Goal: Task Accomplishment & Management: Manage account settings

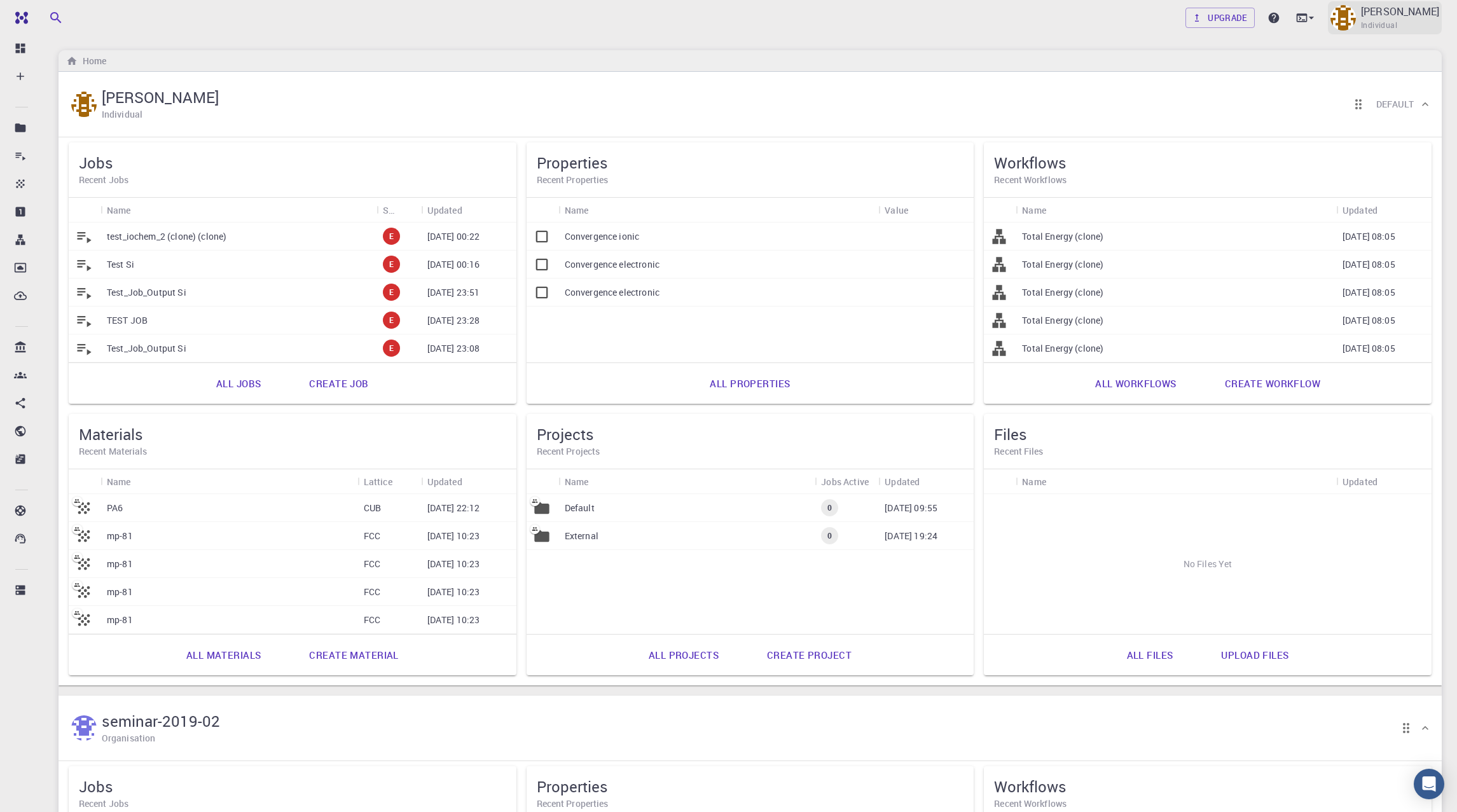
click at [1364, 19] on div "Masahiro Saito Individual" at bounding box center [1384, 18] width 114 height 33
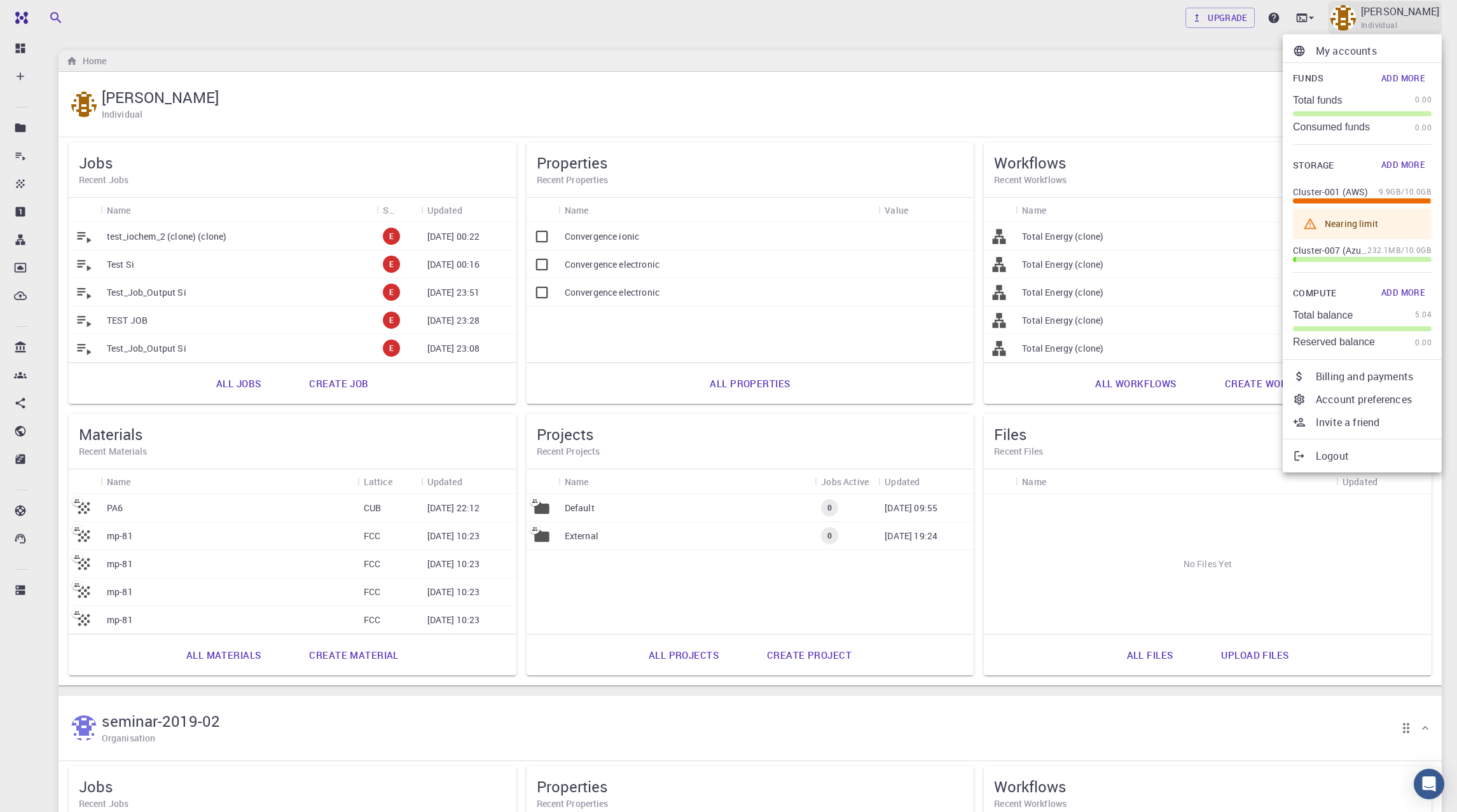
click at [1364, 19] on div at bounding box center [728, 406] width 1457 height 812
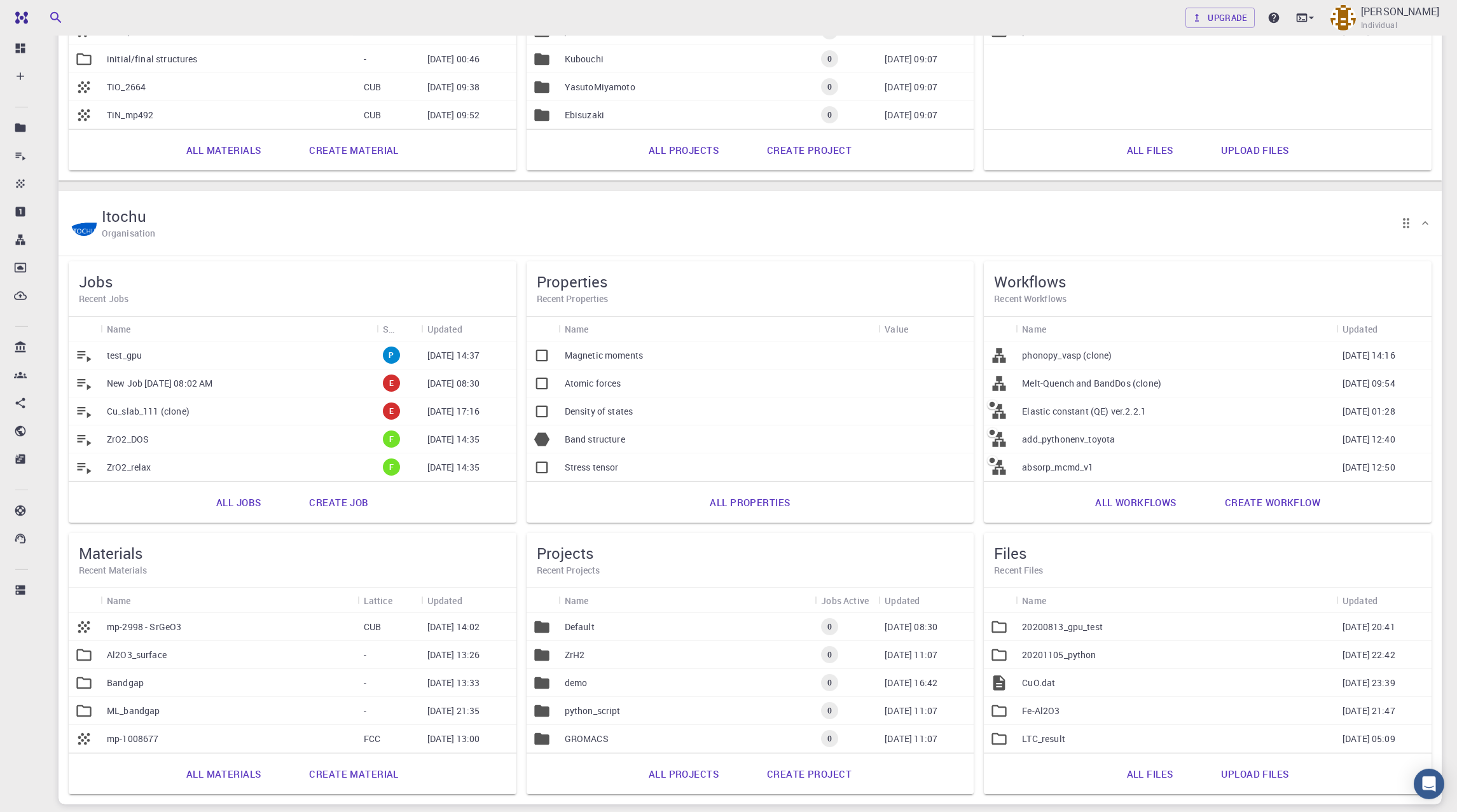
scroll to position [1220, 0]
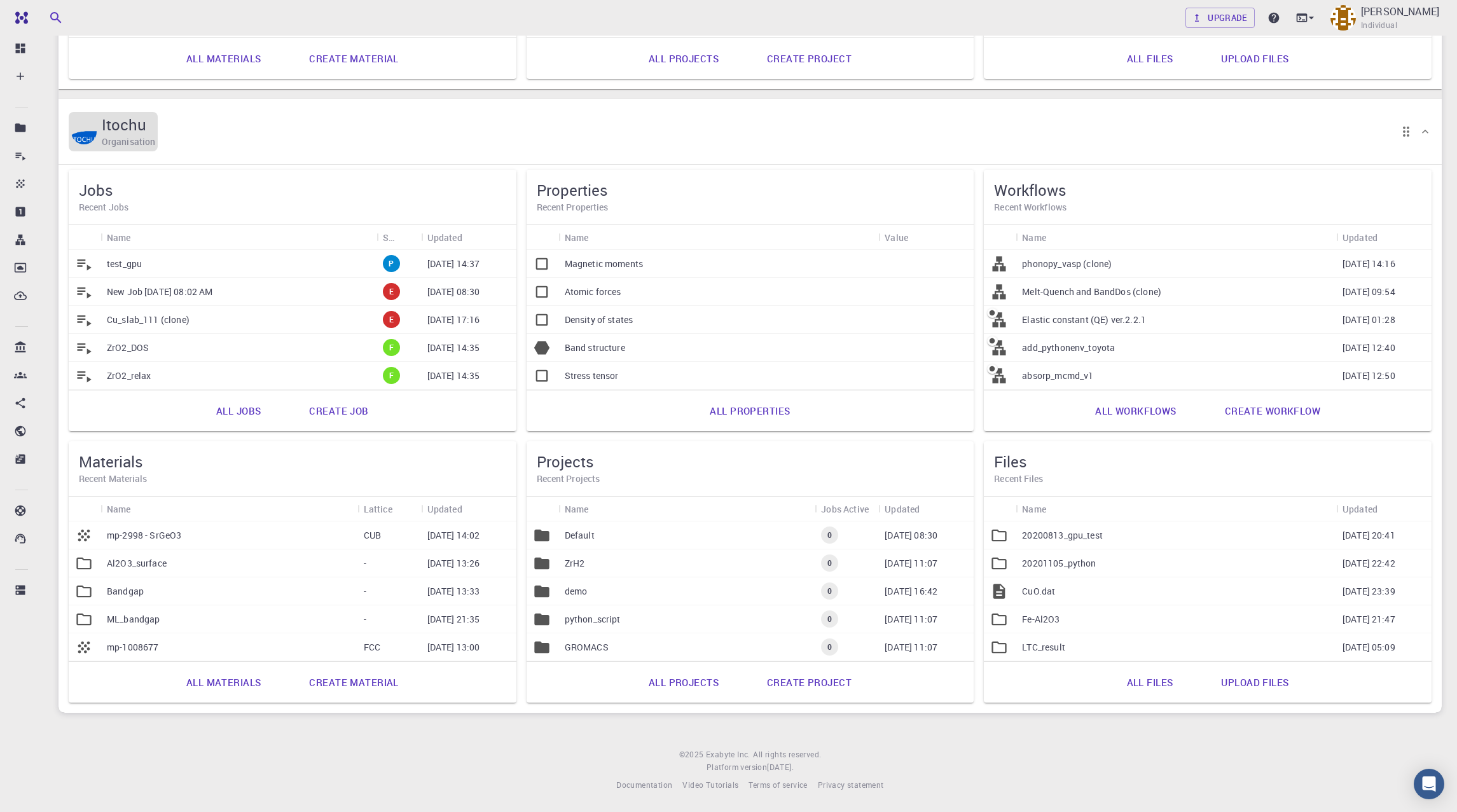
click at [84, 144] on img at bounding box center [83, 131] width 26 height 26
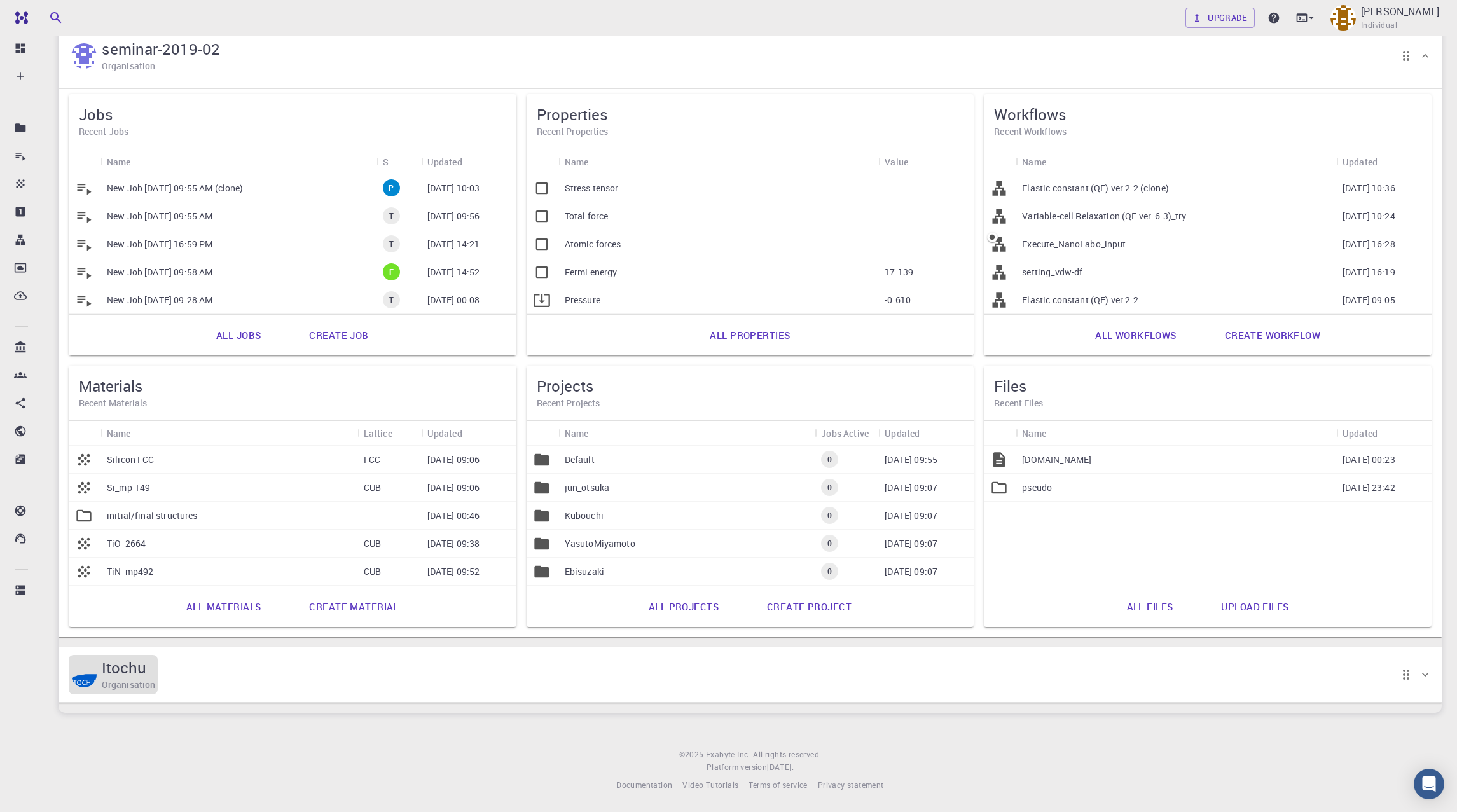
scroll to position [672, 0]
click at [140, 676] on h5 "Itochu" at bounding box center [123, 668] width 44 height 20
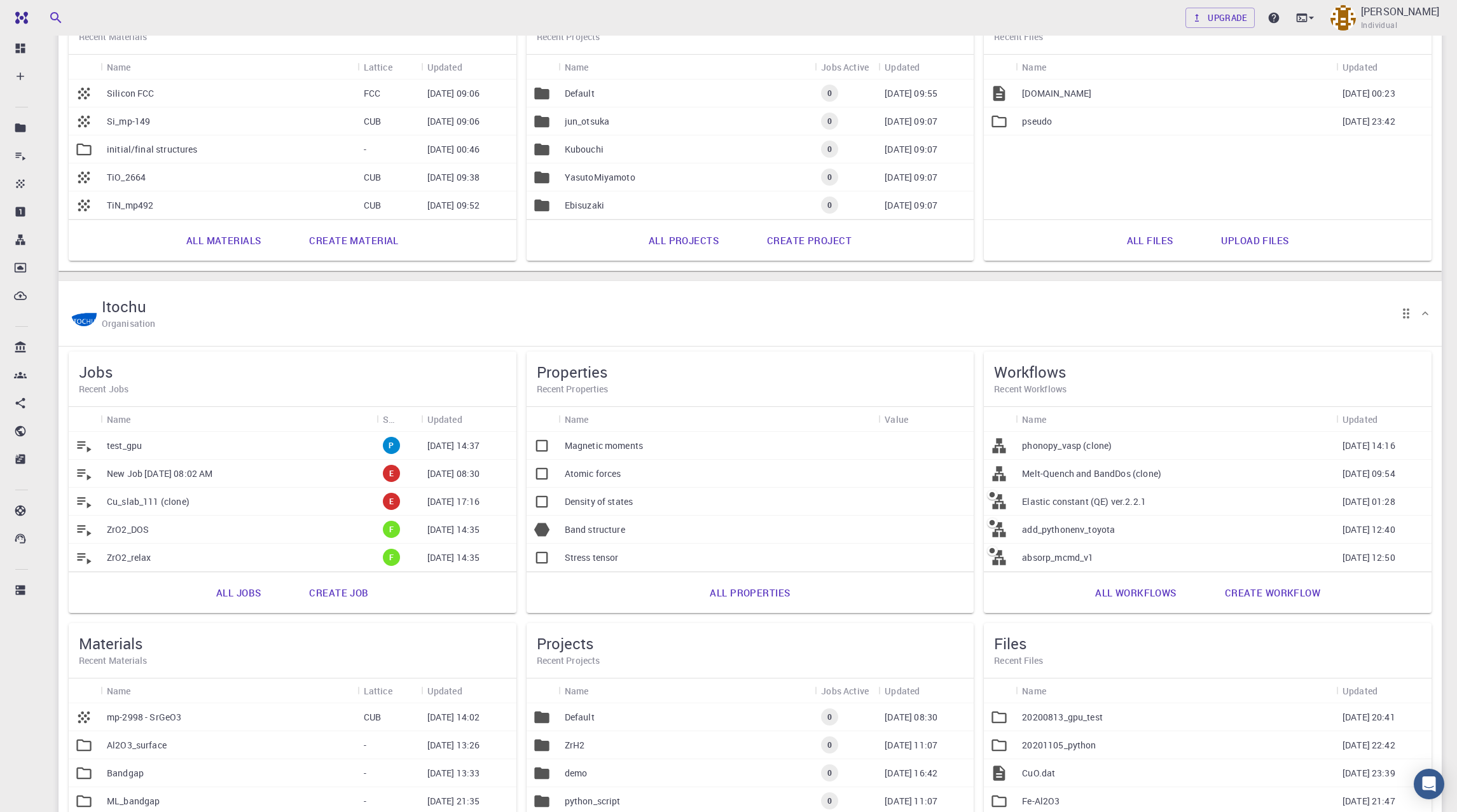
scroll to position [1220, 0]
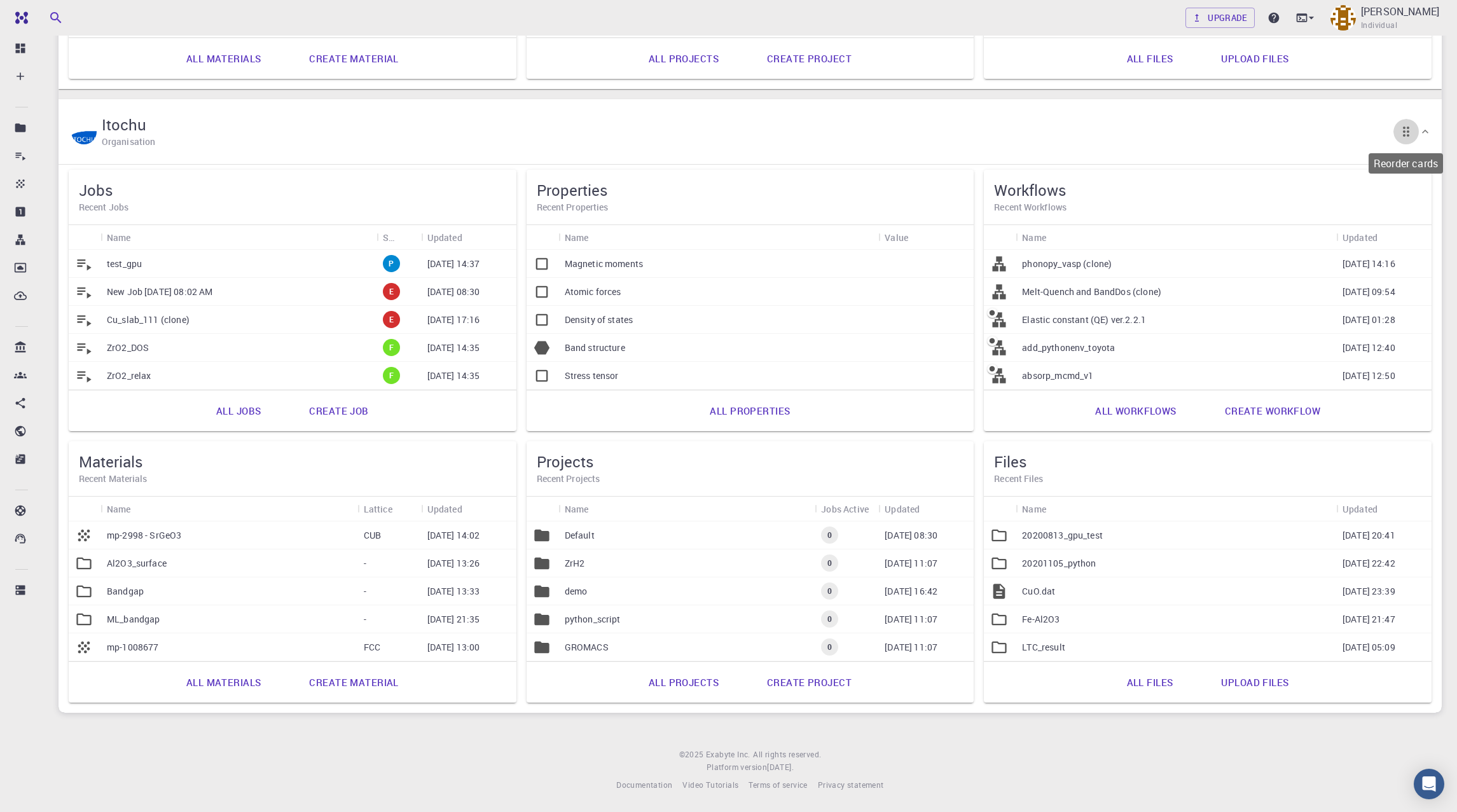
click at [1405, 136] on icon "Reorder cards" at bounding box center [1406, 131] width 6 height 10
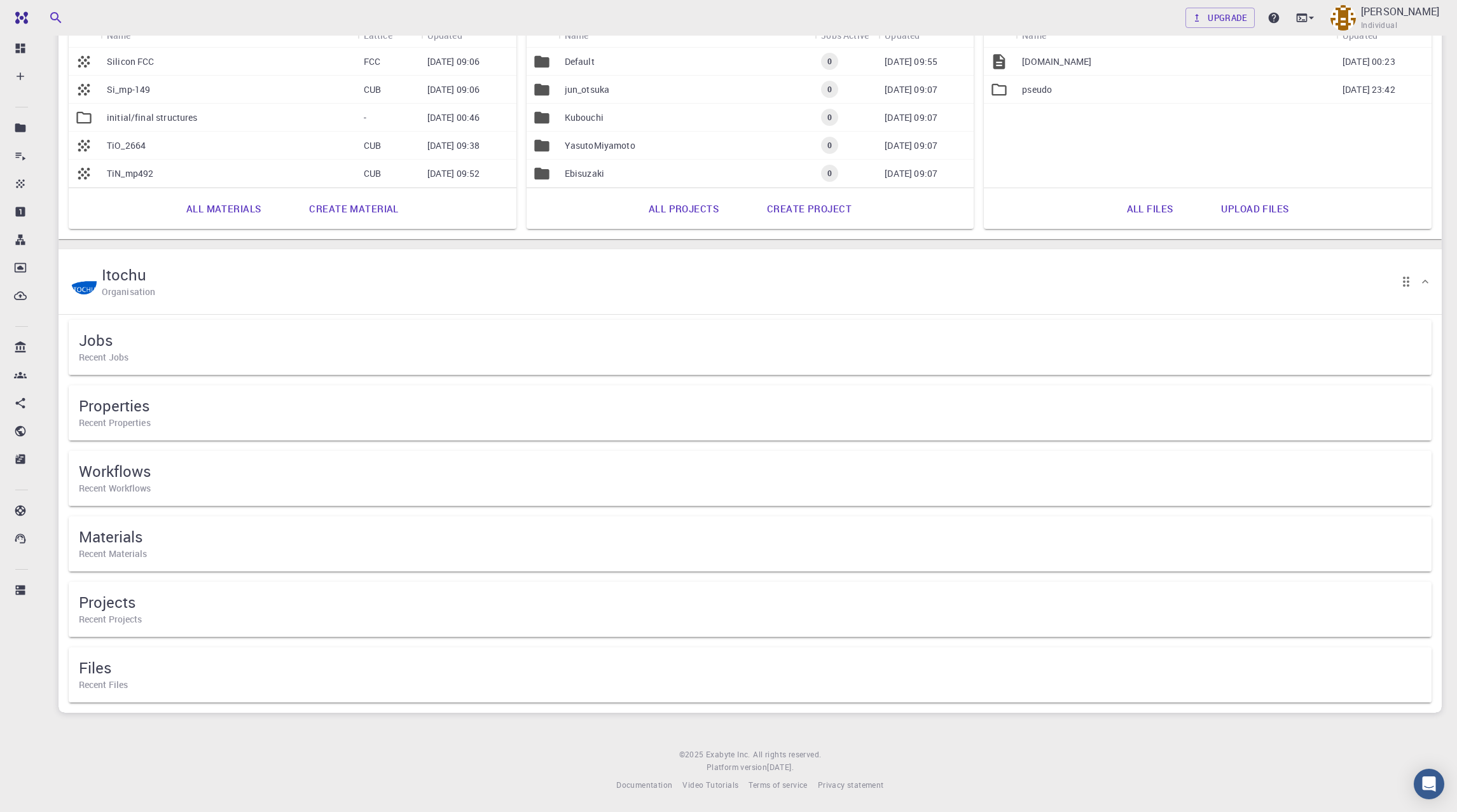
scroll to position [1070, 0]
click at [1423, 279] on icon at bounding box center [1425, 282] width 12 height 12
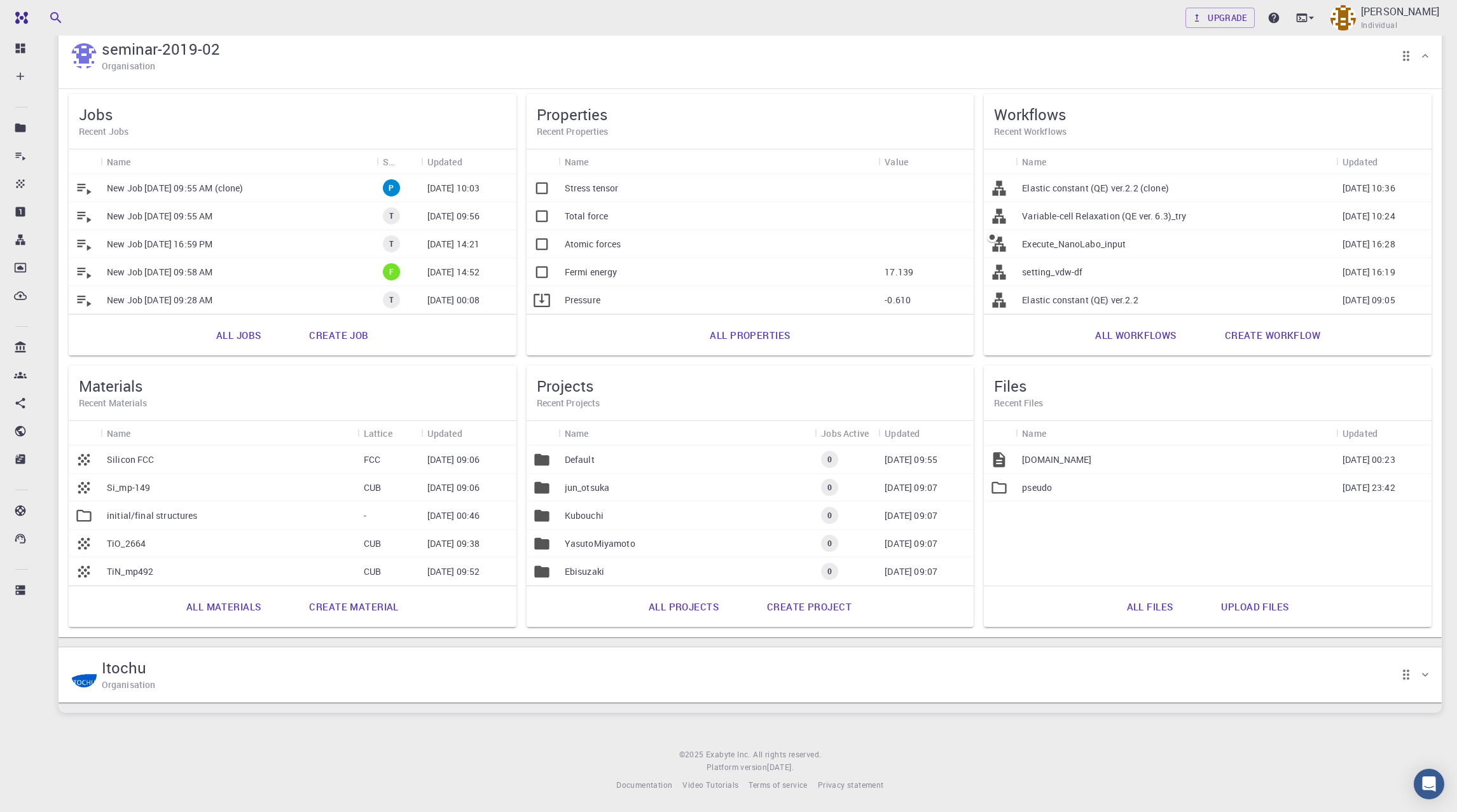
scroll to position [672, 0]
click at [1430, 675] on icon at bounding box center [1425, 675] width 12 height 12
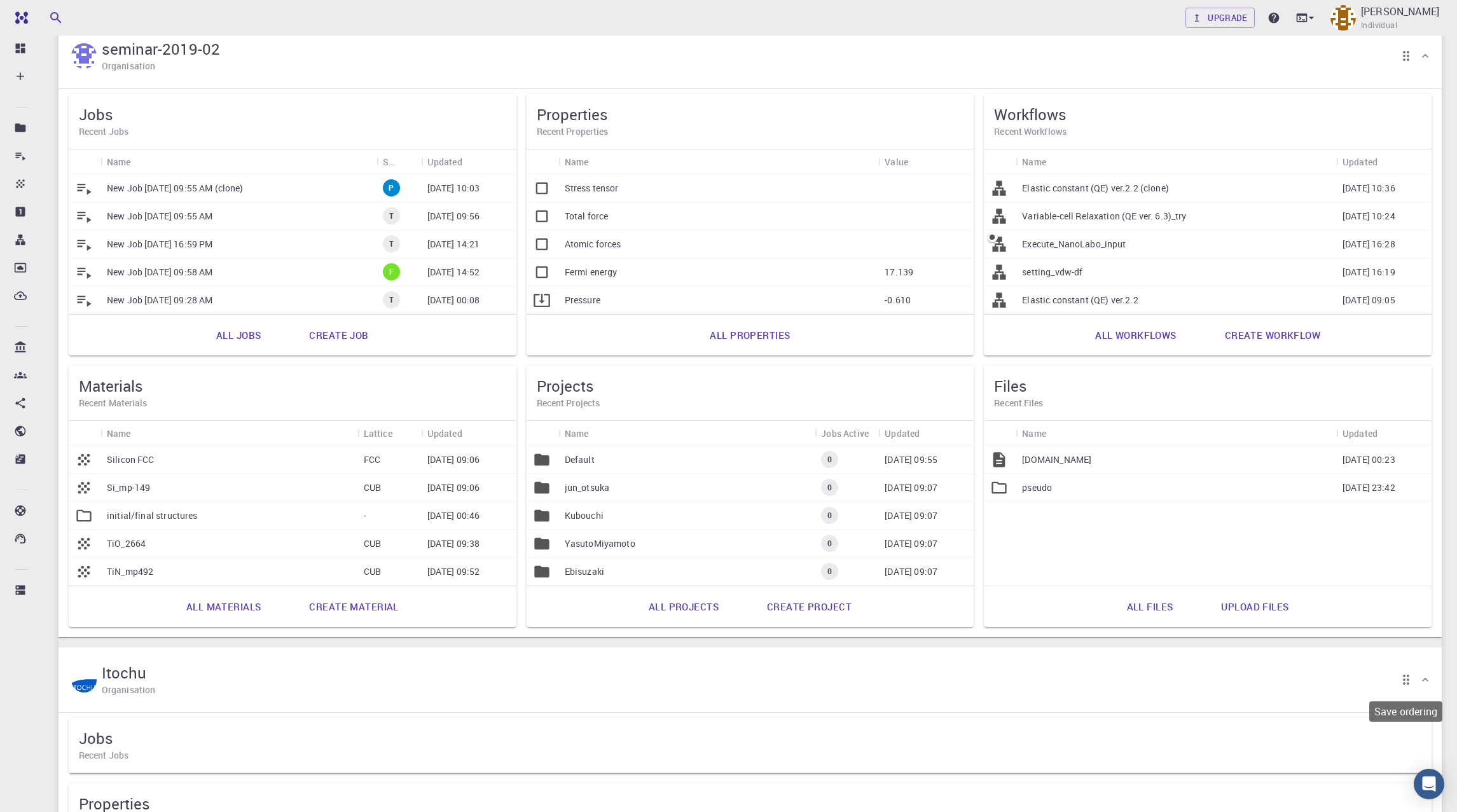
click at [1406, 682] on icon "Save ordering" at bounding box center [1406, 680] width 16 height 16
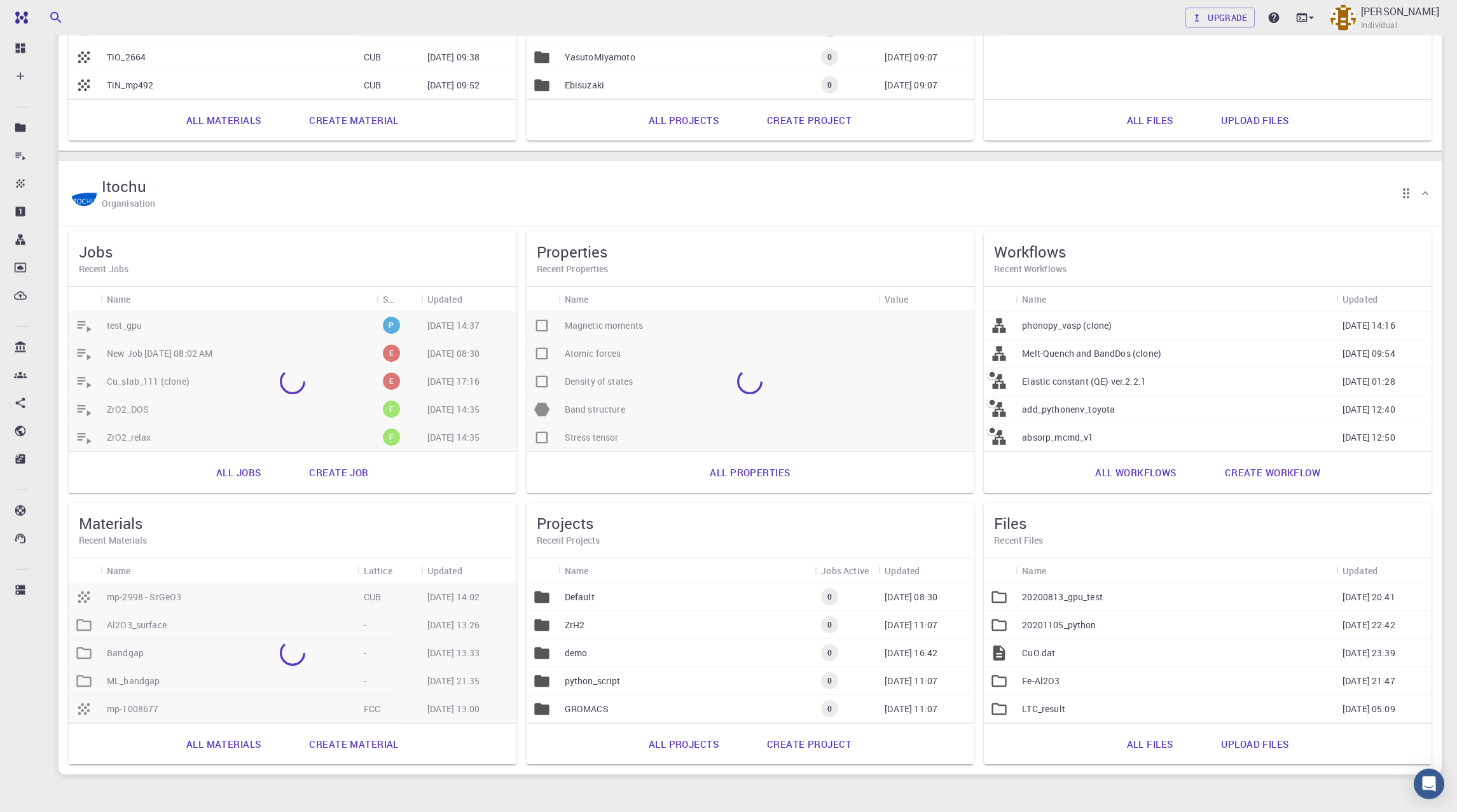
scroll to position [1220, 0]
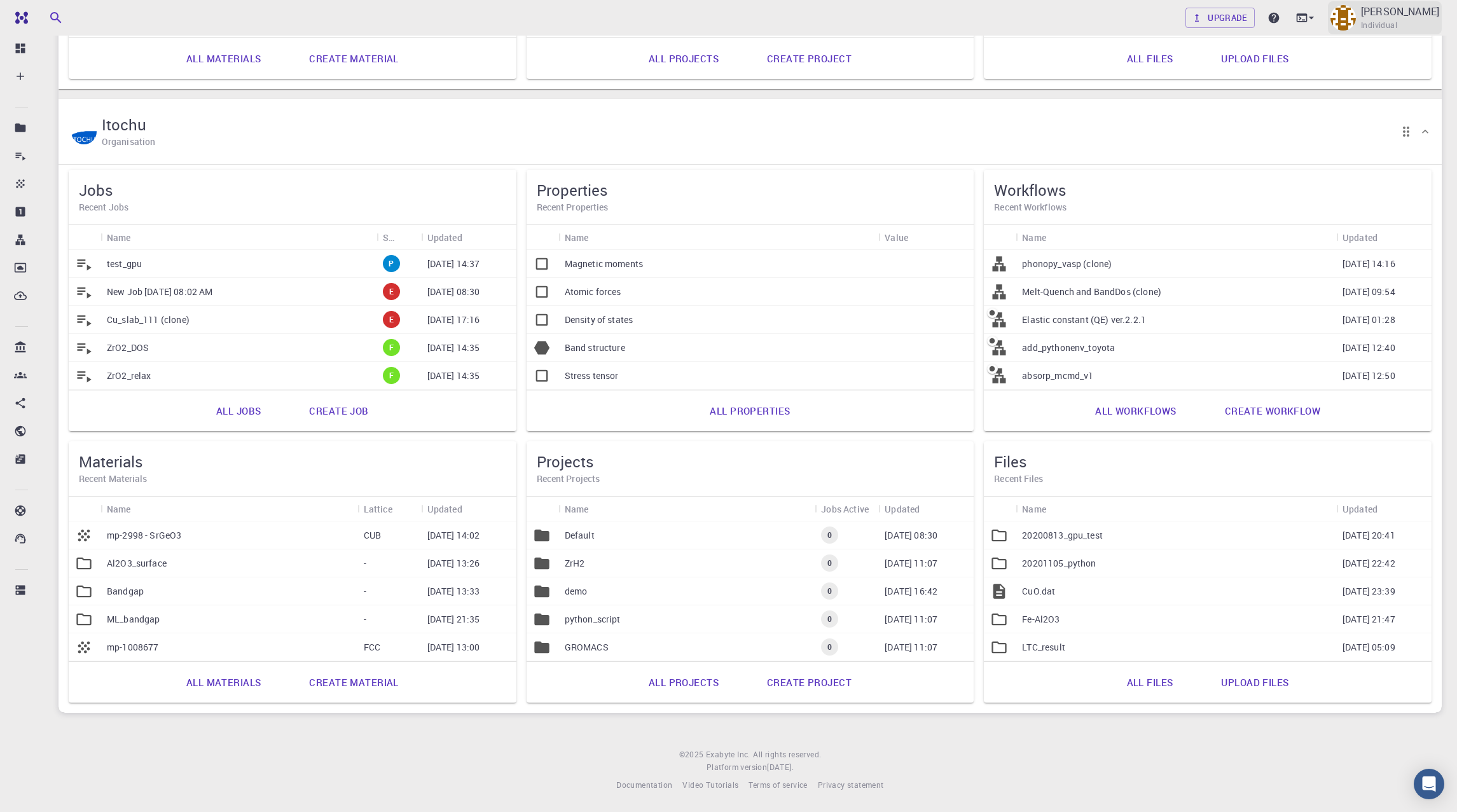
click at [1397, 20] on span "Individual" at bounding box center [1378, 25] width 36 height 12
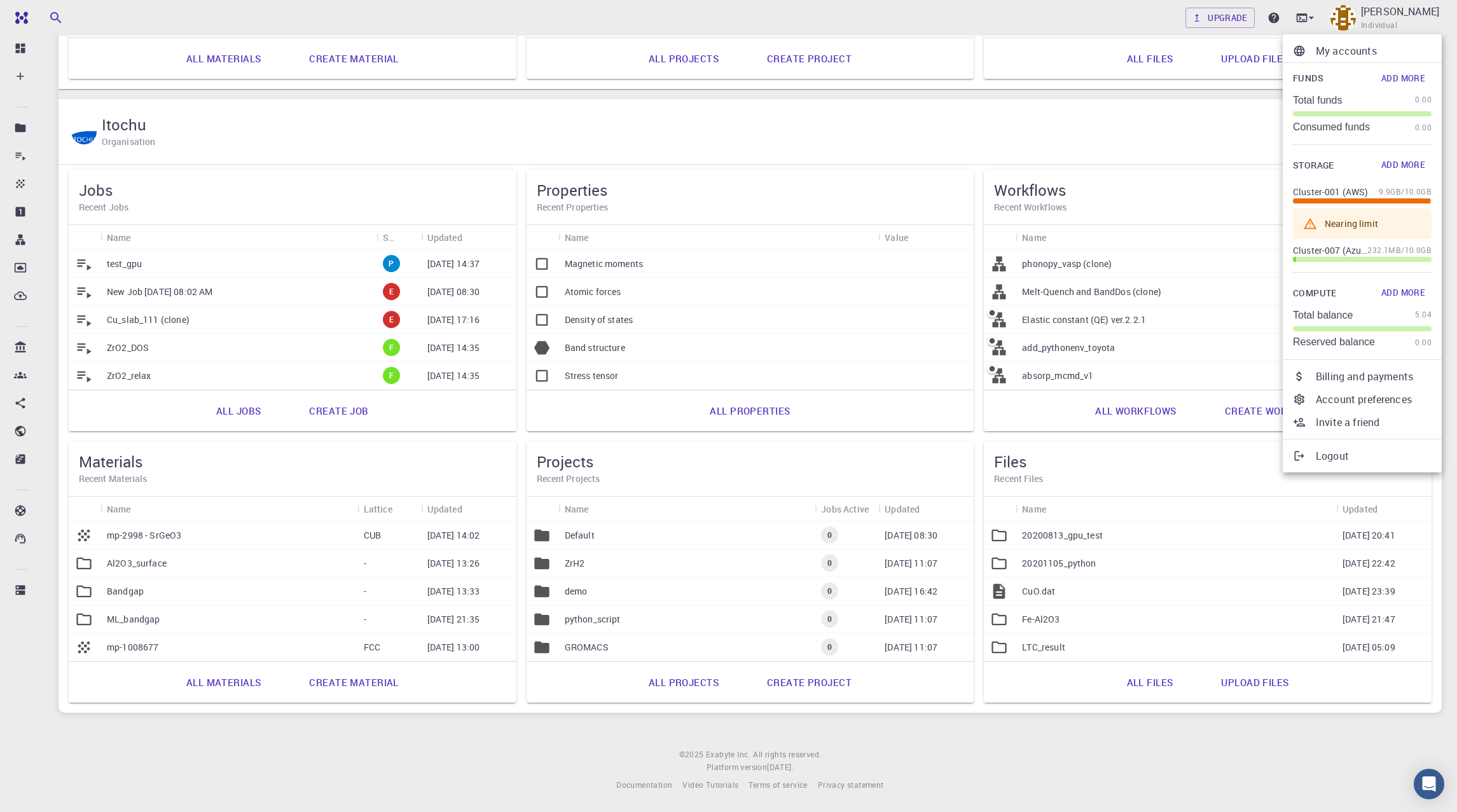
click at [1352, 55] on p "My accounts" at bounding box center [1374, 51] width 115 height 16
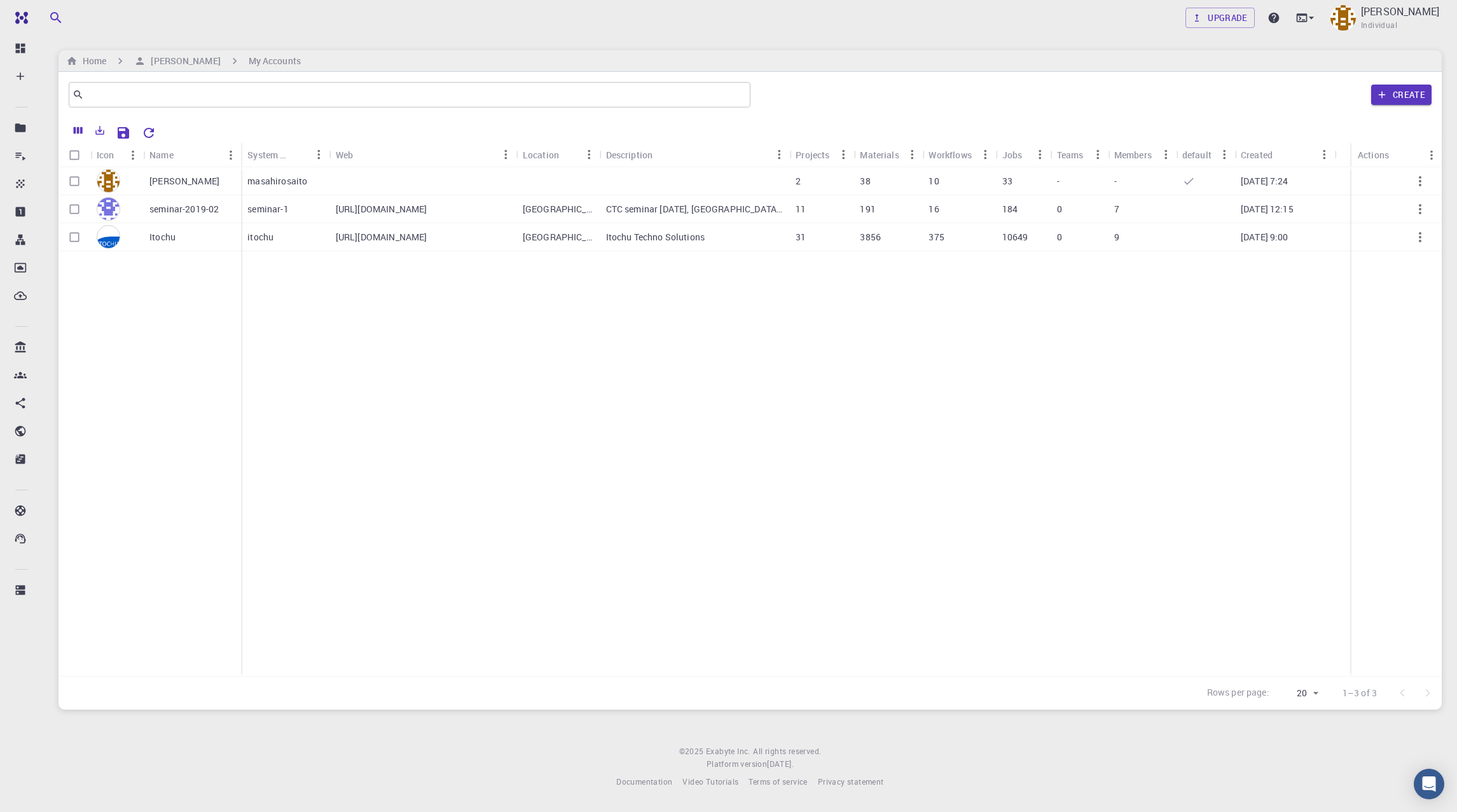
click at [421, 241] on p "https://www.itochu.co.jp/en/" at bounding box center [381, 237] width 91 height 12
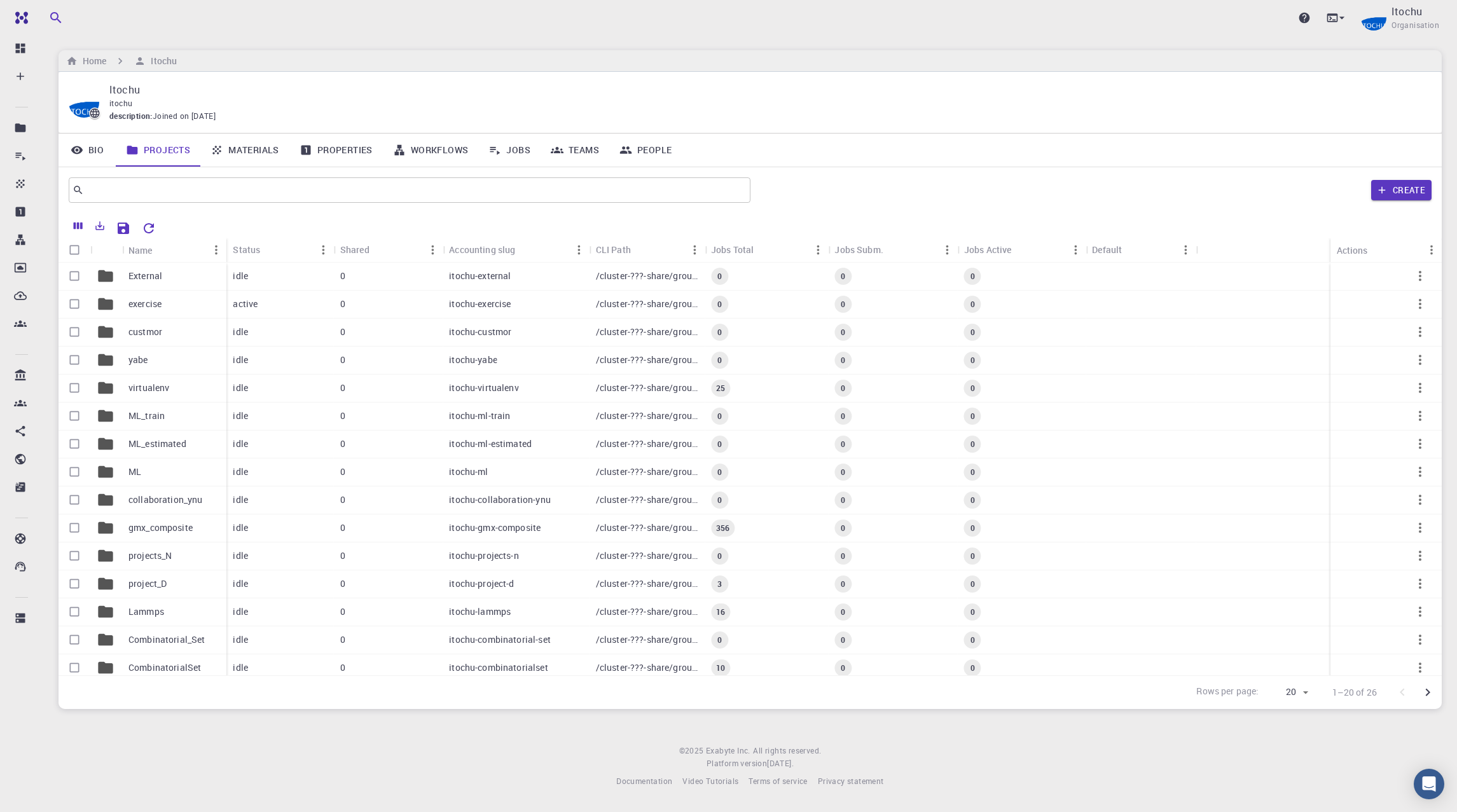
click at [552, 154] on icon at bounding box center [557, 150] width 12 height 12
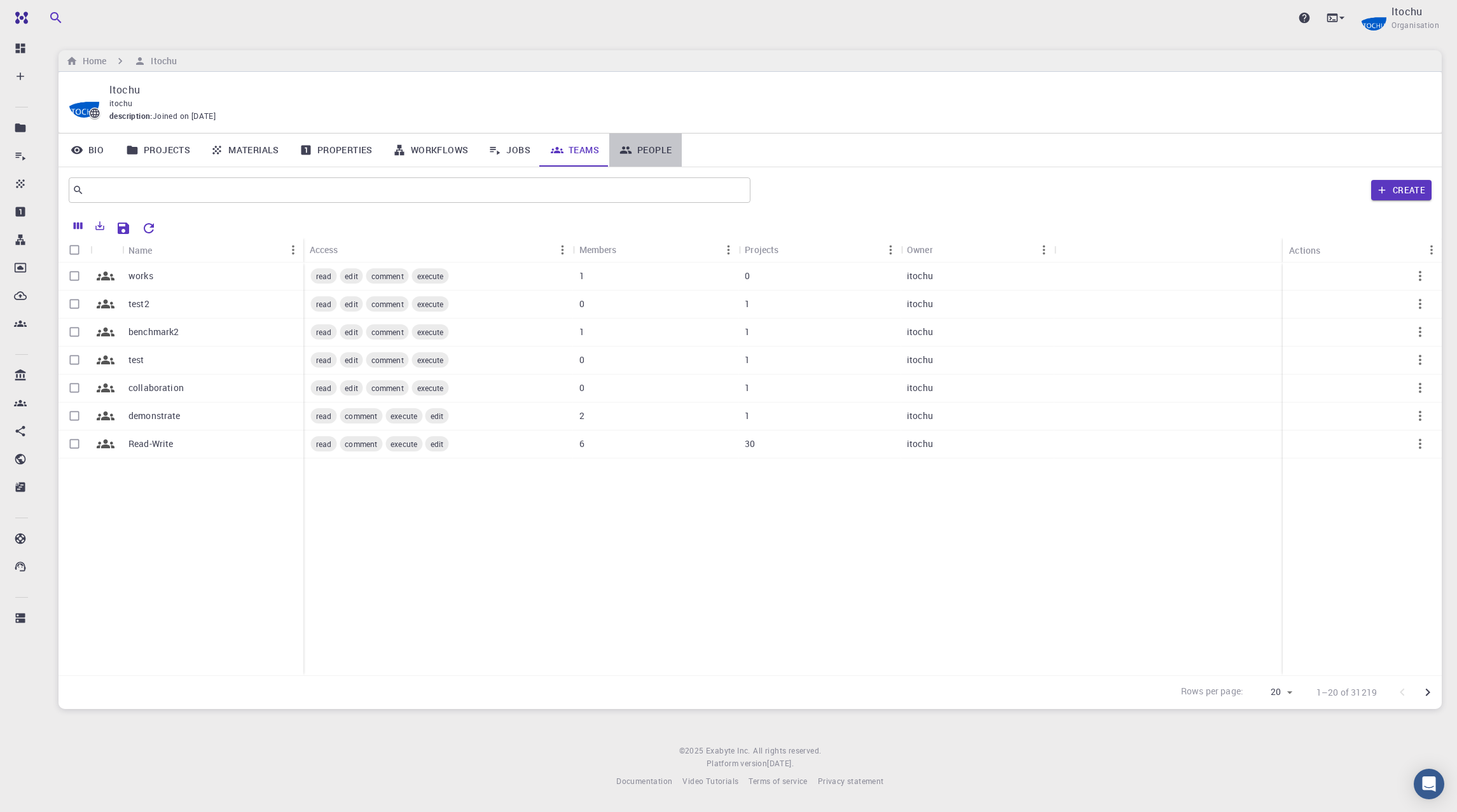
click at [636, 144] on link "People" at bounding box center [645, 150] width 73 height 33
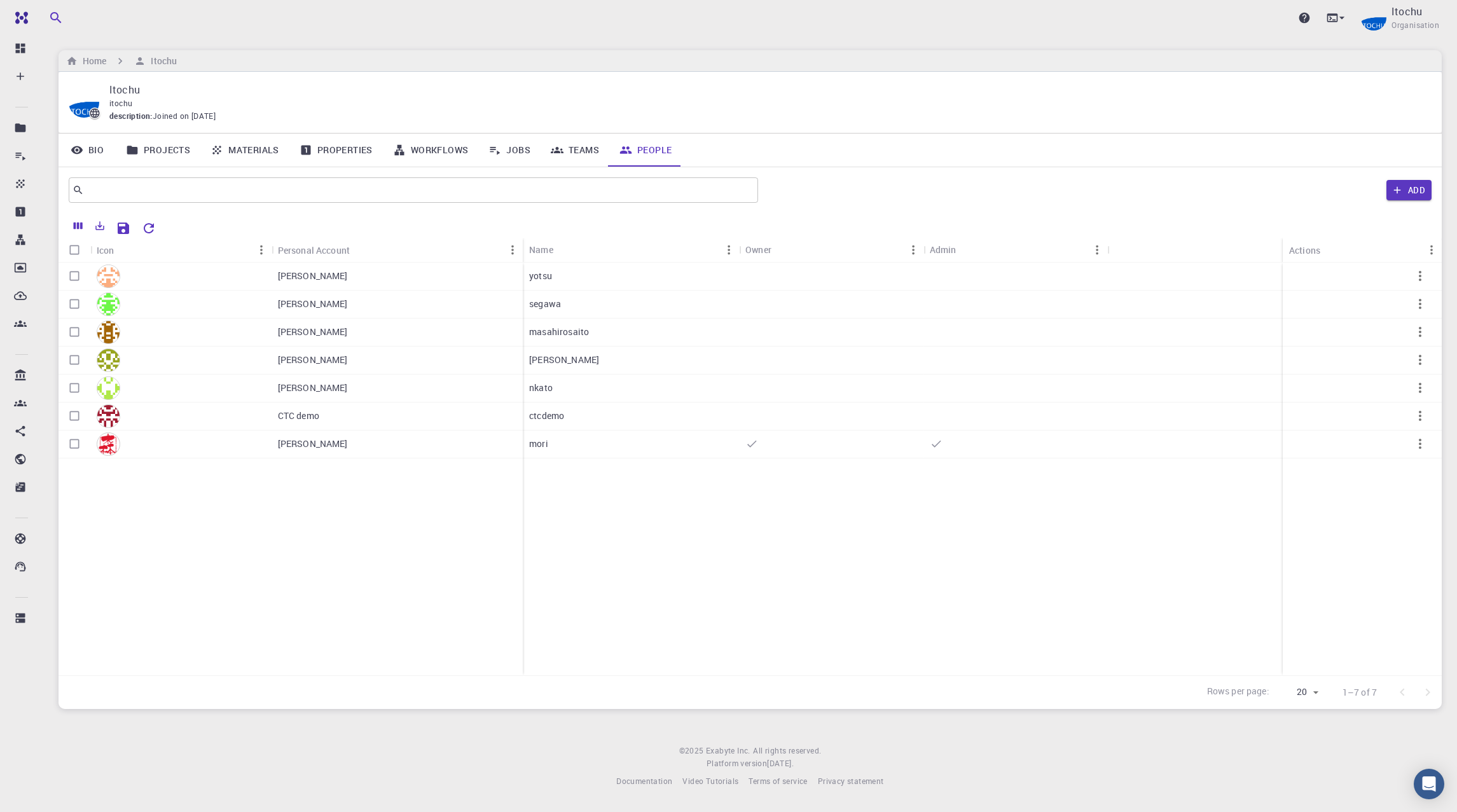
click at [253, 153] on link "Materials" at bounding box center [245, 150] width 89 height 33
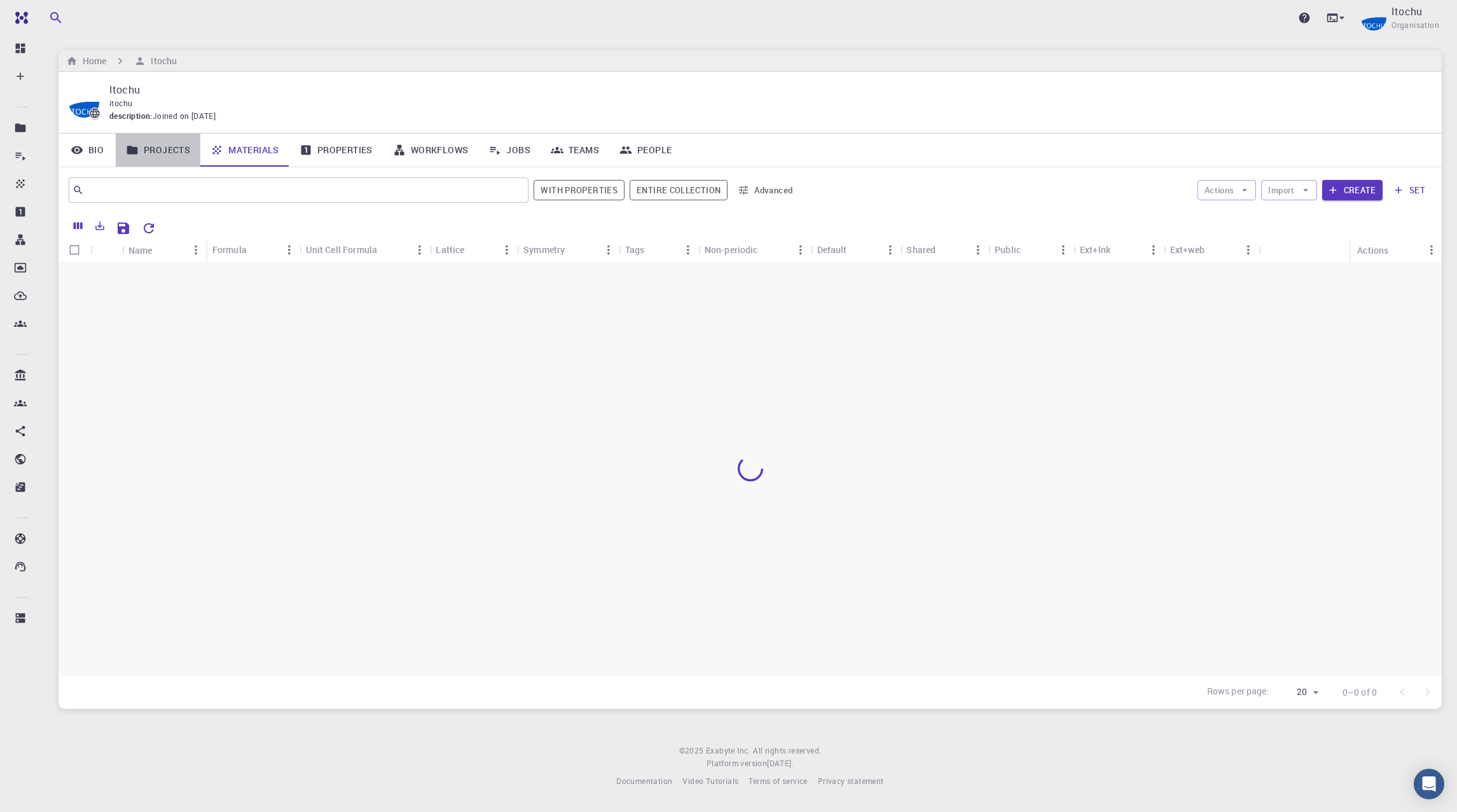
click at [165, 150] on link "Projects" at bounding box center [158, 150] width 84 height 33
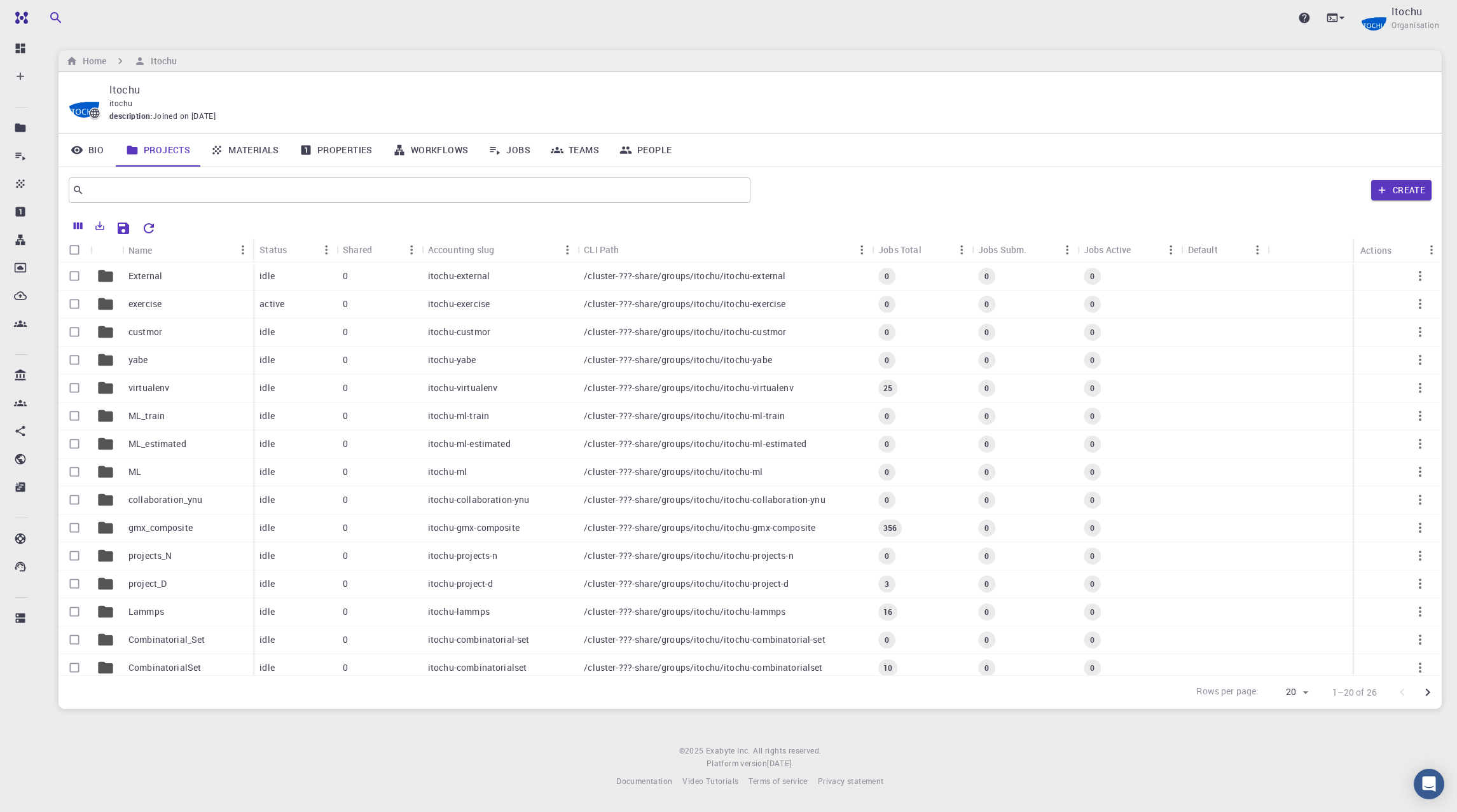
click at [356, 144] on link "Properties" at bounding box center [336, 150] width 94 height 33
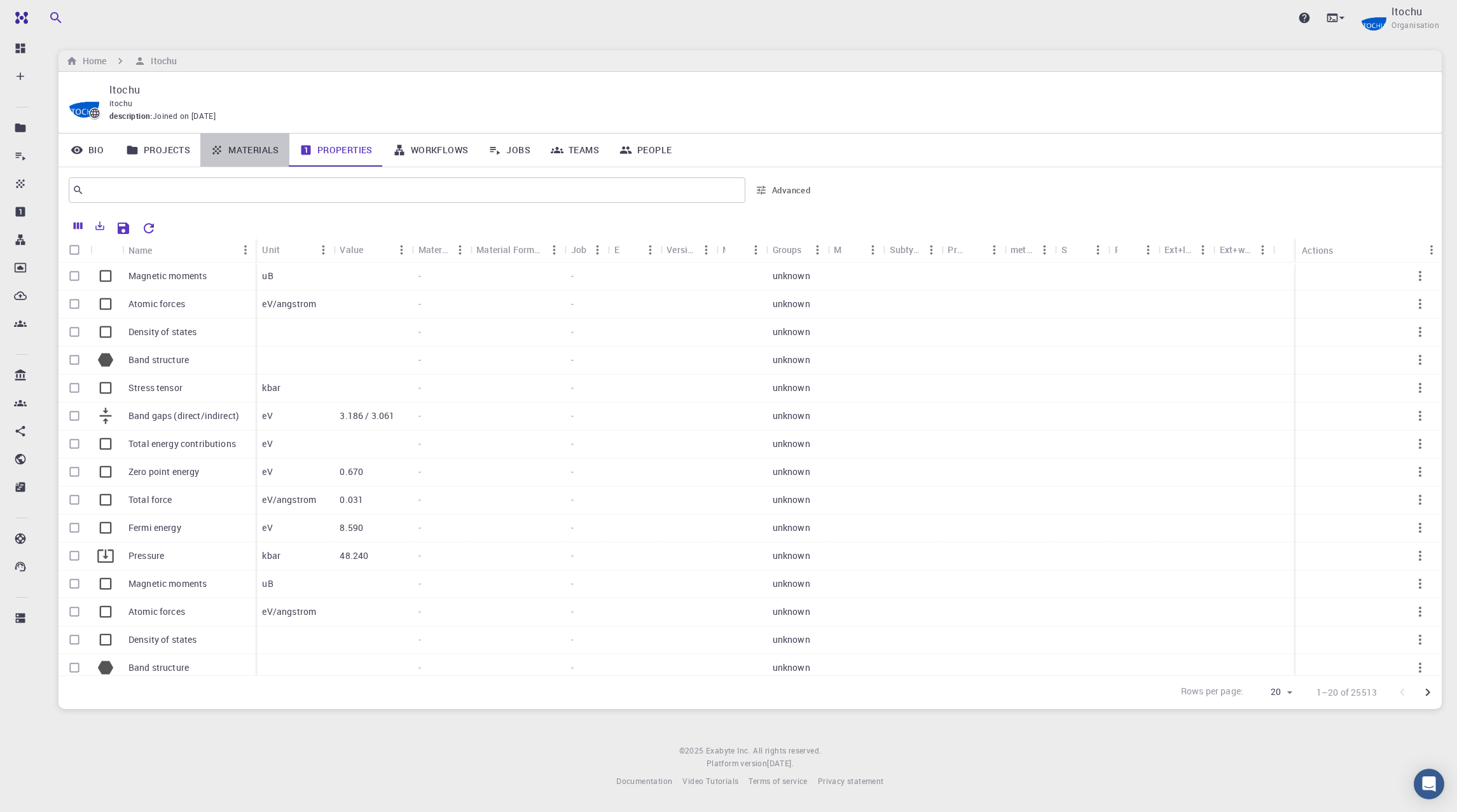
click at [232, 159] on link "Materials" at bounding box center [245, 150] width 89 height 33
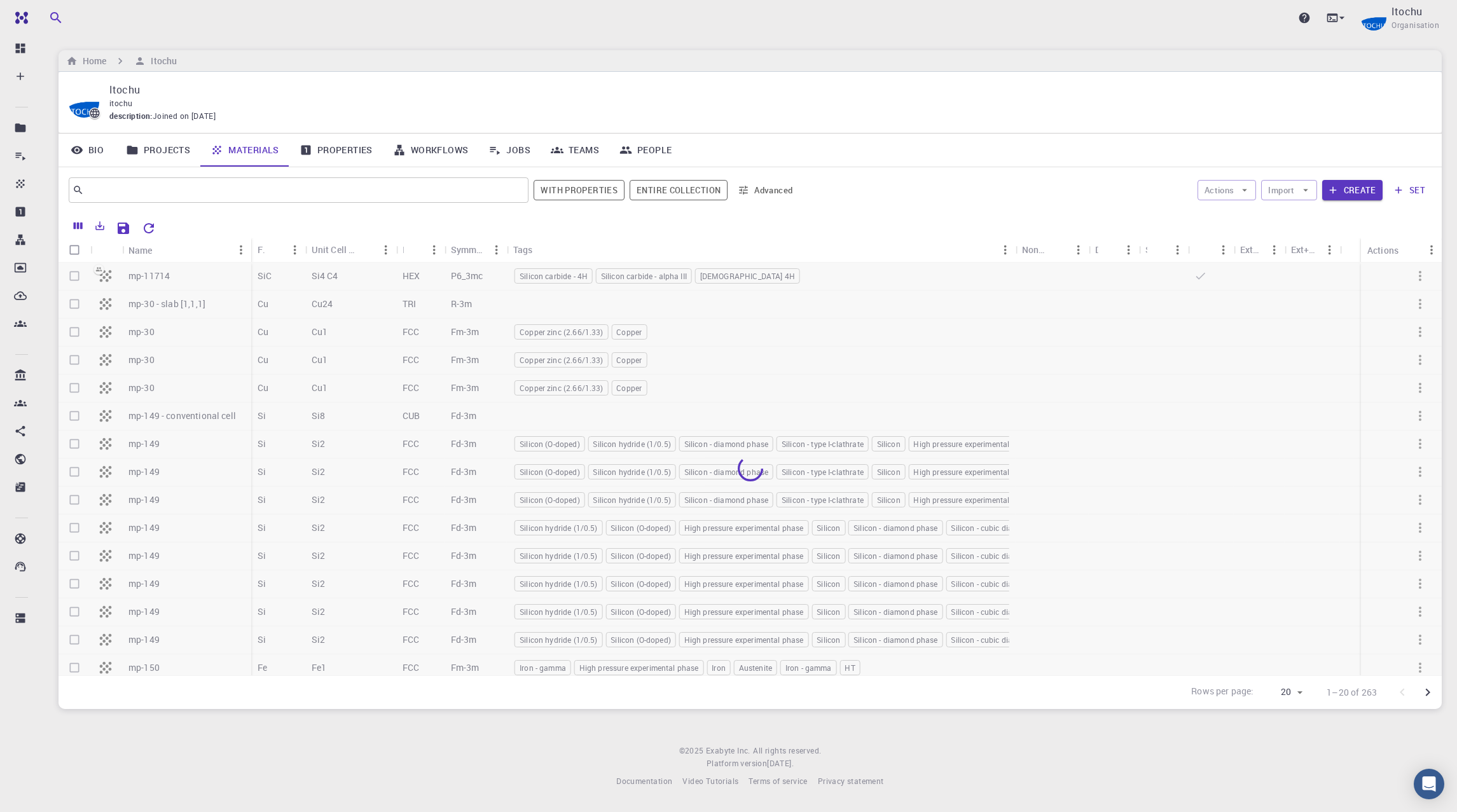
click at [97, 155] on link "Bio" at bounding box center [87, 150] width 57 height 33
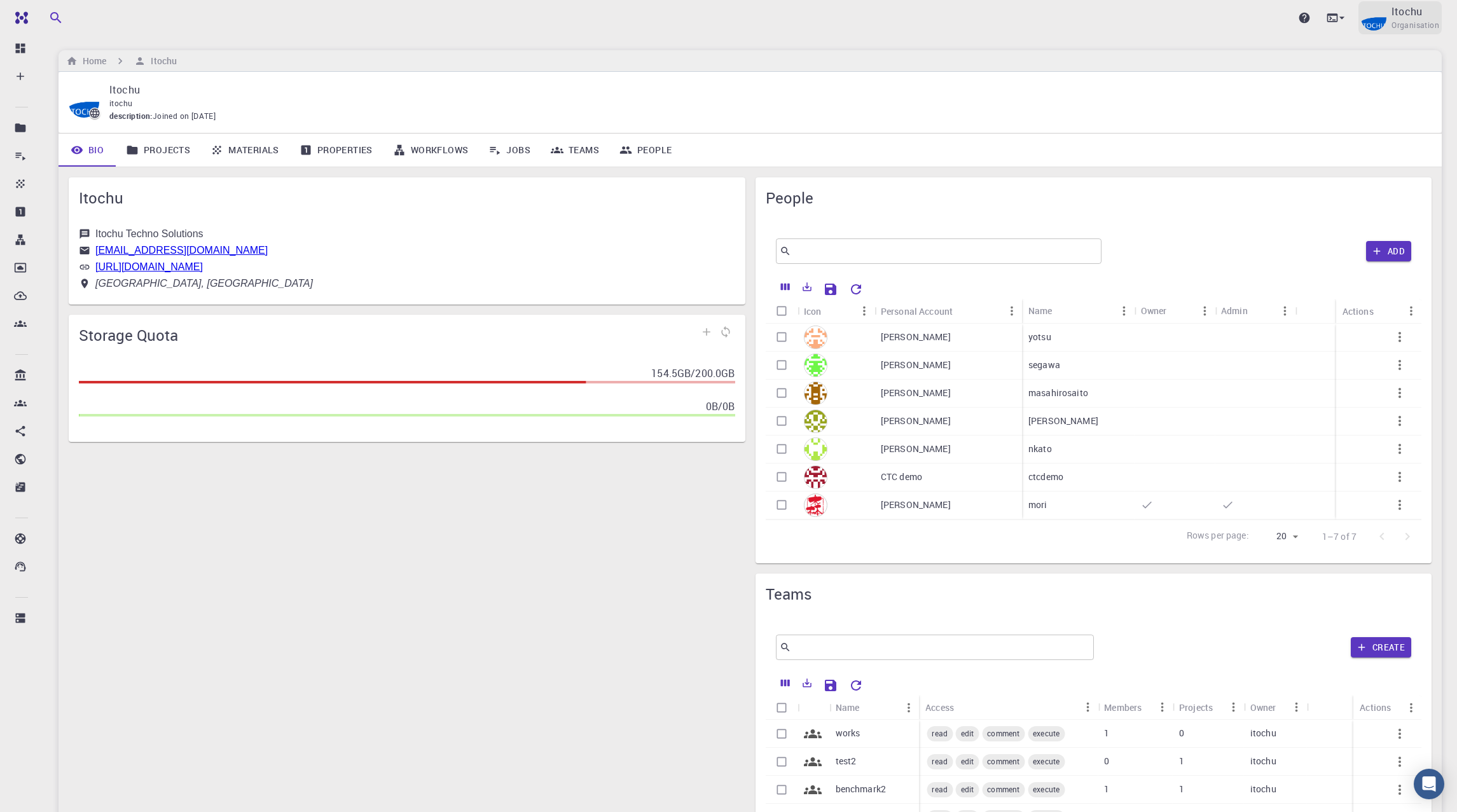
click at [1384, 26] on div "Itochu Organisation" at bounding box center [1399, 18] width 83 height 33
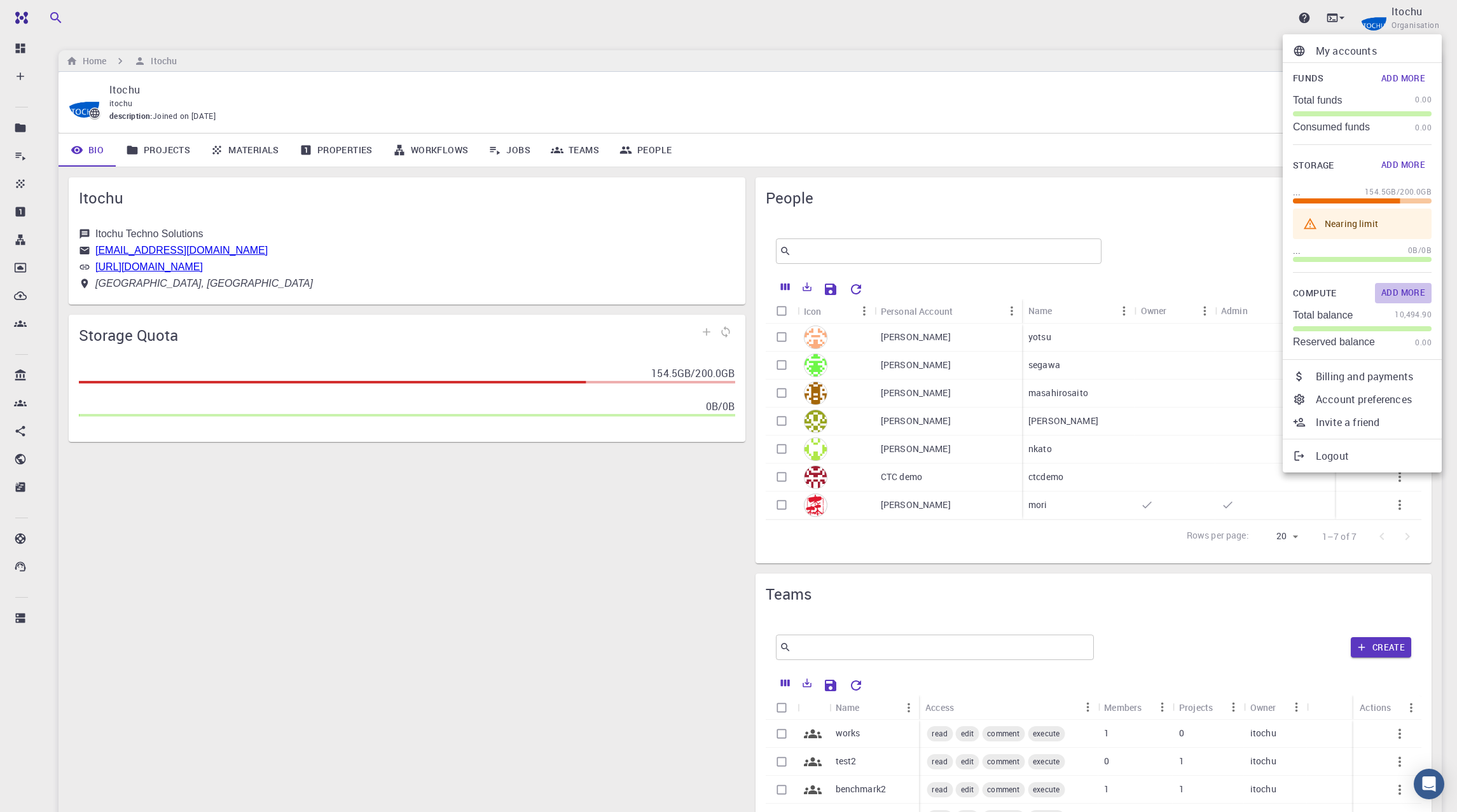
click at [1397, 296] on button "Add More" at bounding box center [1402, 293] width 57 height 20
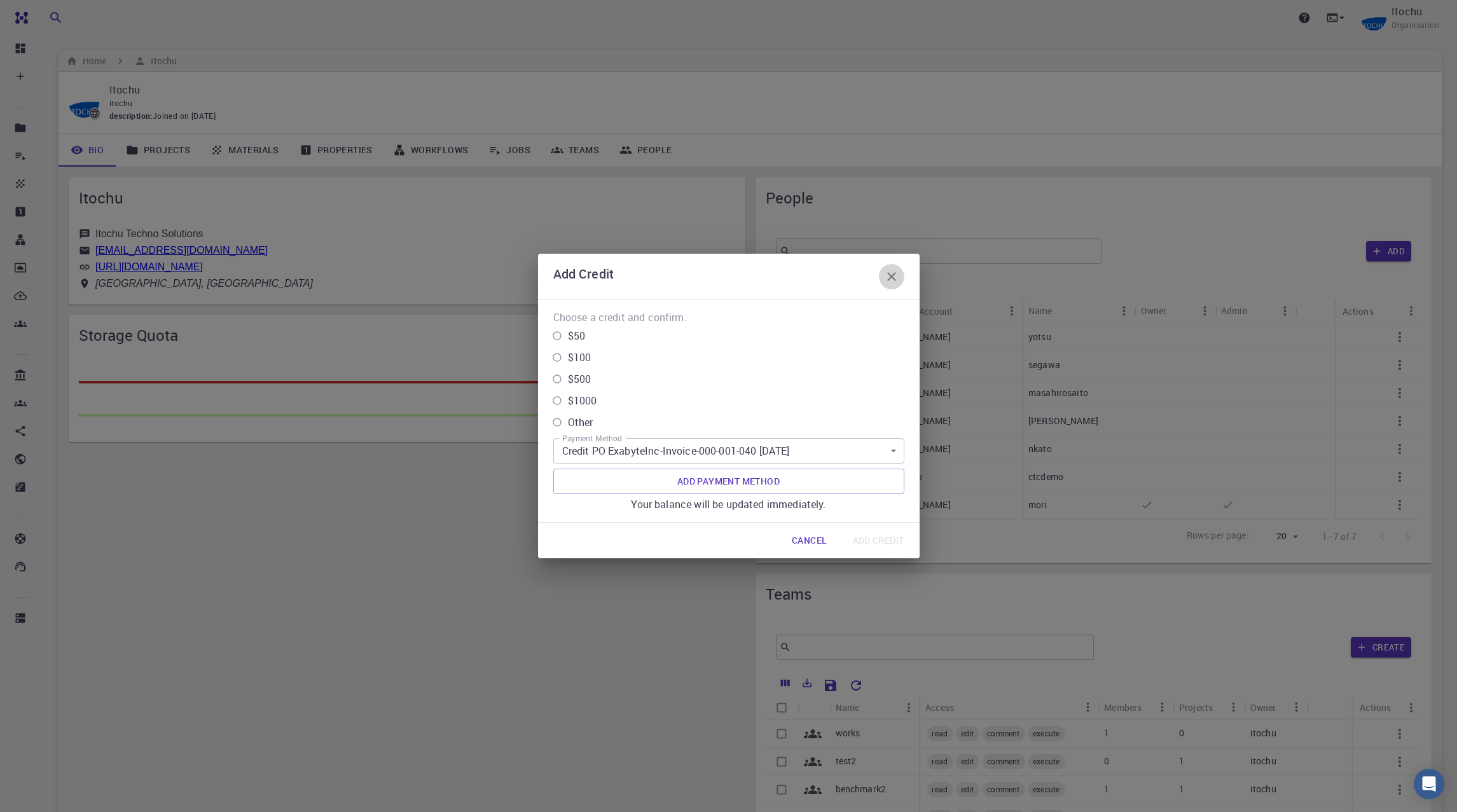
click at [887, 275] on icon "button" at bounding box center [892, 277] width 16 height 16
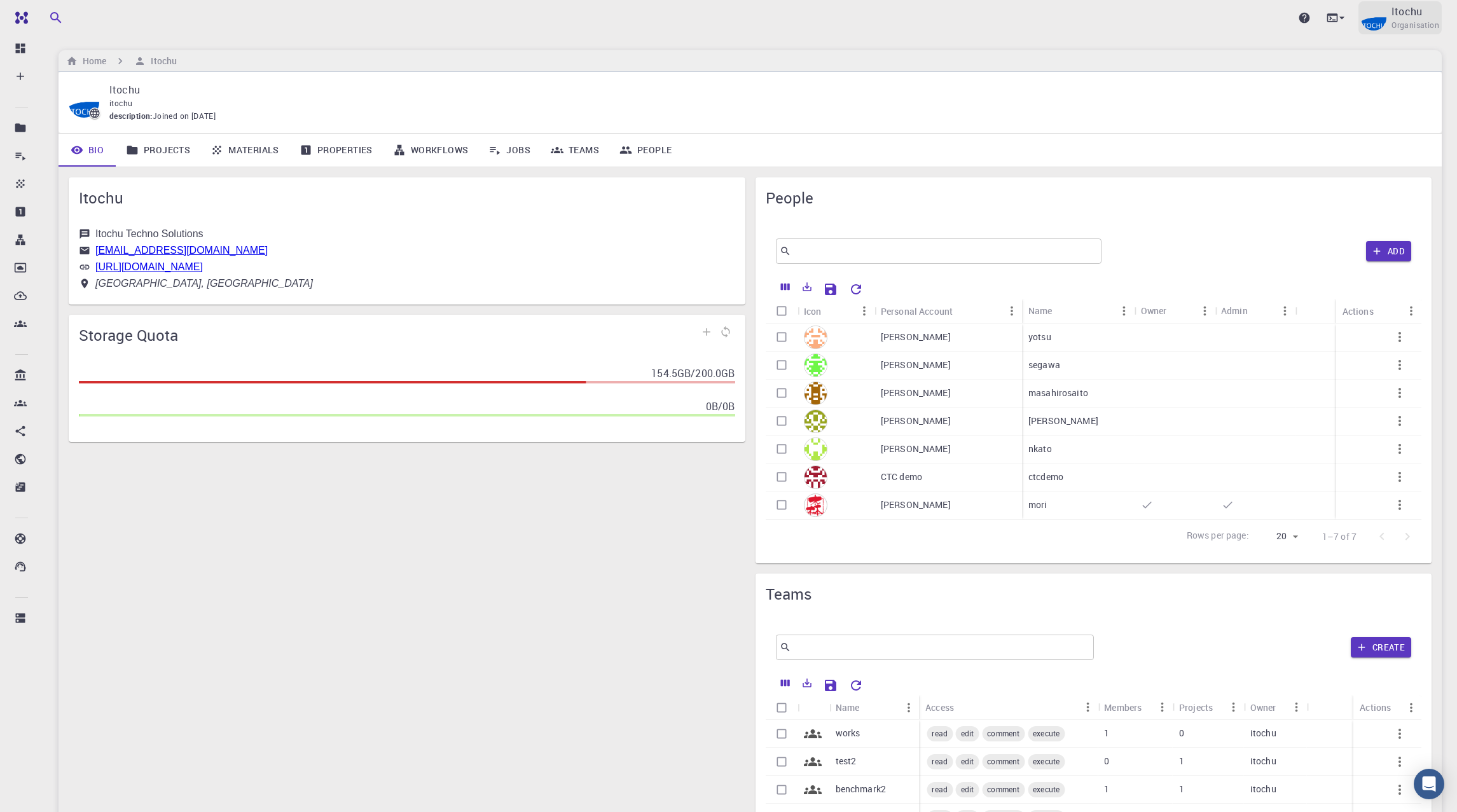
click at [1363, 26] on div "Itochu Organisation" at bounding box center [1399, 18] width 83 height 33
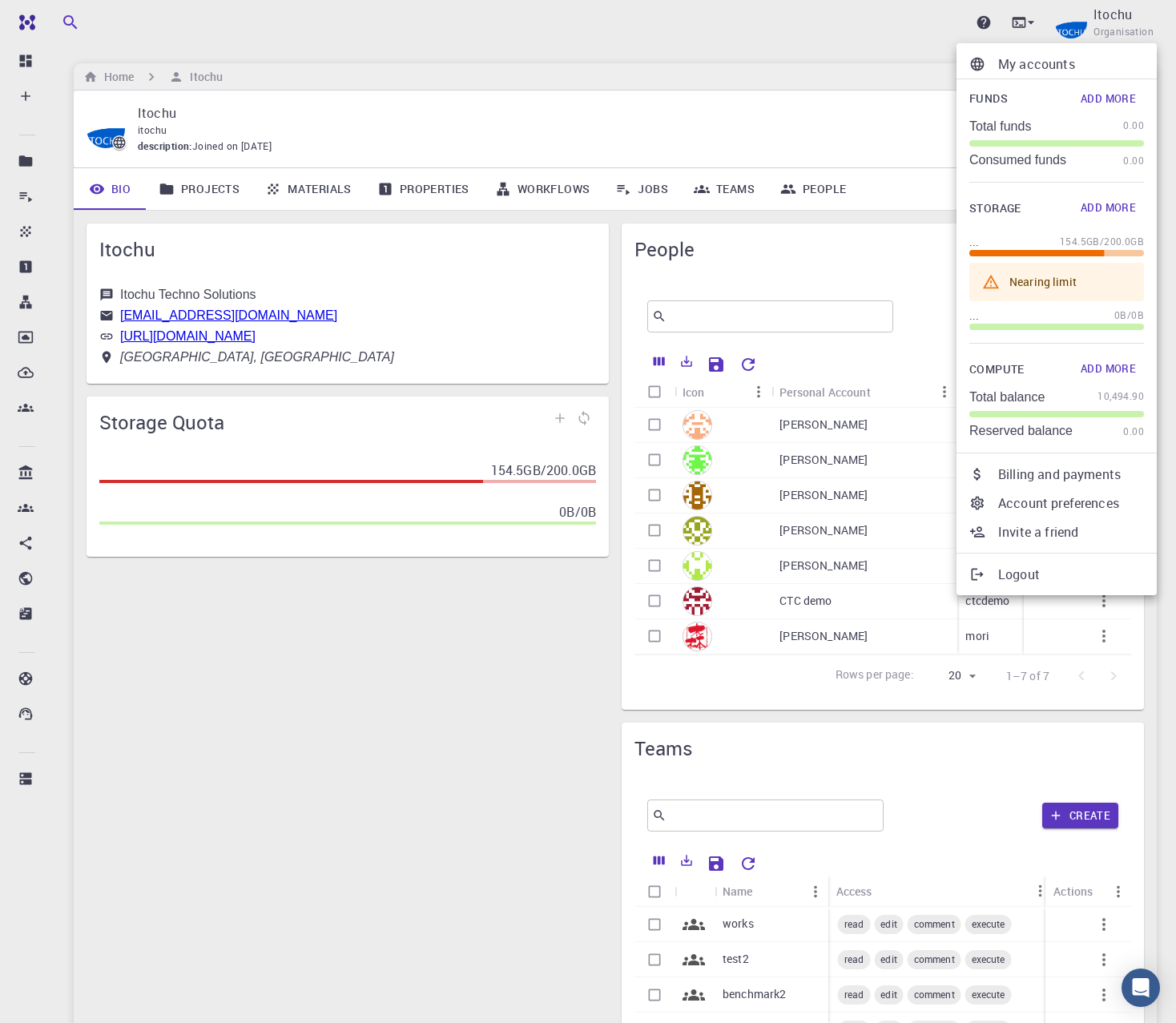
click at [1068, 481] on p "Billing and payments" at bounding box center [1071, 475] width 145 height 20
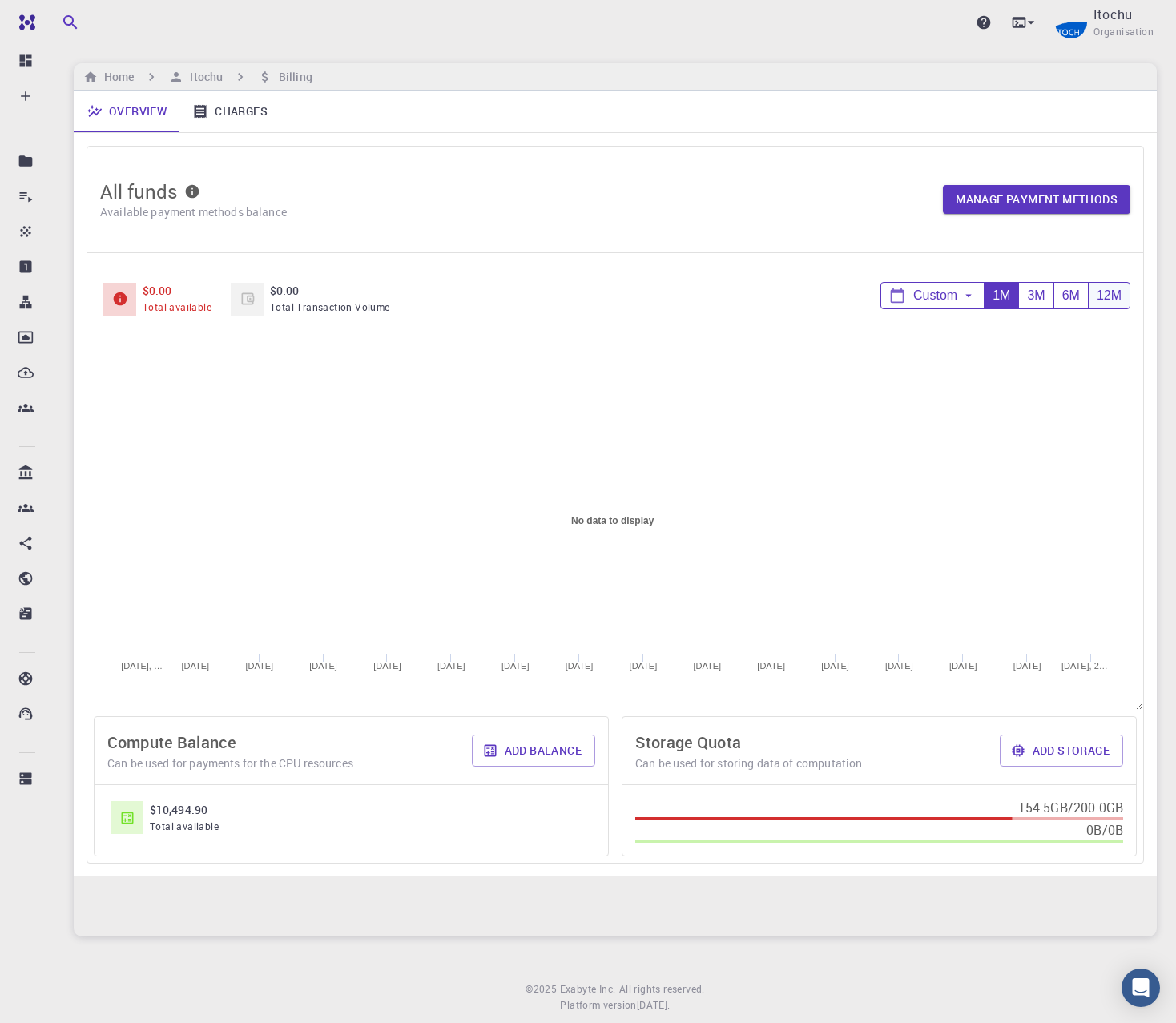
click at [1098, 290] on div "12M" at bounding box center [1108, 296] width 41 height 27
click at [1118, 37] on span "Organisation" at bounding box center [1123, 31] width 60 height 16
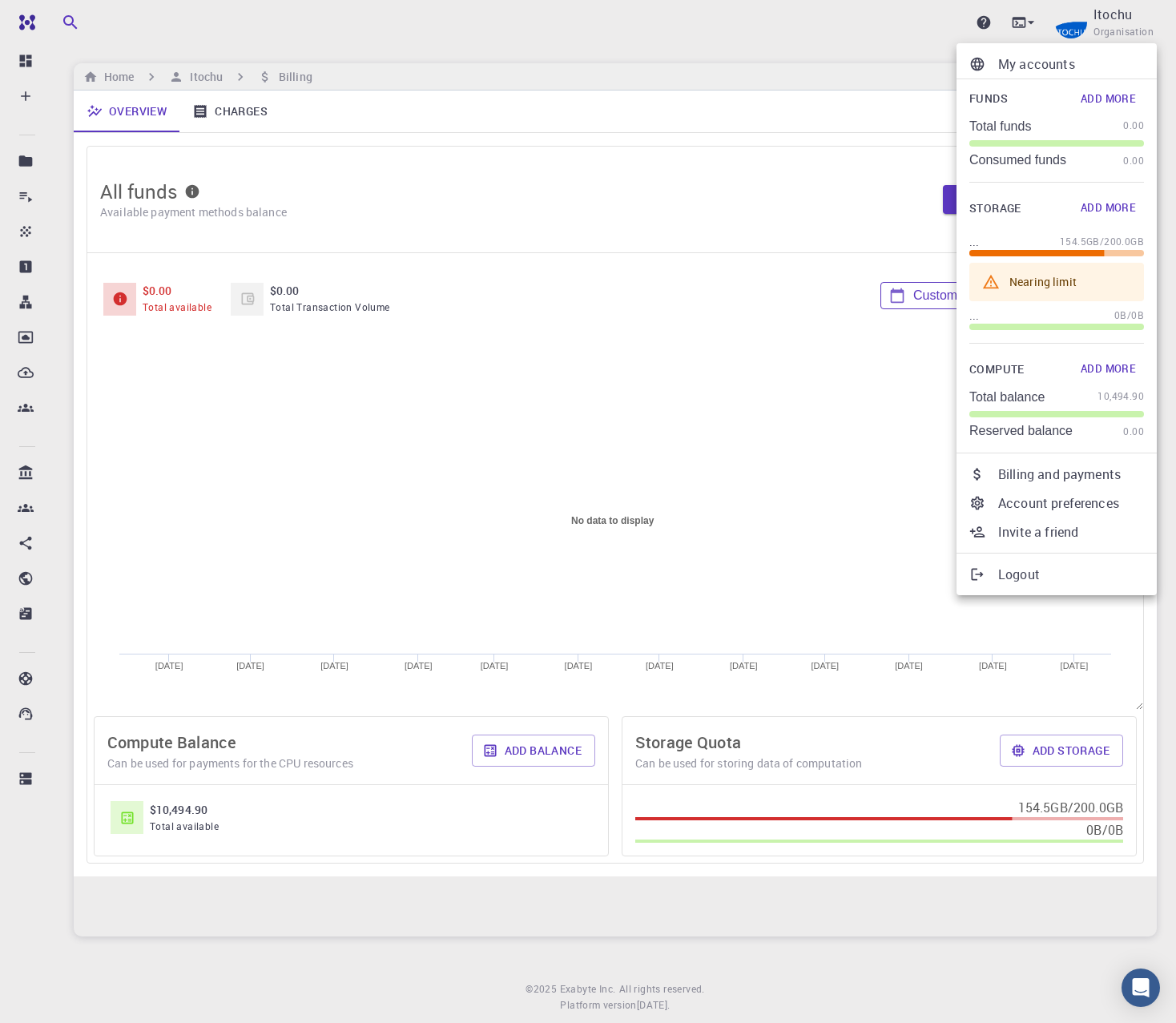
click at [195, 79] on div at bounding box center [588, 511] width 1176 height 1023
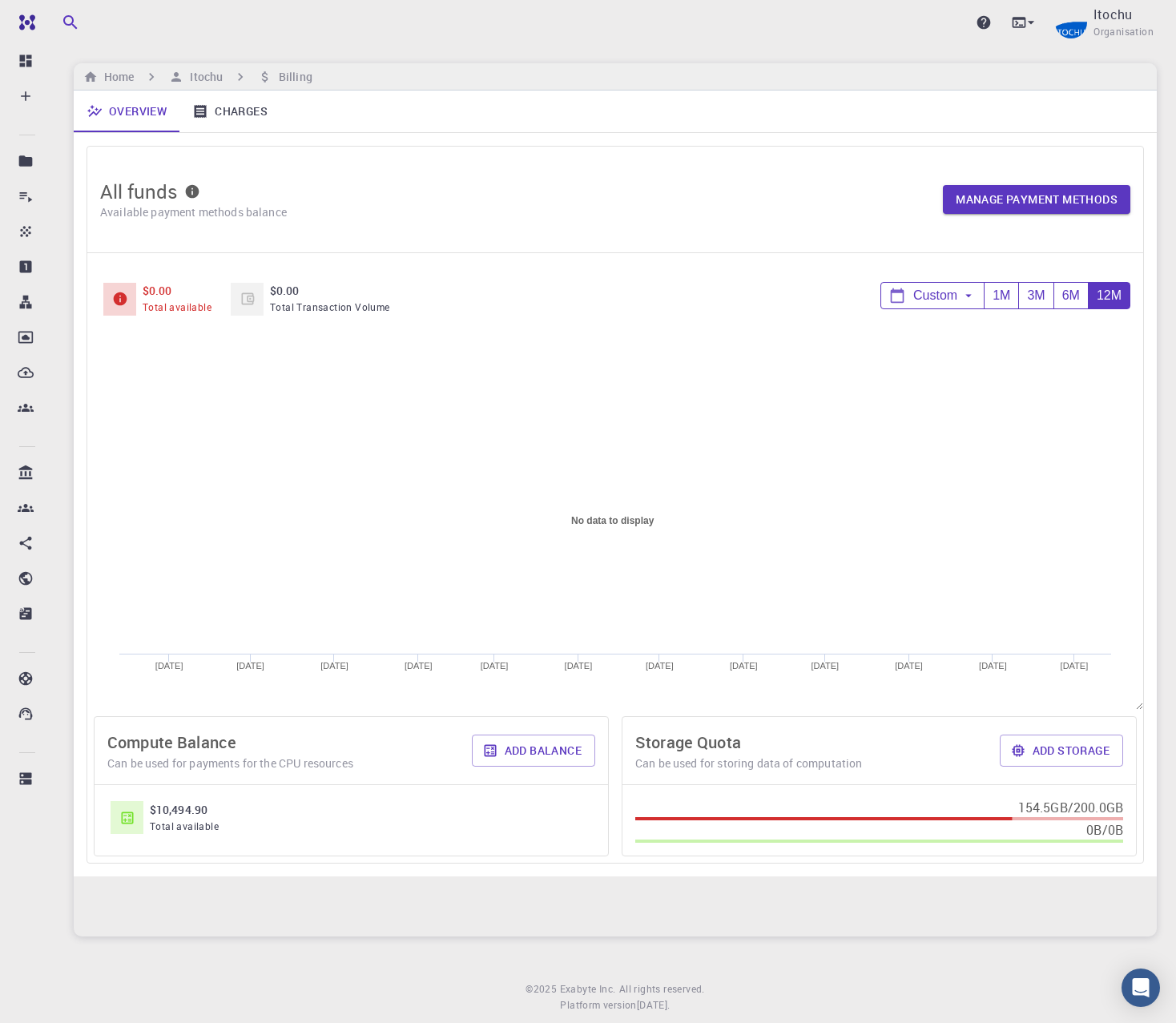
click at [200, 76] on h6 "Itochu" at bounding box center [203, 77] width 39 height 18
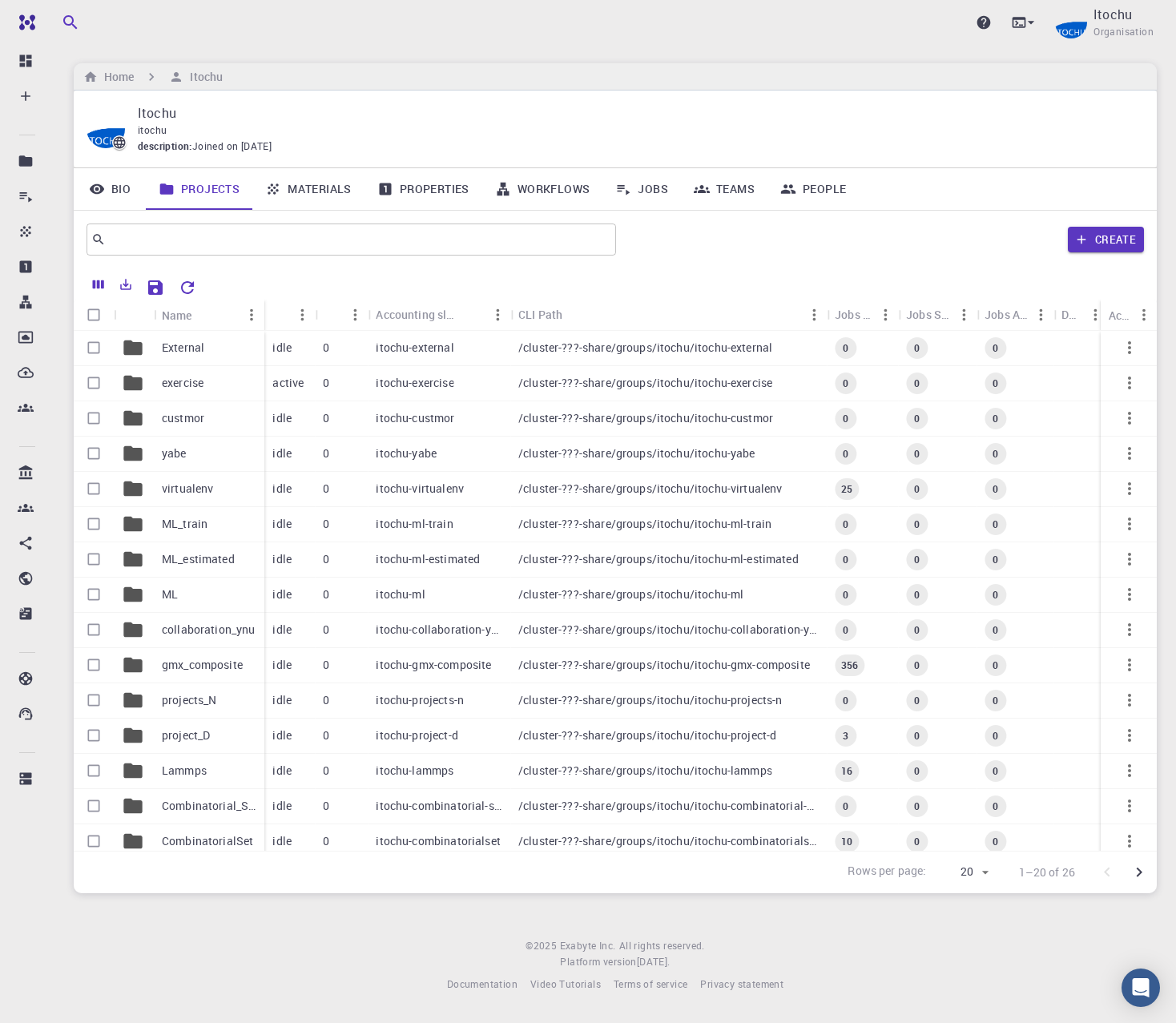
click at [721, 190] on link "Teams" at bounding box center [724, 189] width 86 height 41
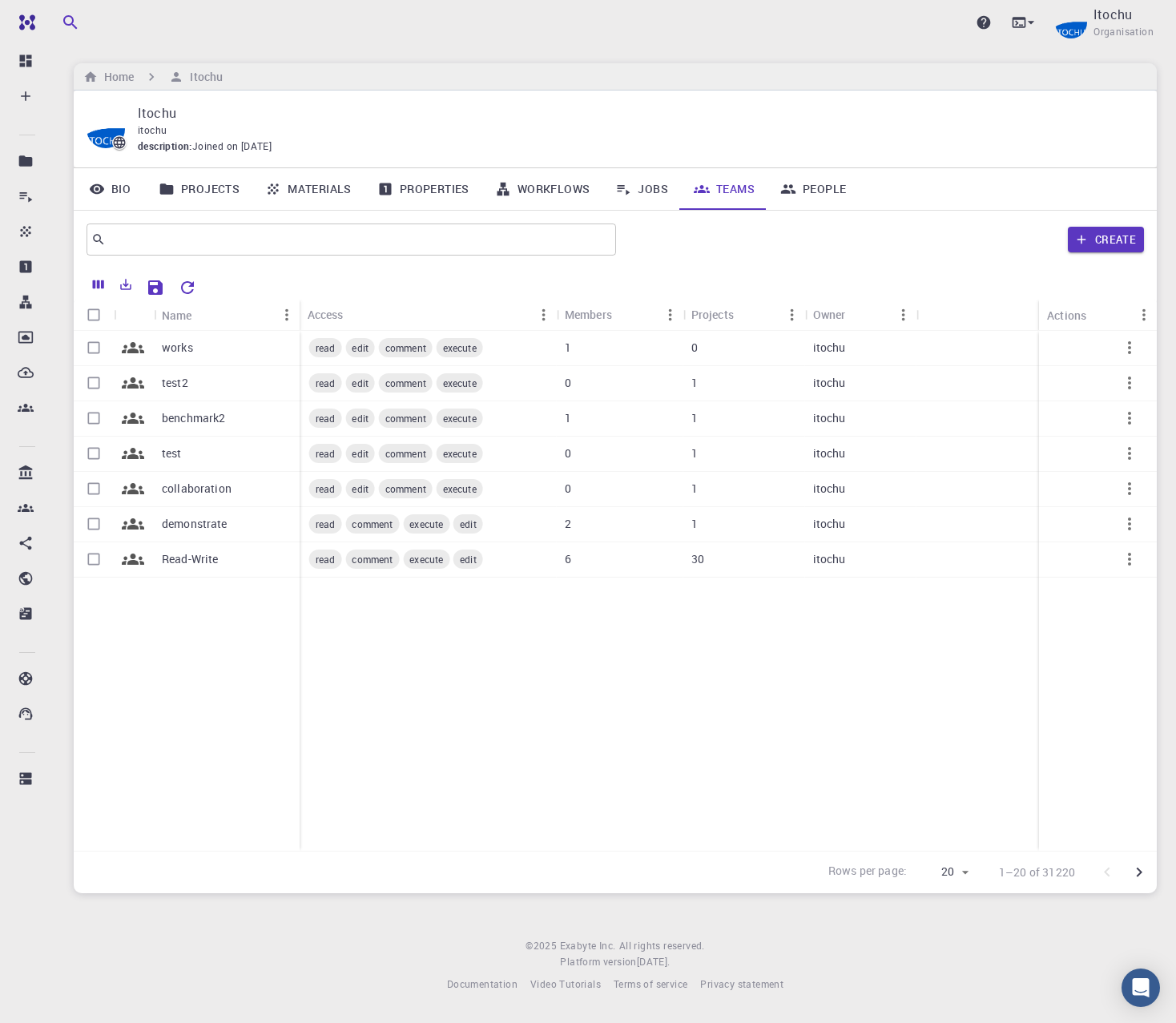
click at [834, 195] on link "People" at bounding box center [812, 189] width 91 height 41
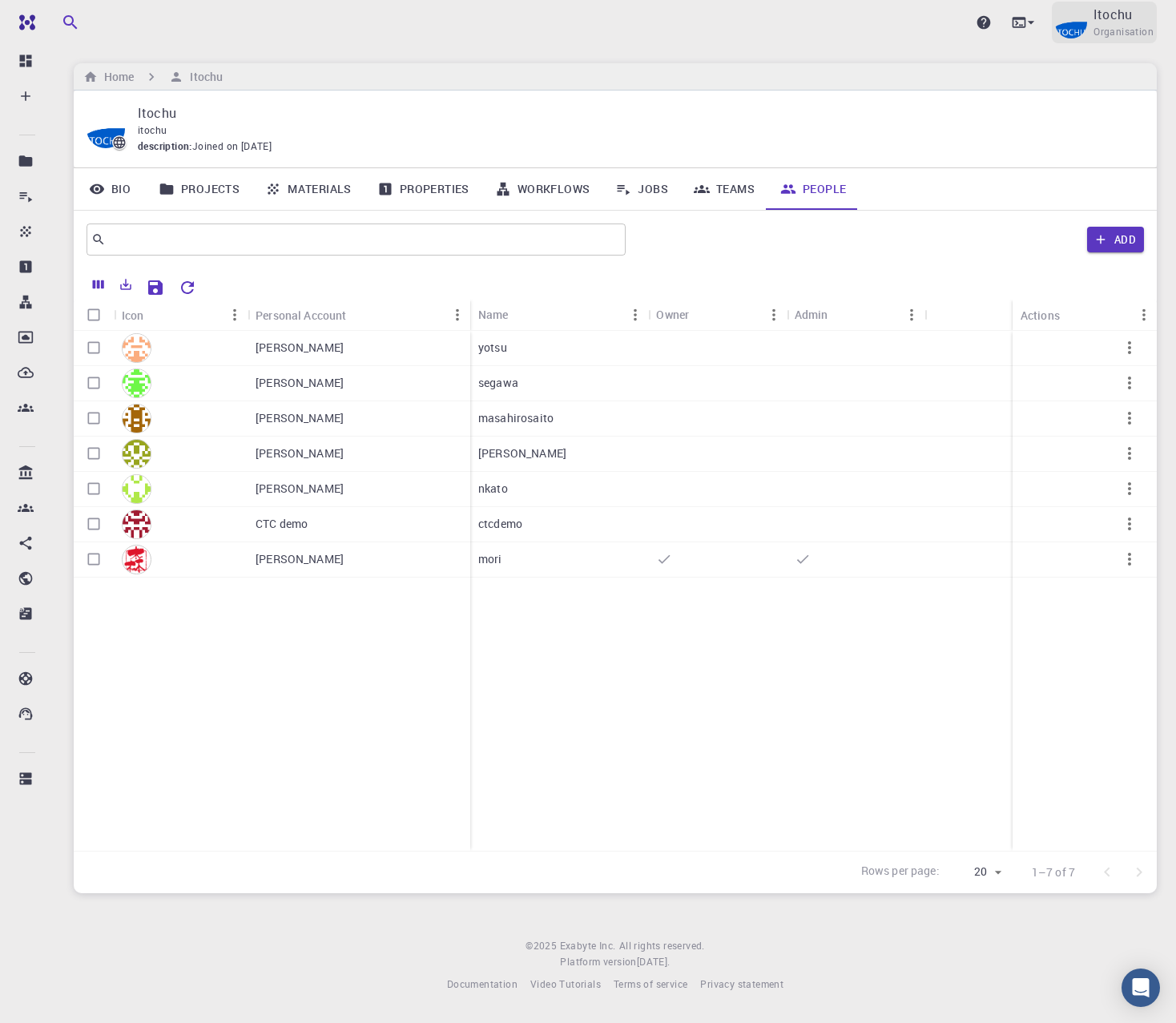
click at [1080, 17] on img at bounding box center [1071, 23] width 32 height 32
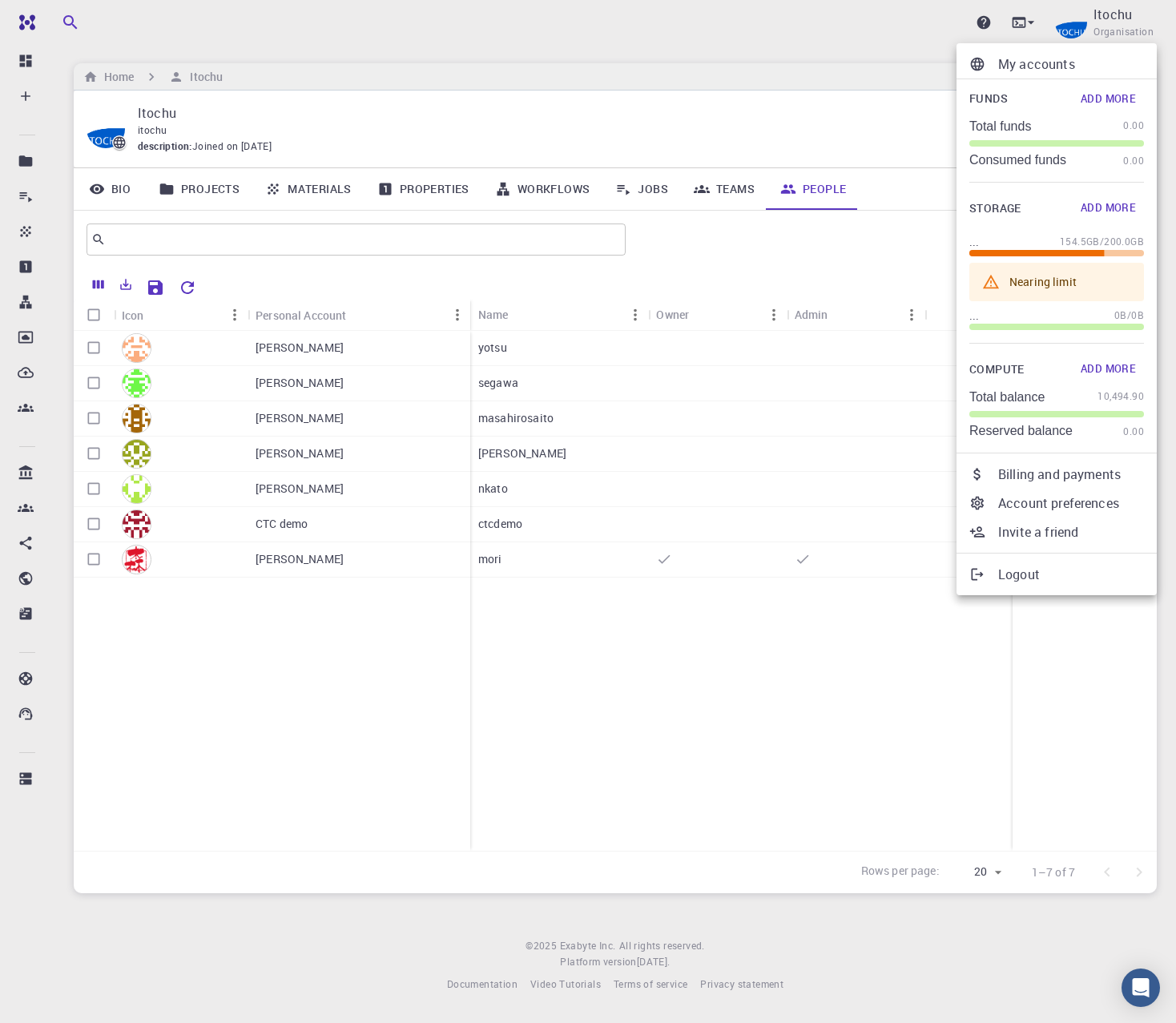
click at [1081, 478] on p "Billing and payments" at bounding box center [1071, 475] width 145 height 20
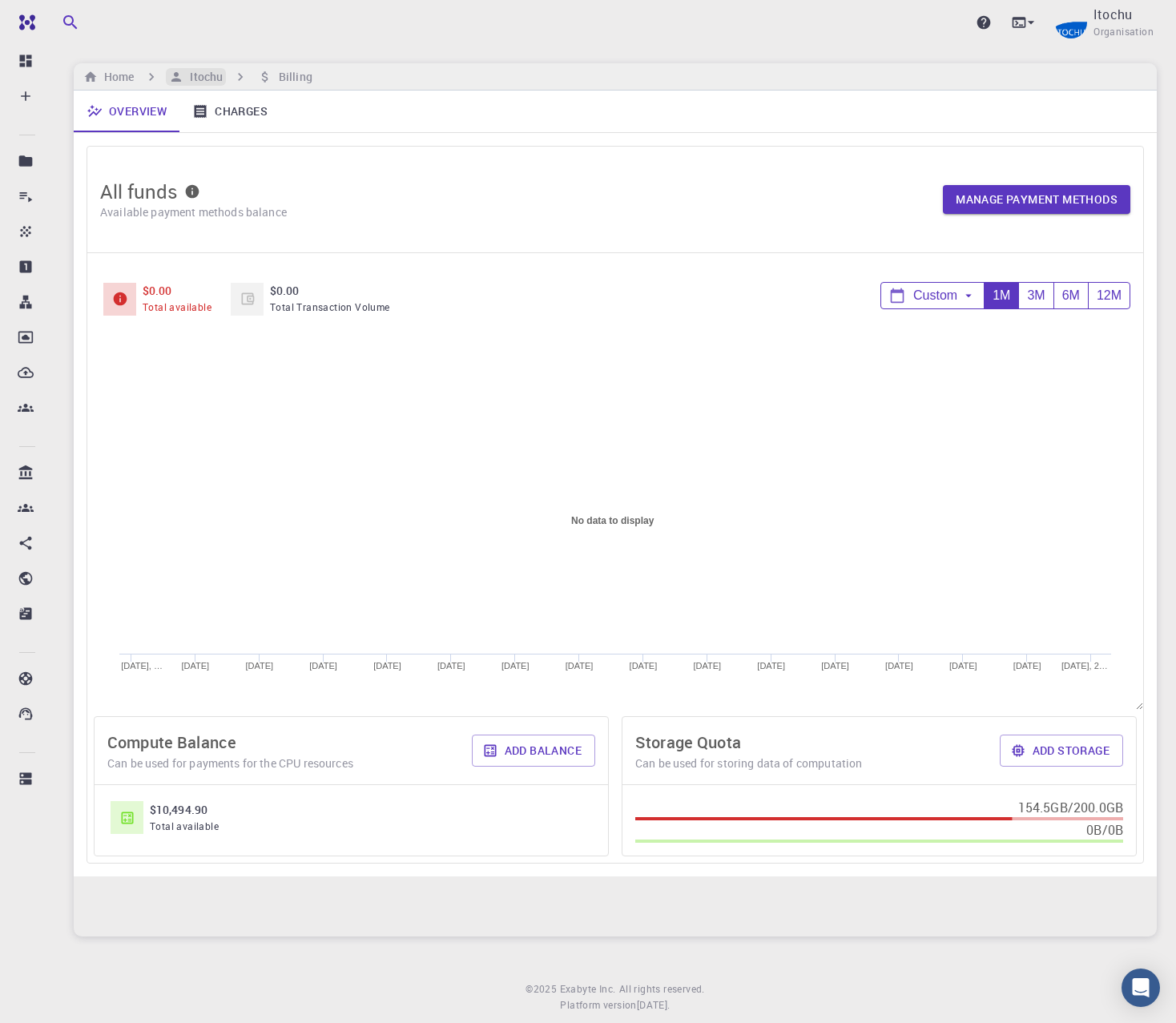
click at [196, 79] on h6 "Itochu" at bounding box center [203, 77] width 39 height 18
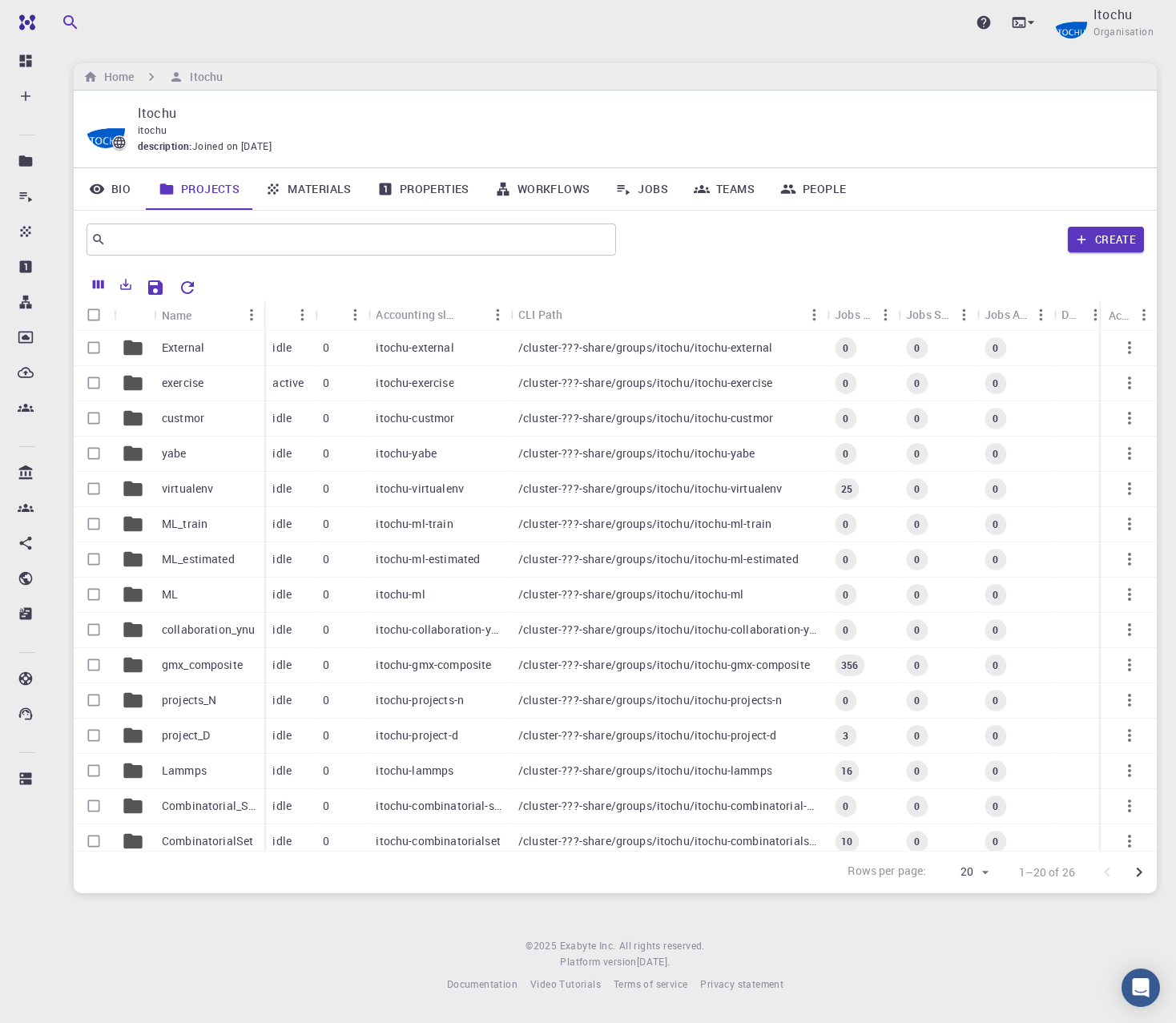
click at [827, 189] on link "People" at bounding box center [812, 189] width 91 height 41
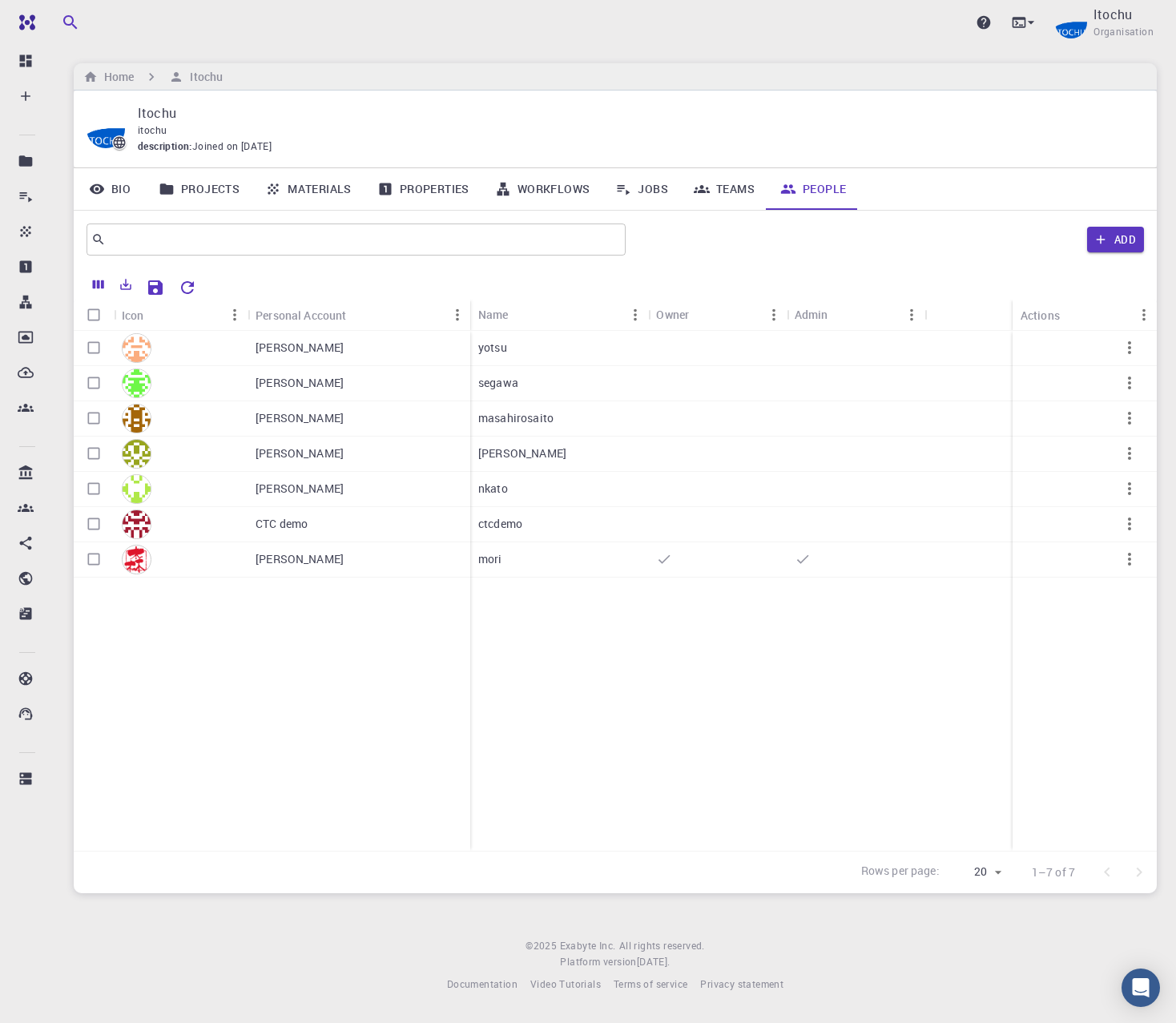
click at [1128, 487] on icon "button" at bounding box center [1130, 488] width 20 height 20
click at [1128, 481] on div at bounding box center [588, 511] width 1176 height 1023
click at [1081, 36] on div "Itochu Organisation" at bounding box center [1103, 23] width 105 height 41
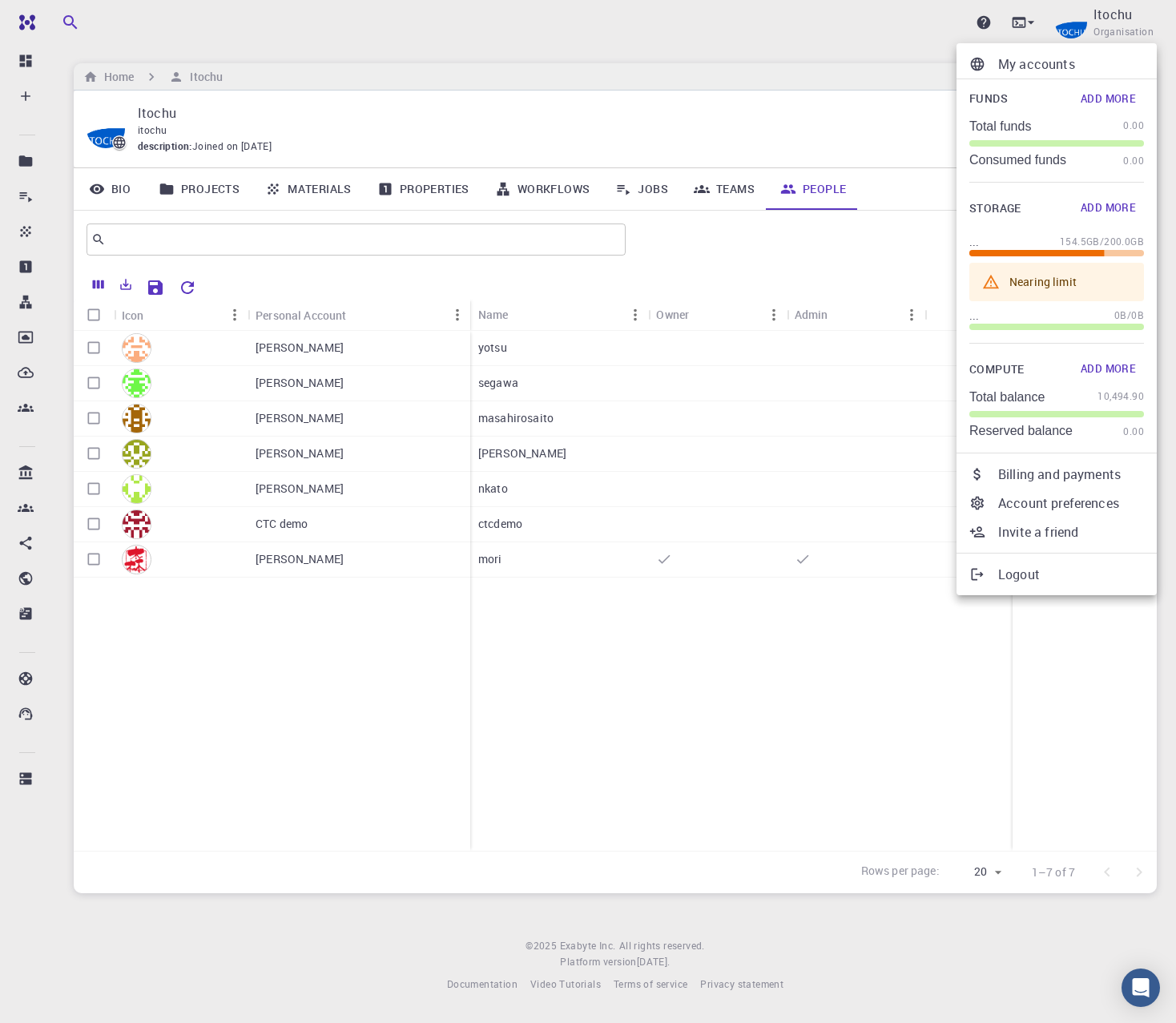
click at [1042, 466] on p "Billing and payments" at bounding box center [1071, 475] width 145 height 20
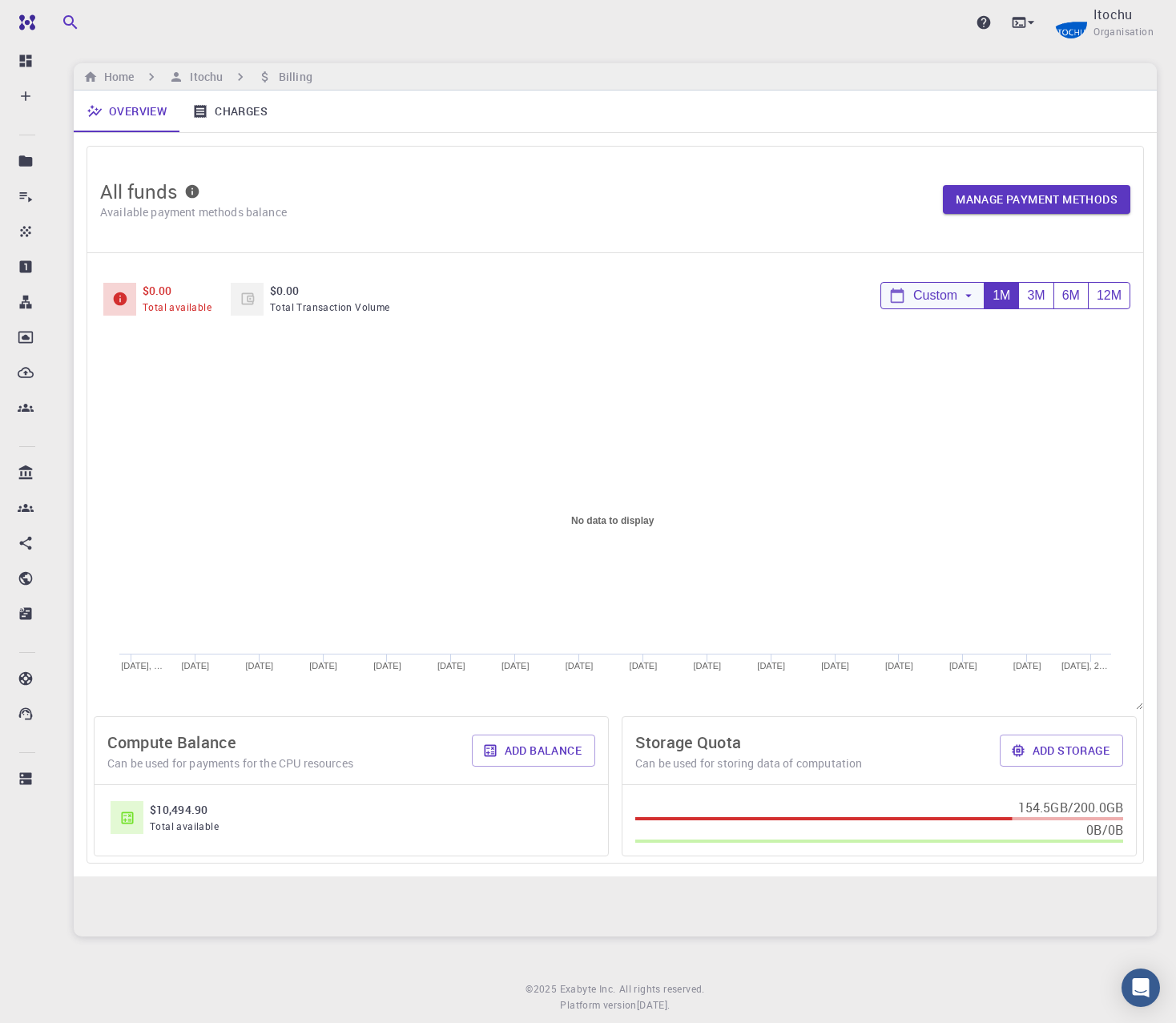
click at [951, 300] on span "Custom" at bounding box center [934, 295] width 44 height 15
click at [1101, 357] on icon "Choose date, selected date is Sep 14, 2025" at bounding box center [1100, 350] width 15 height 16
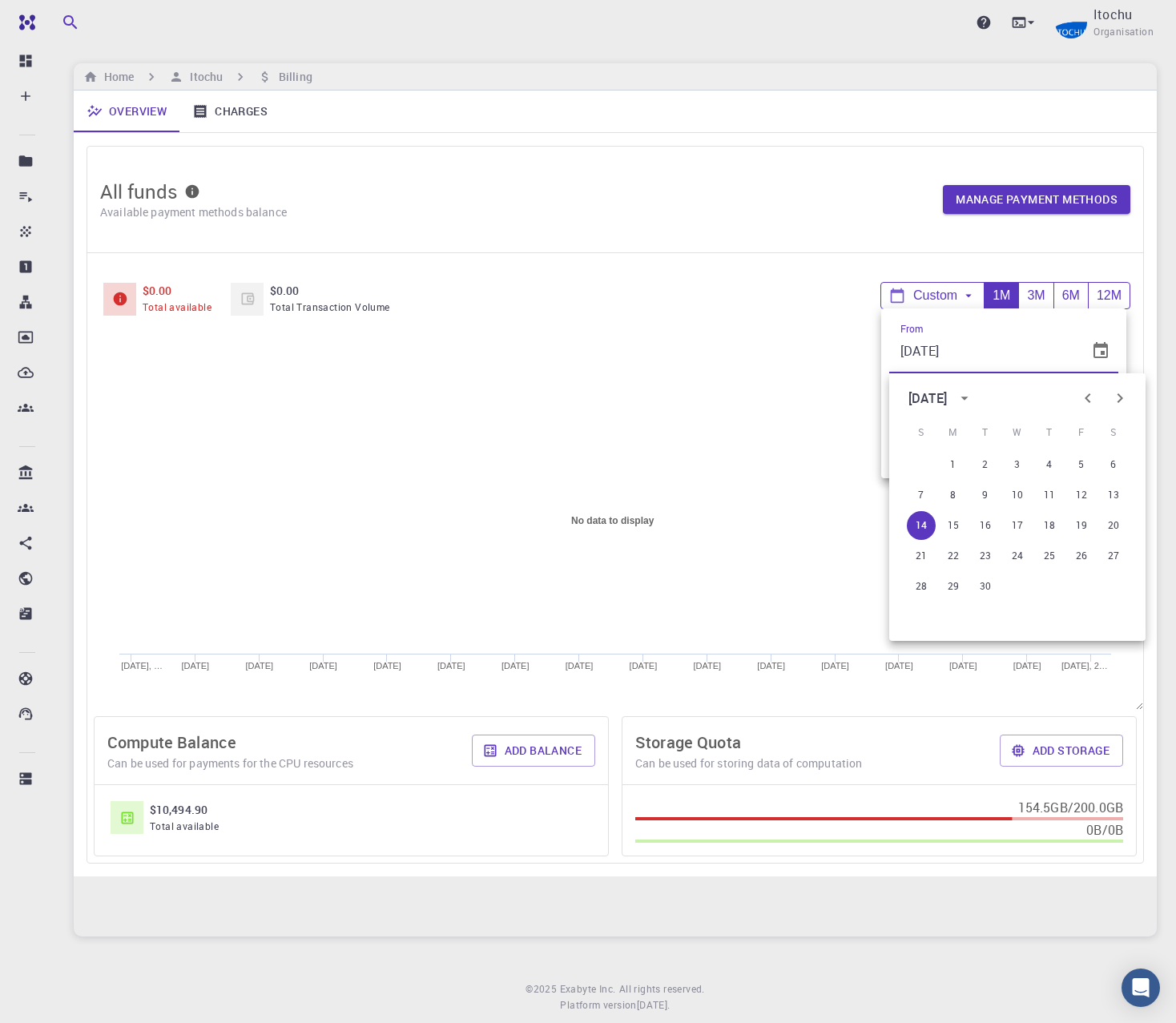
click at [978, 402] on div "September 2025" at bounding box center [942, 398] width 69 height 26
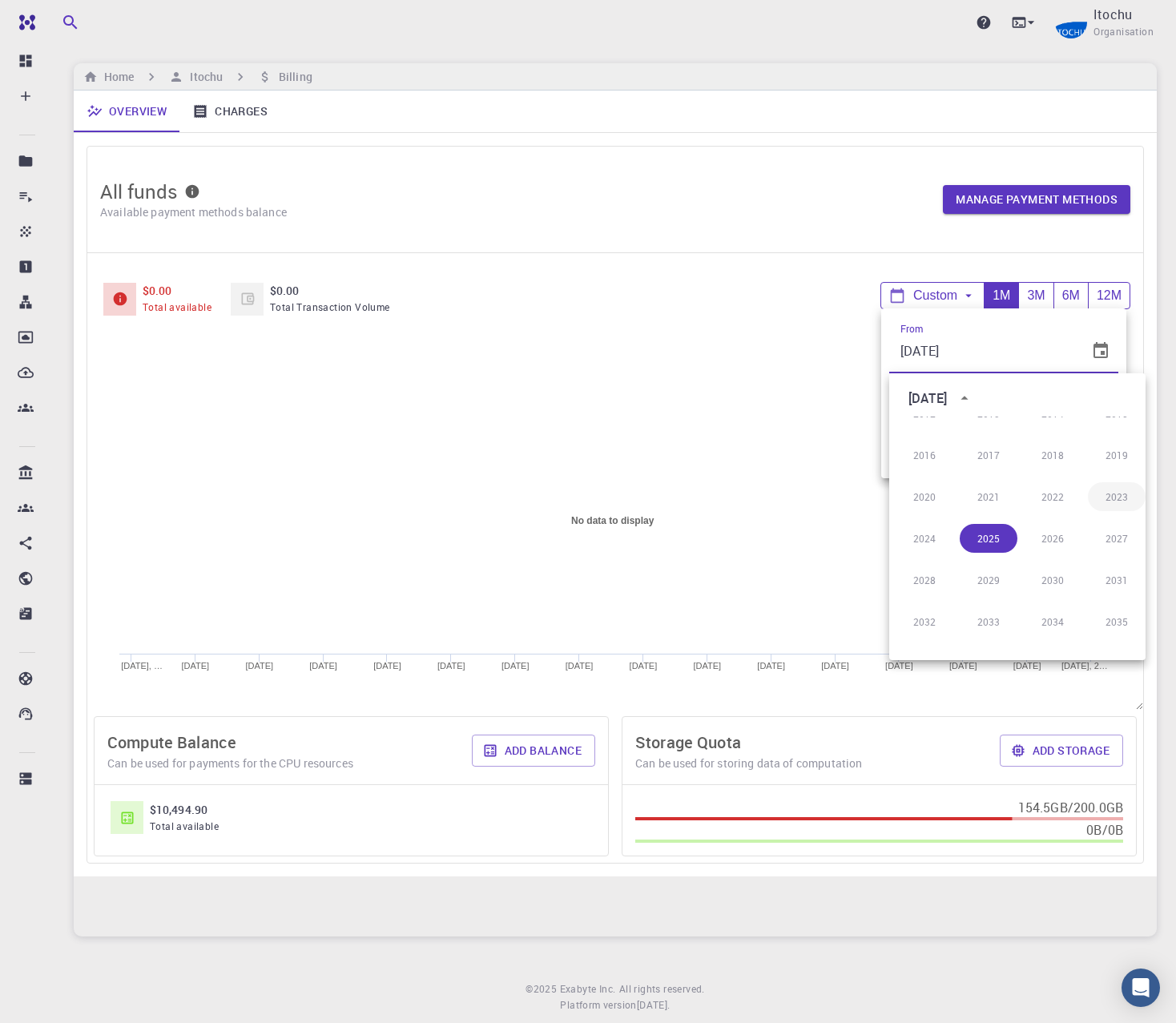
click at [1113, 495] on button "2023" at bounding box center [1116, 496] width 58 height 28
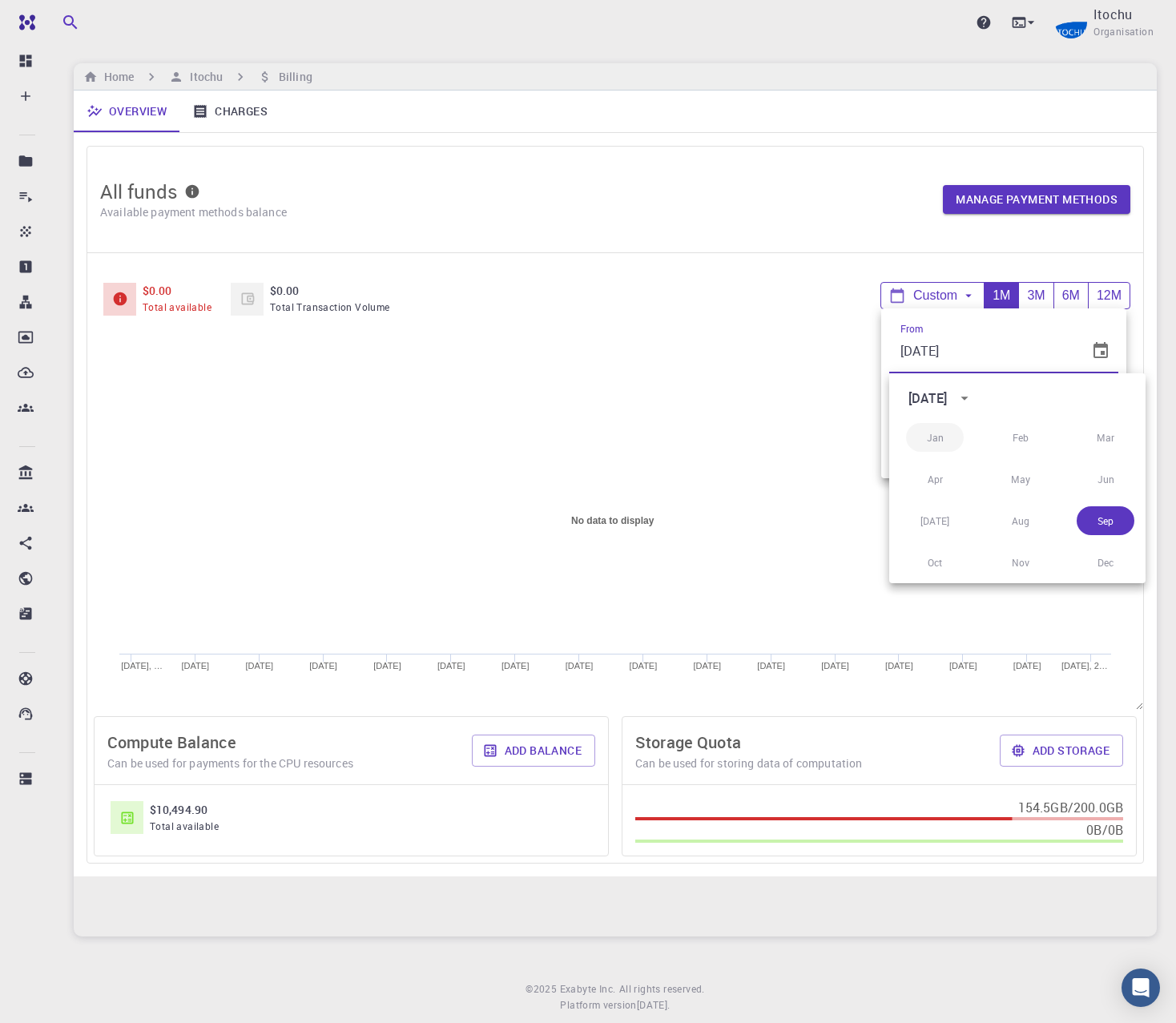
click at [929, 438] on button "Jan" at bounding box center [934, 436] width 58 height 28
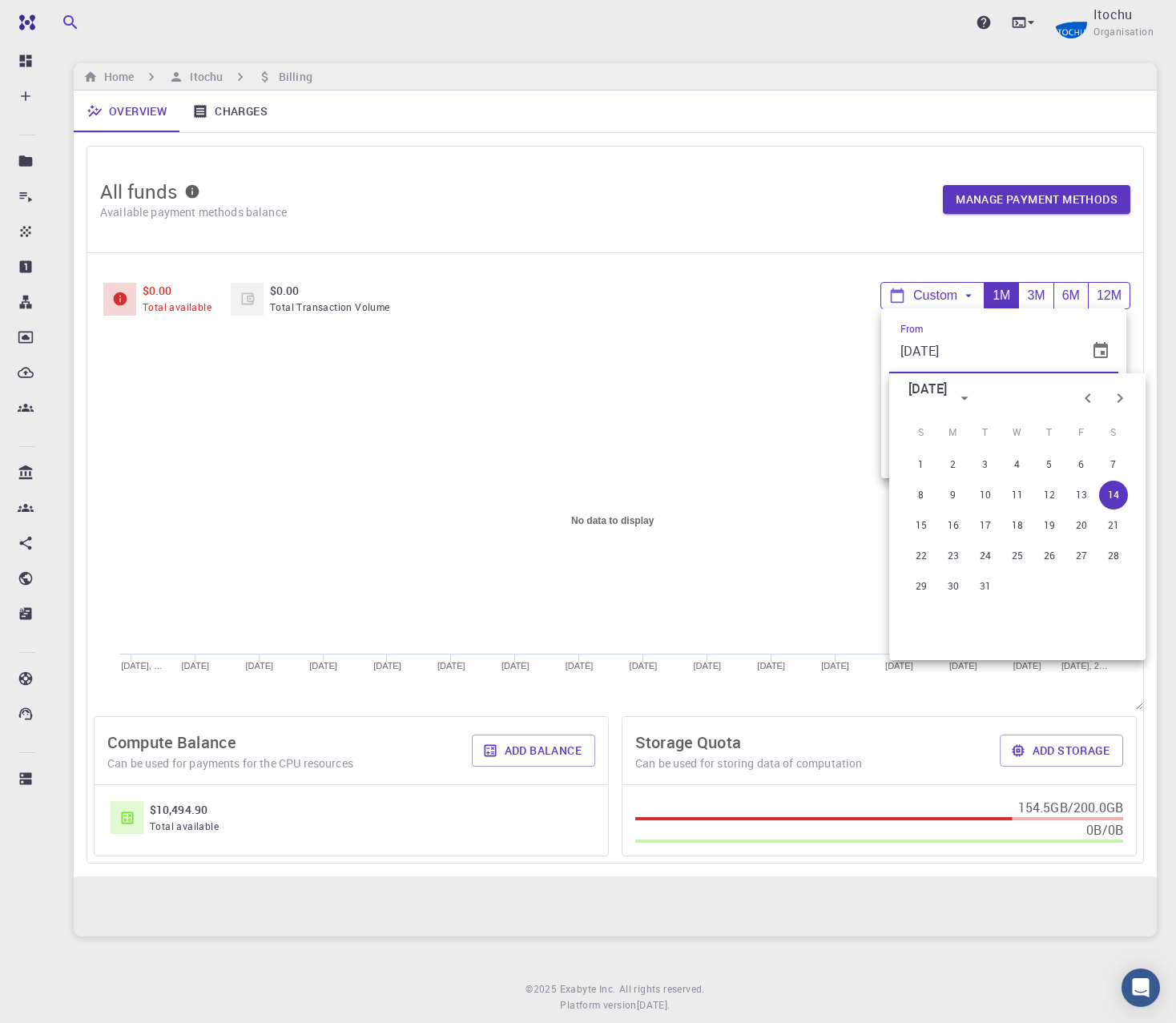
type input "01/14/2023"
click at [848, 569] on div at bounding box center [588, 511] width 1176 height 1023
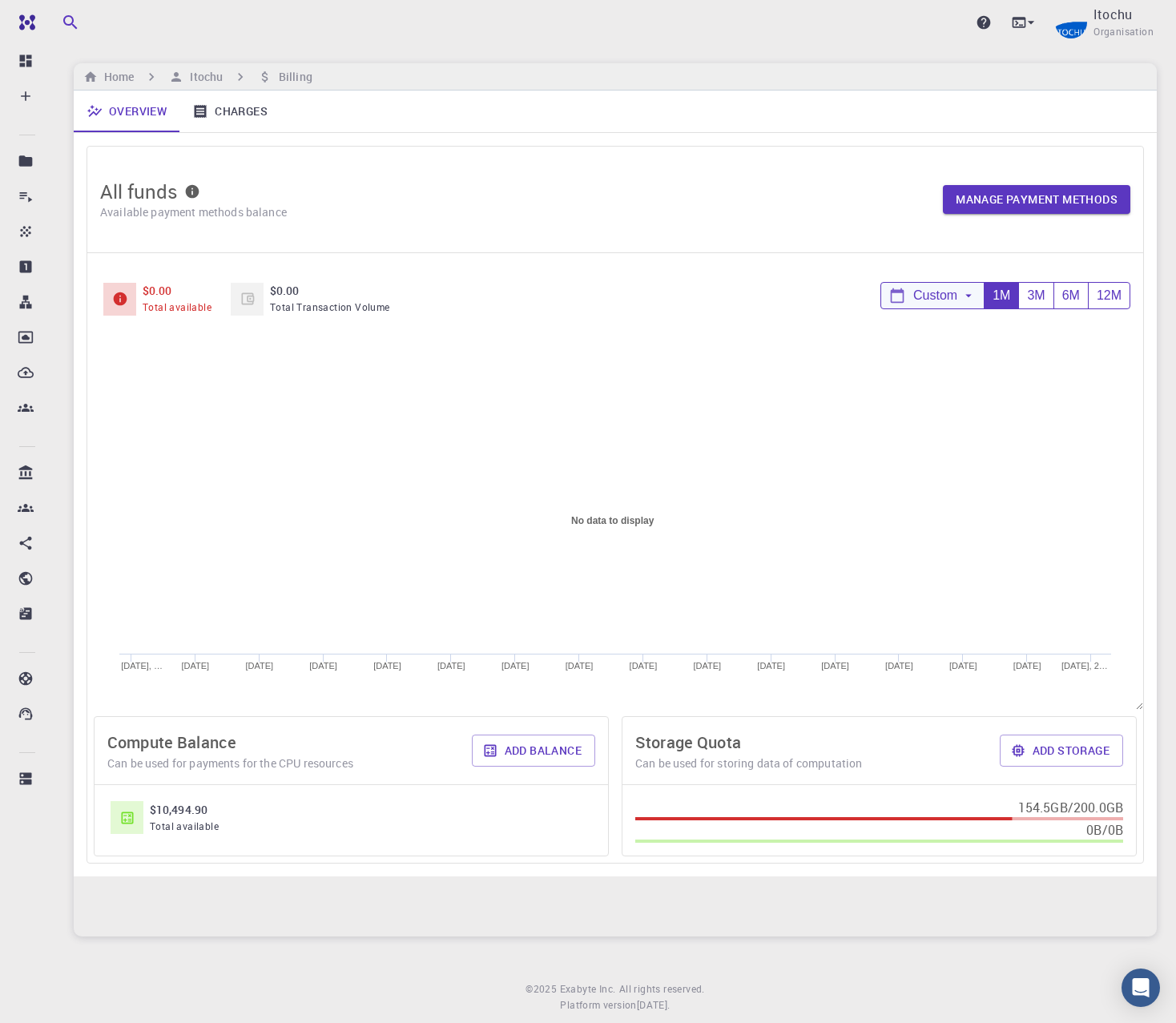
click at [969, 306] on div "Custom" at bounding box center [932, 296] width 102 height 27
click at [916, 462] on button "DONE" at bounding box center [918, 454] width 57 height 32
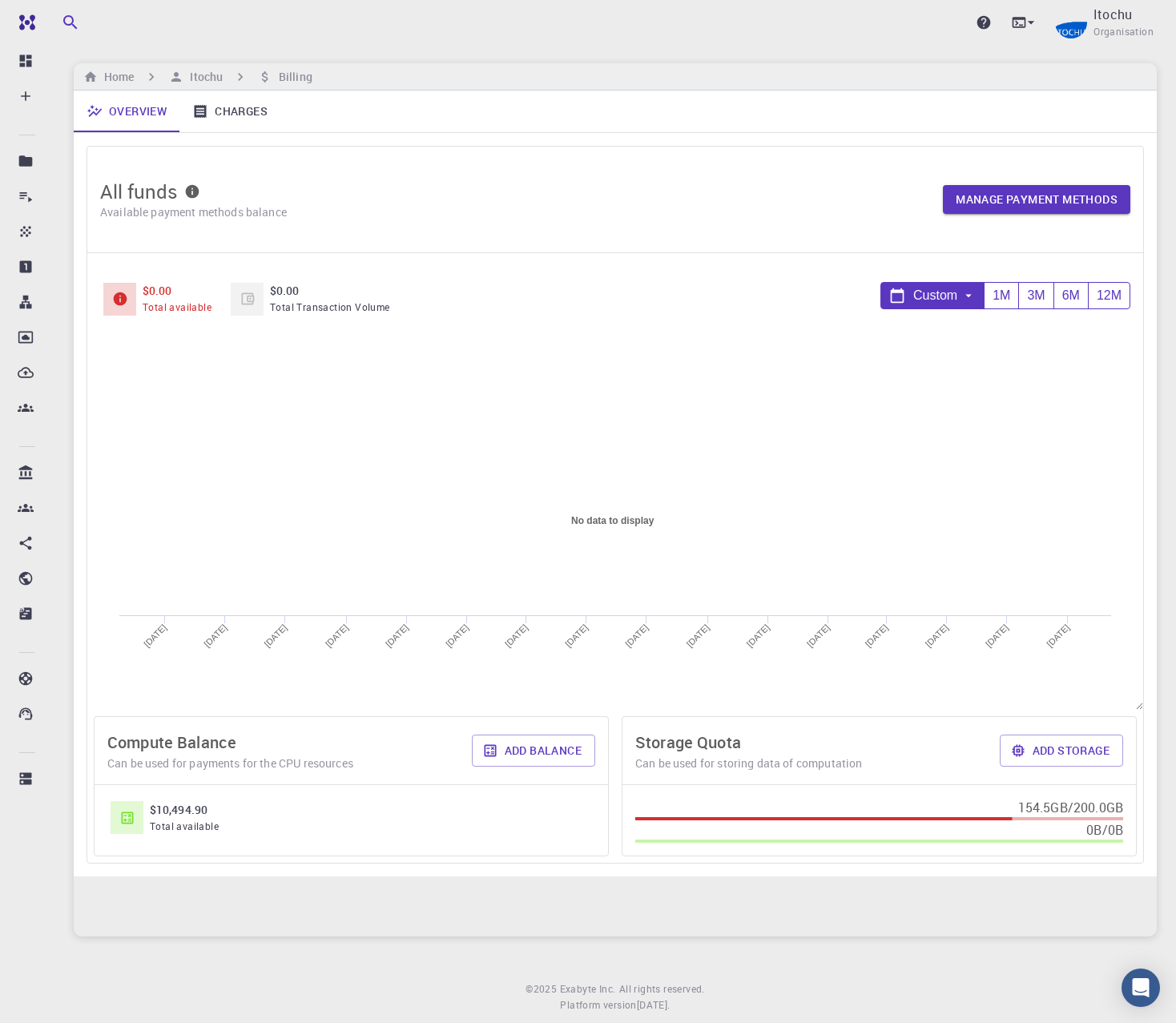
click at [968, 292] on icon at bounding box center [968, 295] width 15 height 15
click at [993, 353] on input "01/14/2023" at bounding box center [983, 351] width 189 height 45
click at [994, 352] on input "01/14/2023" at bounding box center [983, 351] width 189 height 45
click at [995, 349] on input "01/14/2023" at bounding box center [983, 351] width 189 height 45
click at [1110, 349] on button "Choose date" at bounding box center [1100, 351] width 32 height 32
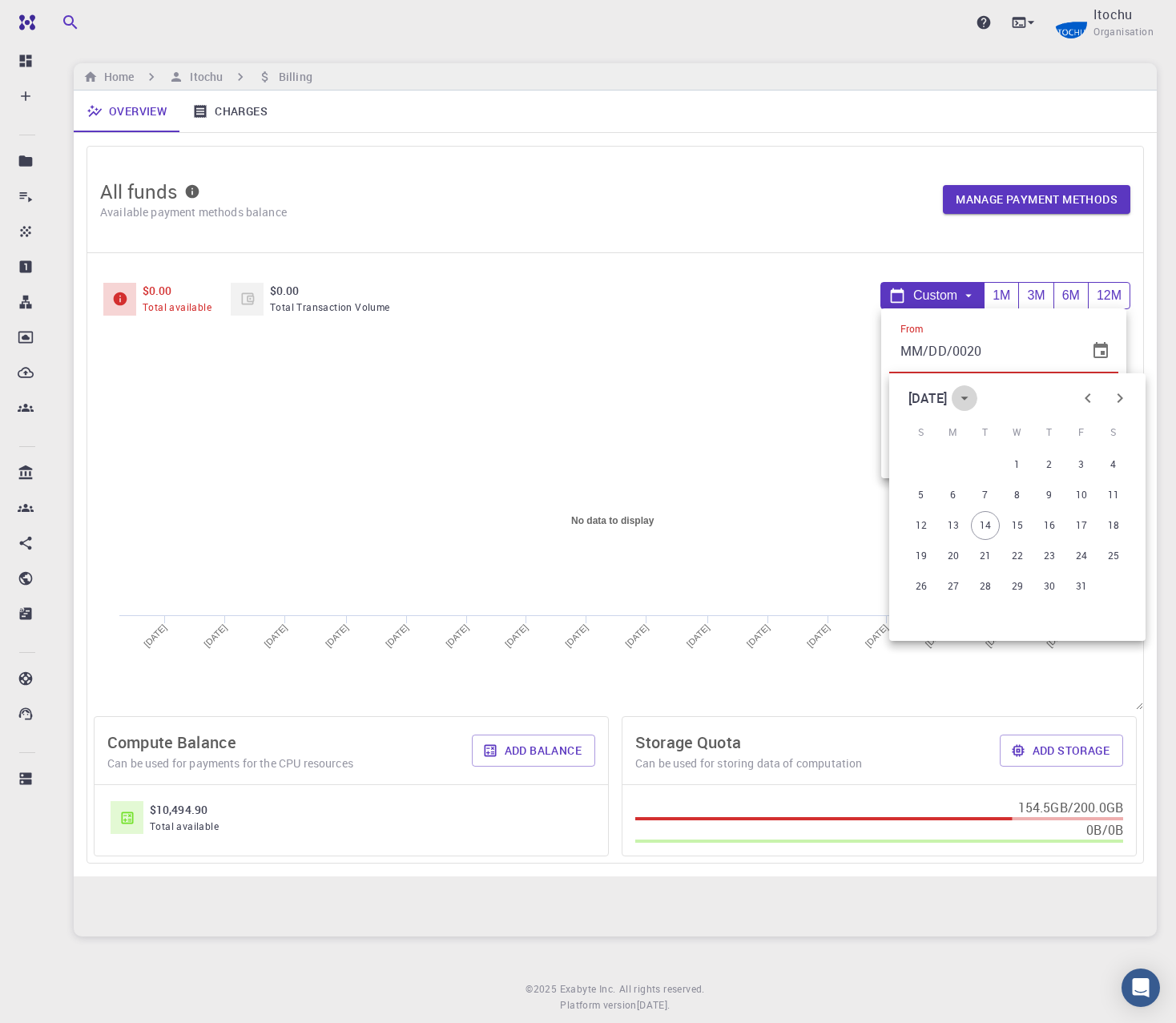
click at [978, 400] on button "calendar view is open, switch to year view" at bounding box center [964, 398] width 26 height 26
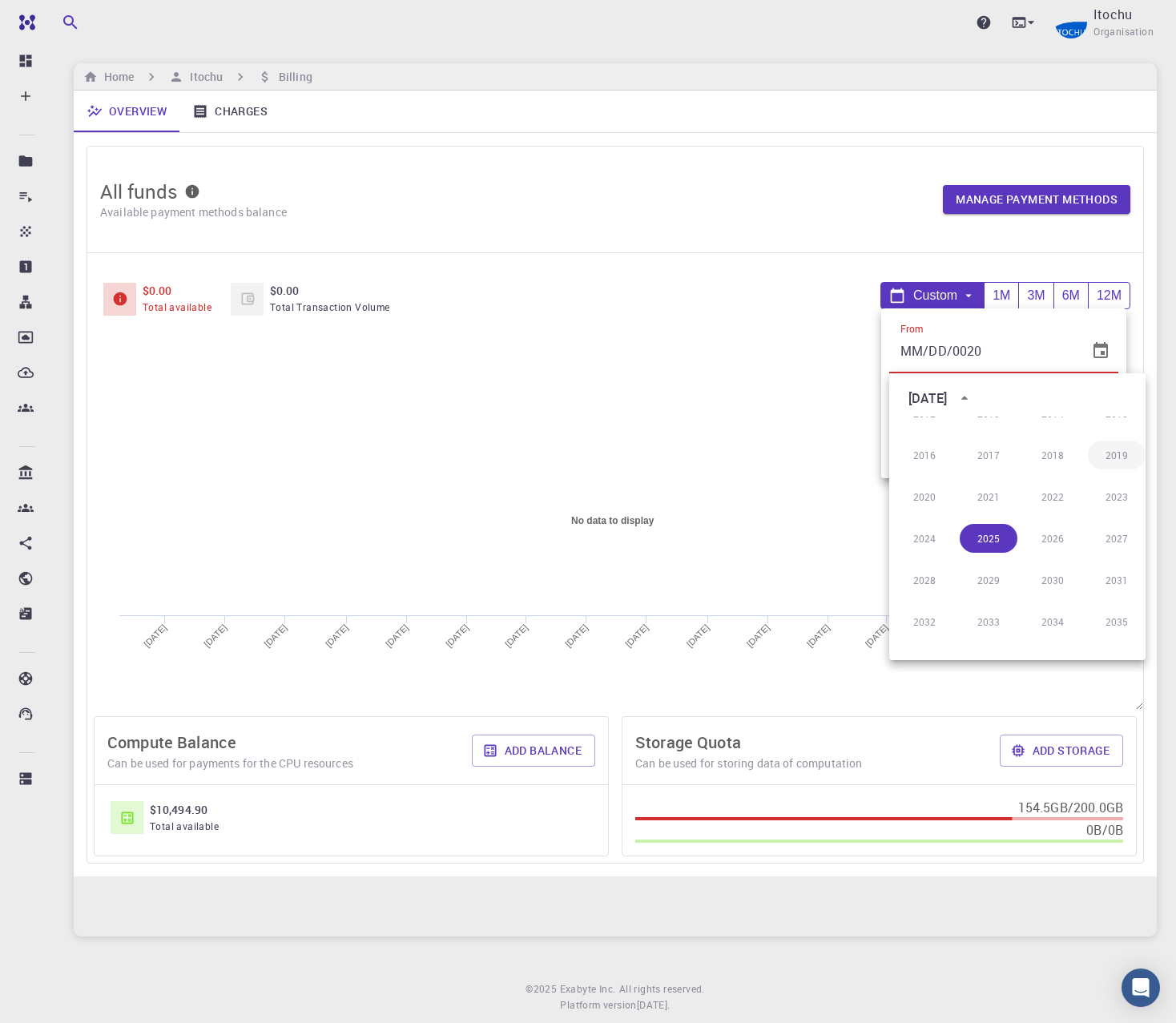
click at [1105, 457] on button "2019" at bounding box center [1116, 454] width 58 height 28
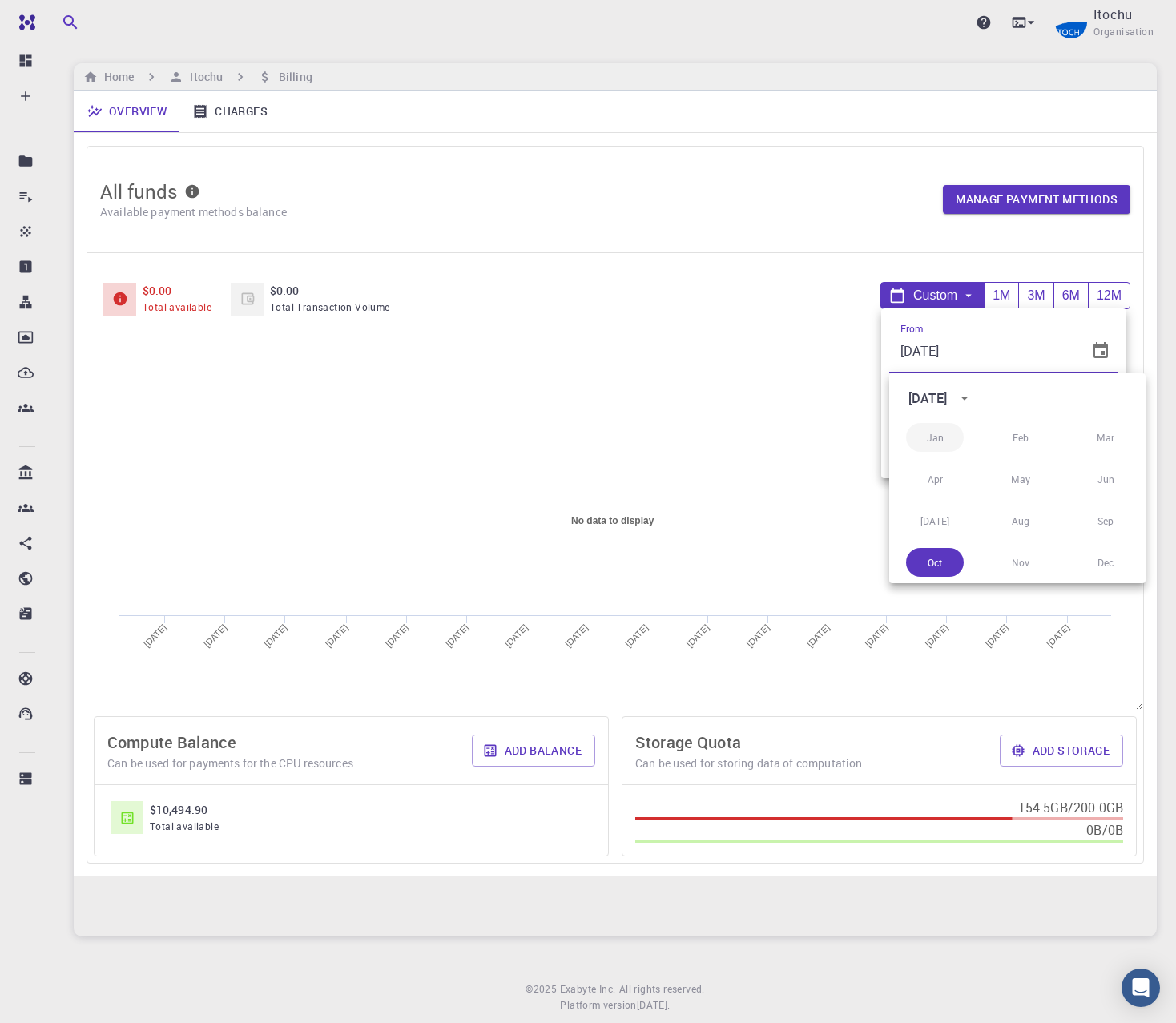
click at [943, 429] on button "Jan" at bounding box center [934, 436] width 58 height 28
type input "01/14/2019"
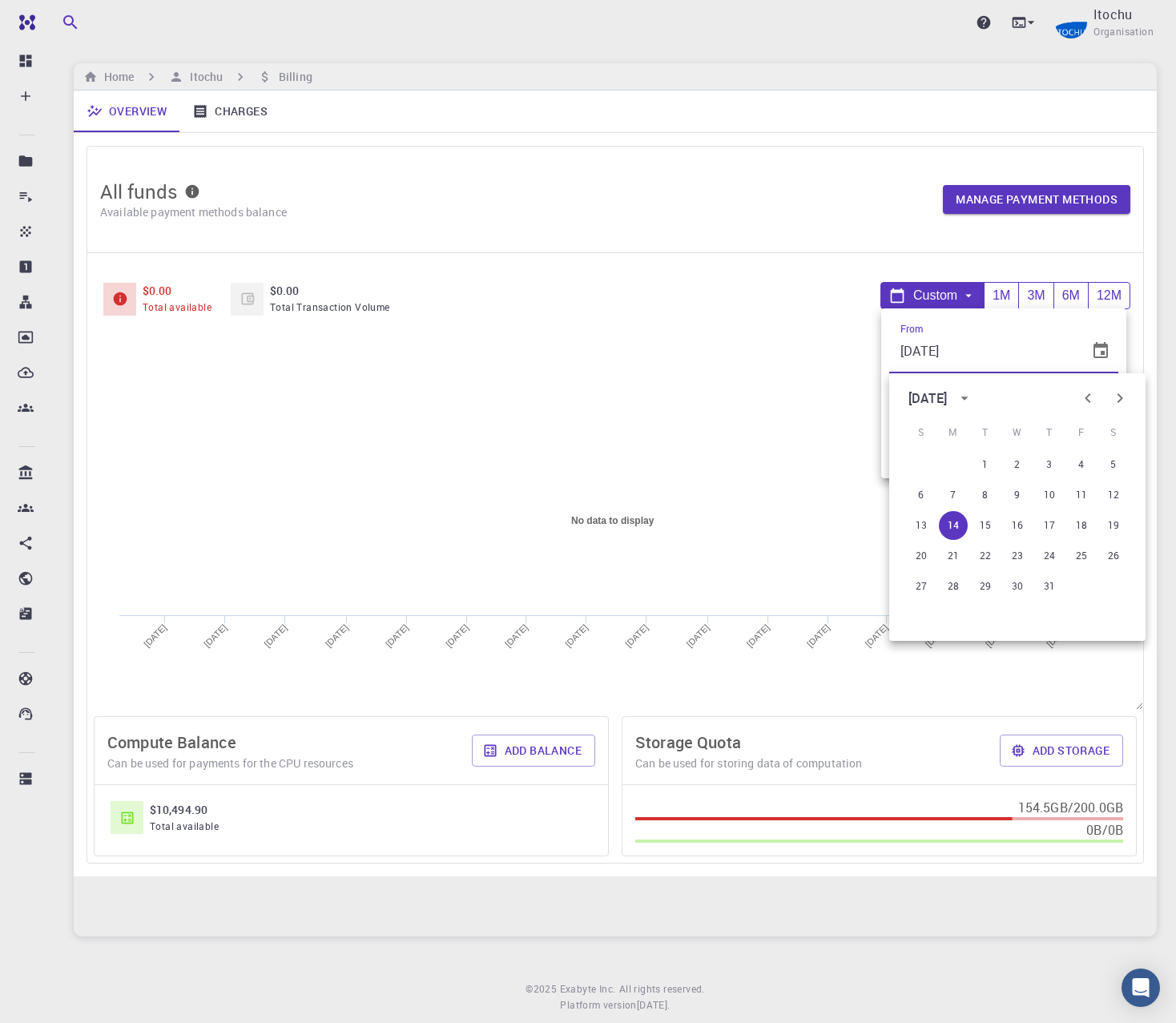
click at [888, 356] on div "From 01/14/2019 From To 10/14/2025 To DONE" at bounding box center [1003, 393] width 245 height 170
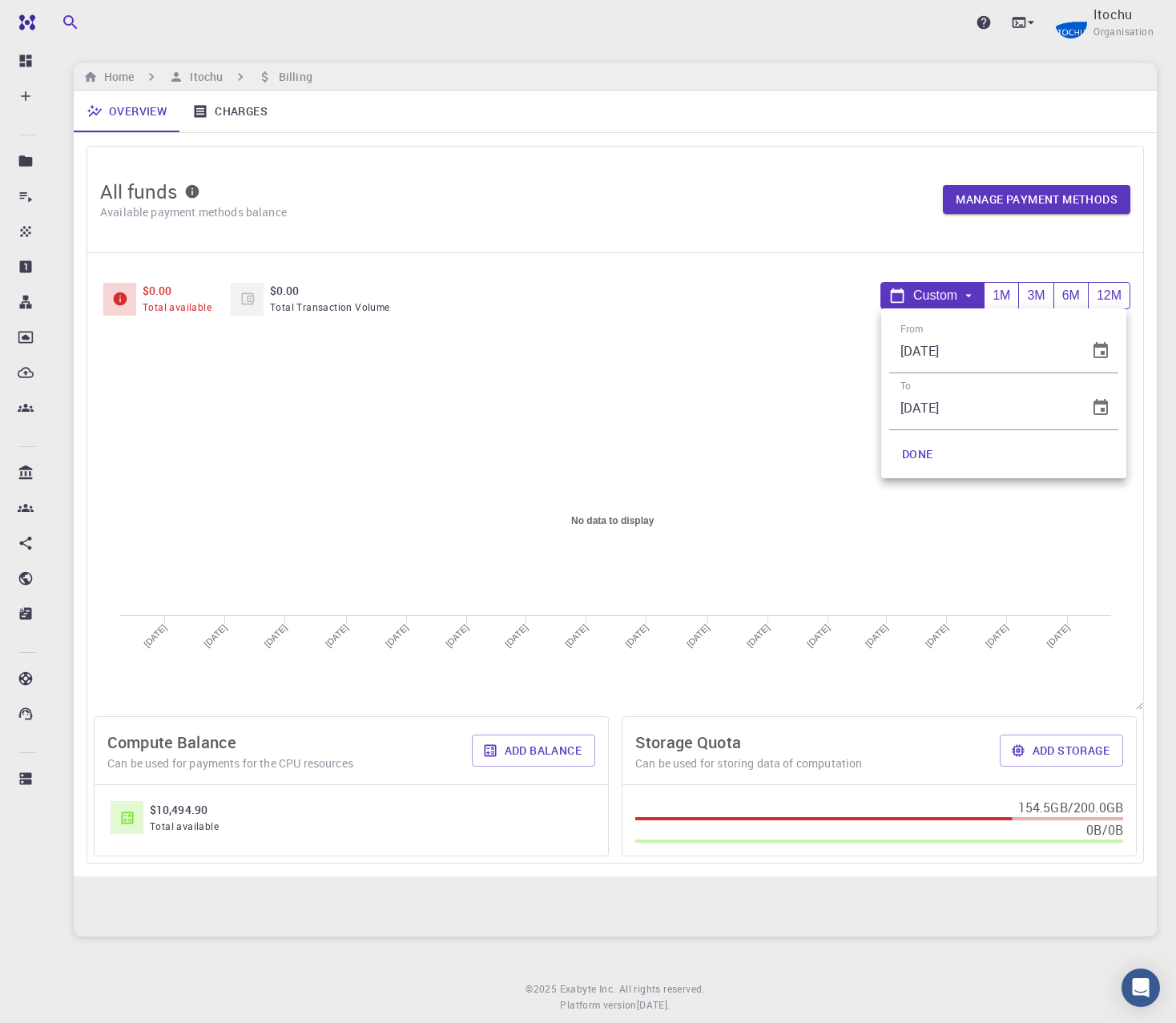
click at [925, 456] on button "DONE" at bounding box center [918, 454] width 57 height 32
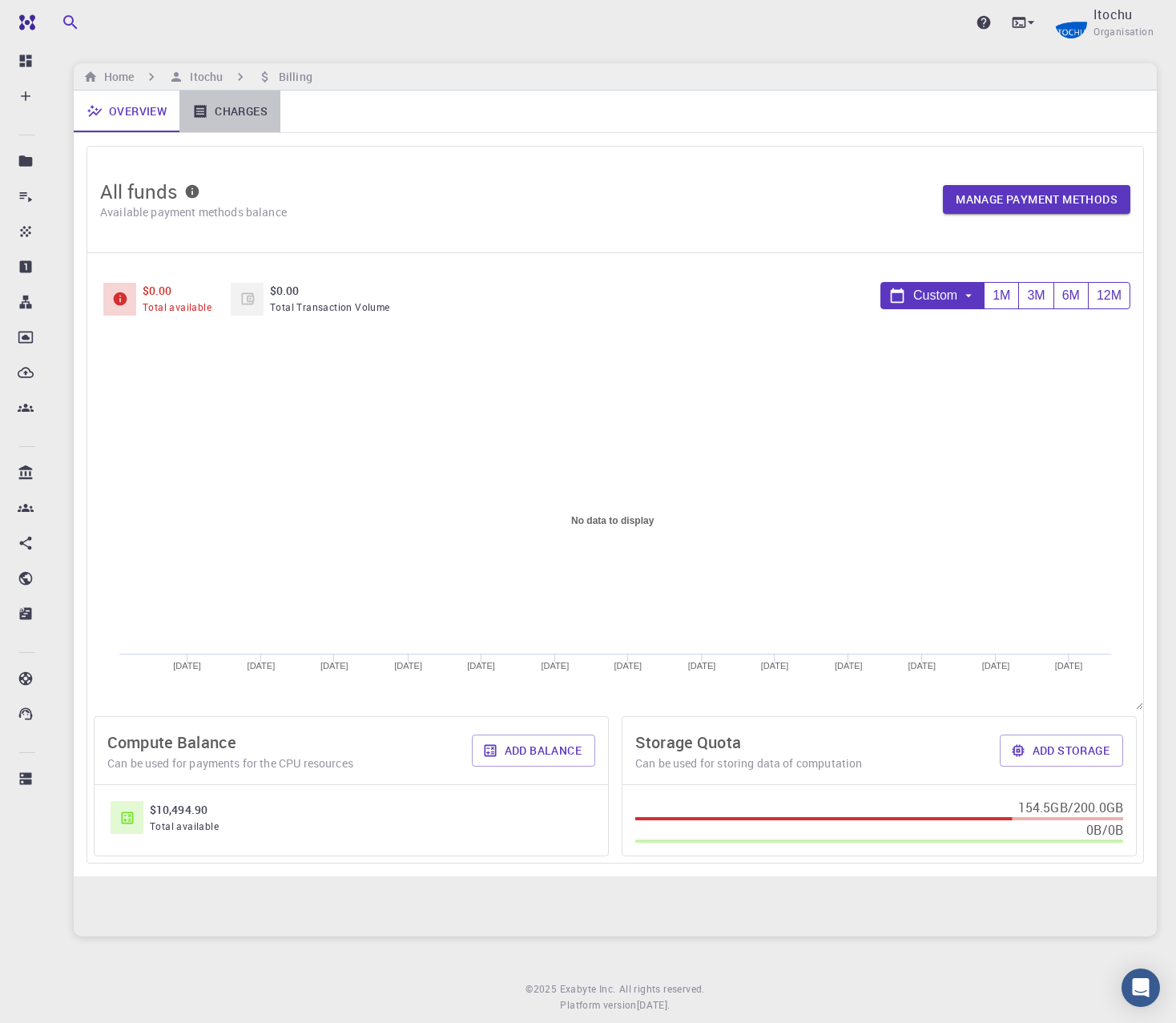
click at [228, 110] on link "Charges" at bounding box center [230, 111] width 101 height 41
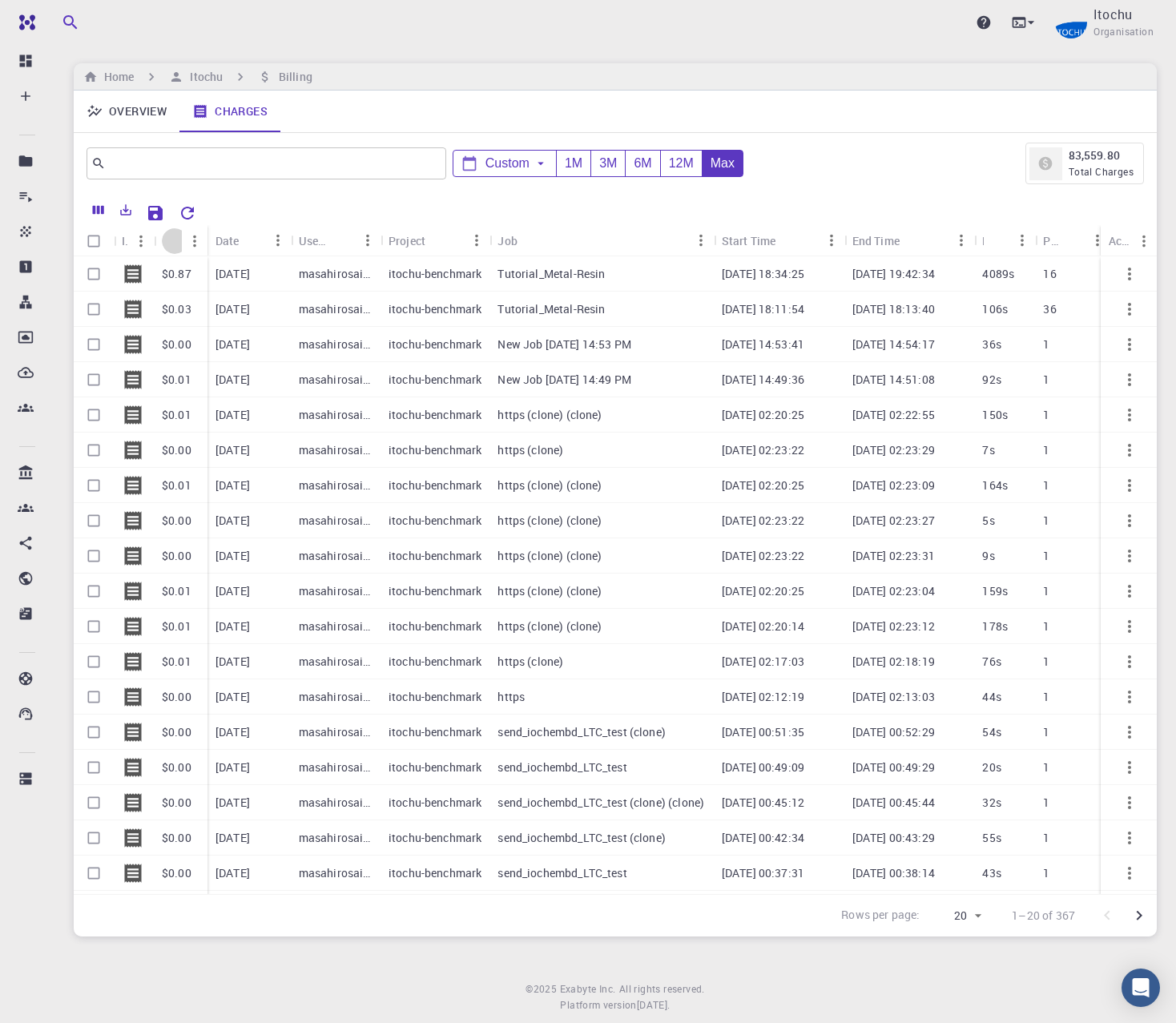
click at [171, 240] on icon "Sort" at bounding box center [175, 241] width 12 height 12
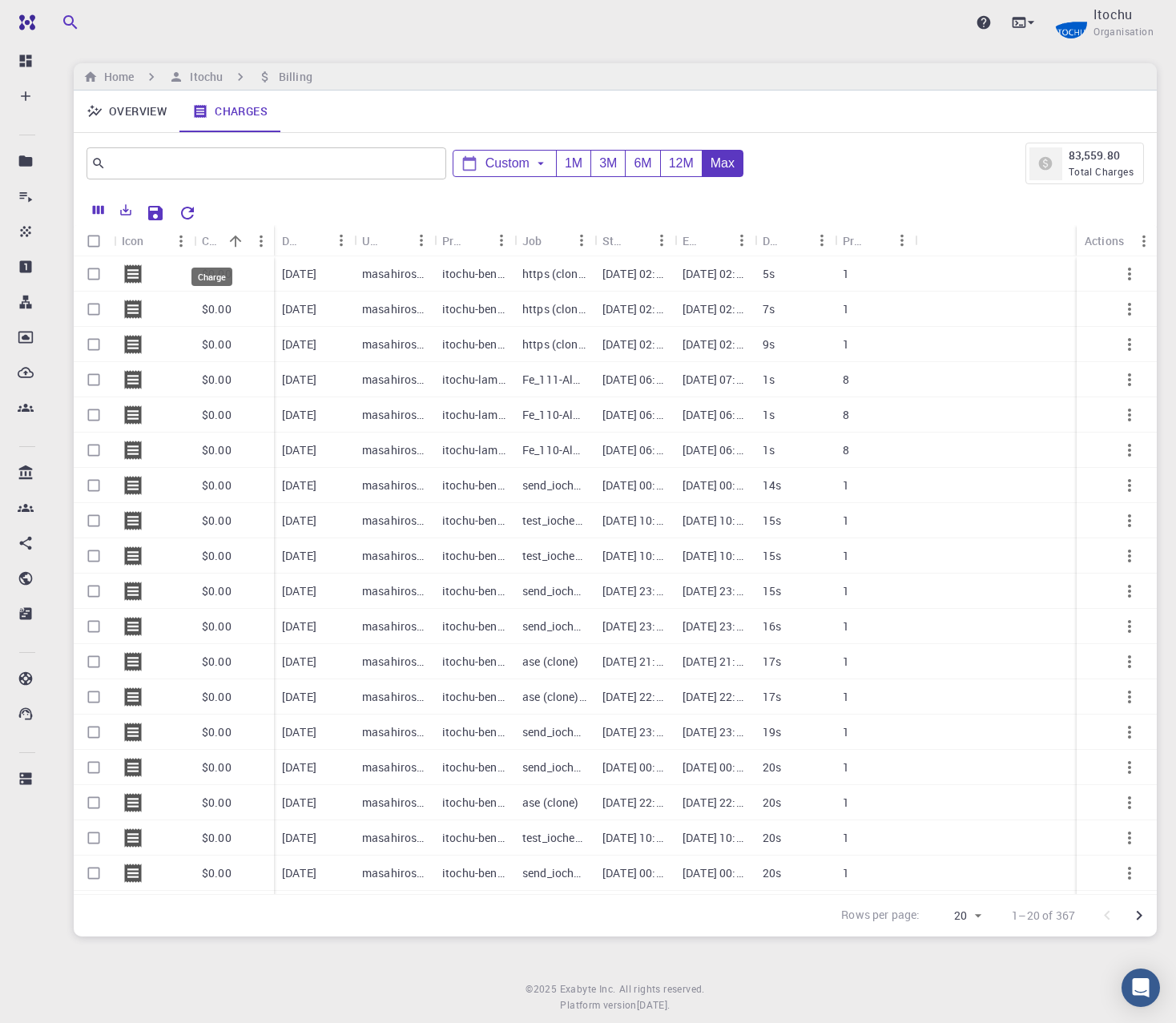
click at [216, 251] on div "Charge" at bounding box center [211, 241] width 21 height 31
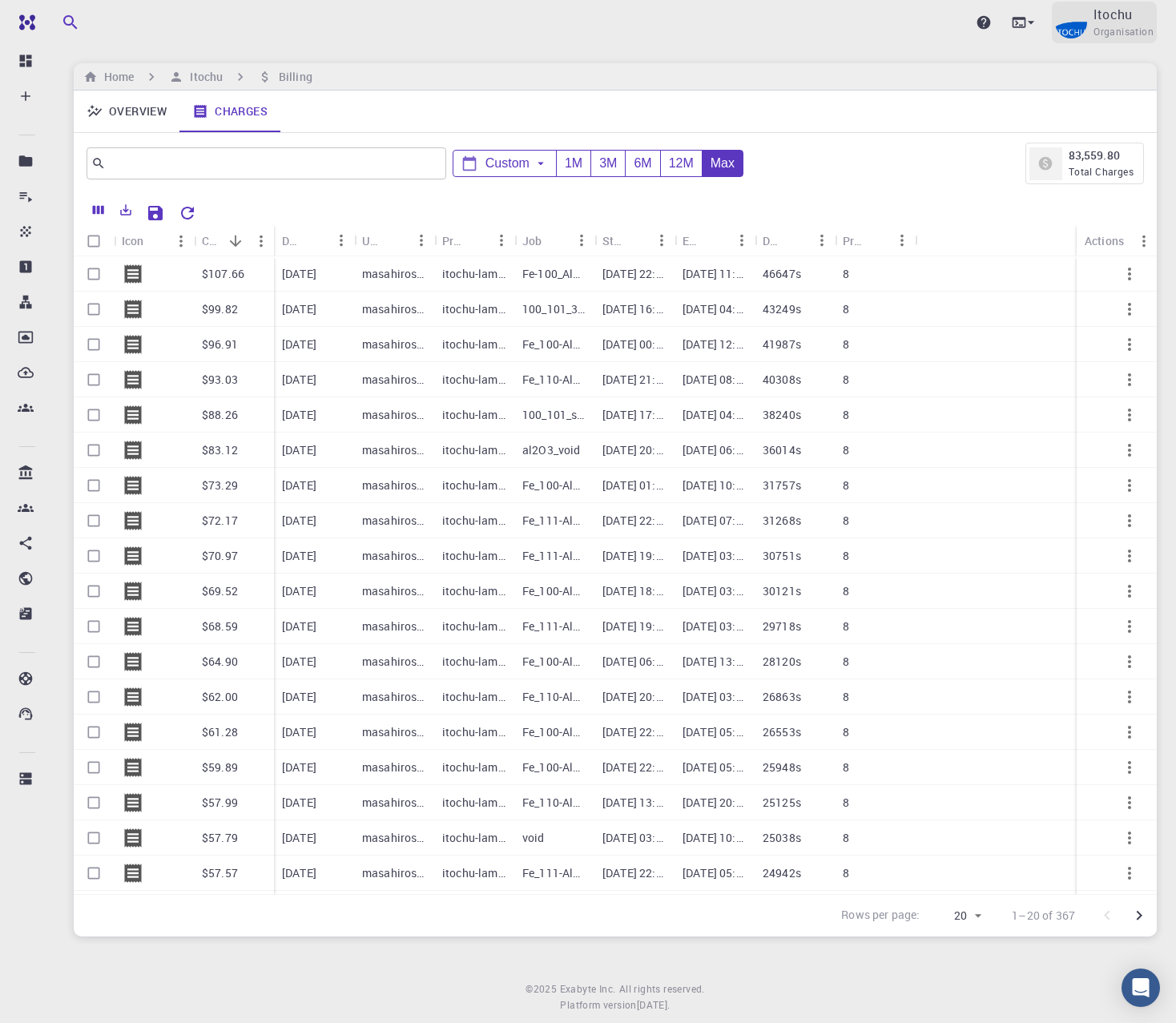
click at [1086, 27] on img at bounding box center [1071, 23] width 32 height 32
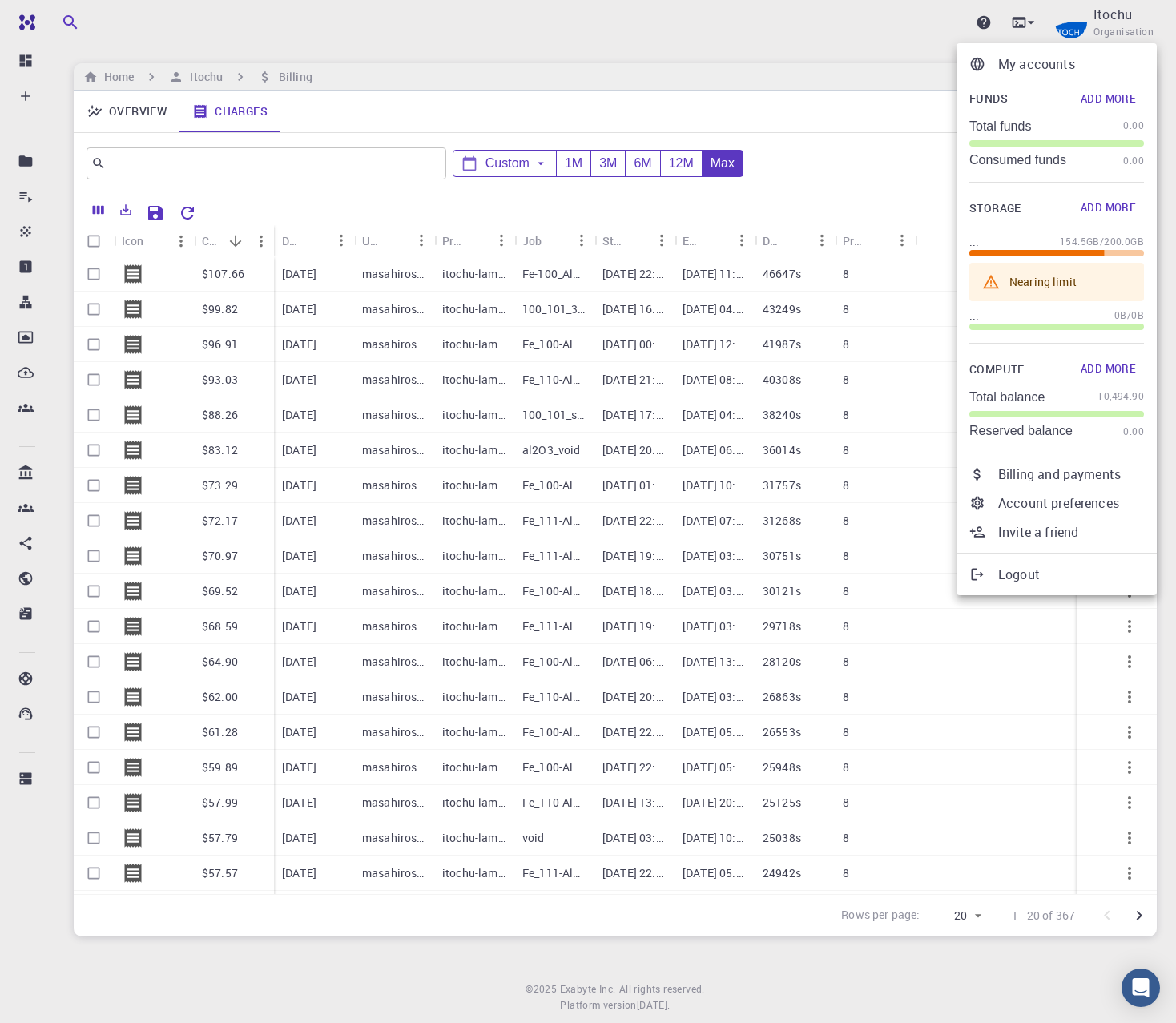
click at [1012, 66] on p "My accounts" at bounding box center [1071, 64] width 145 height 20
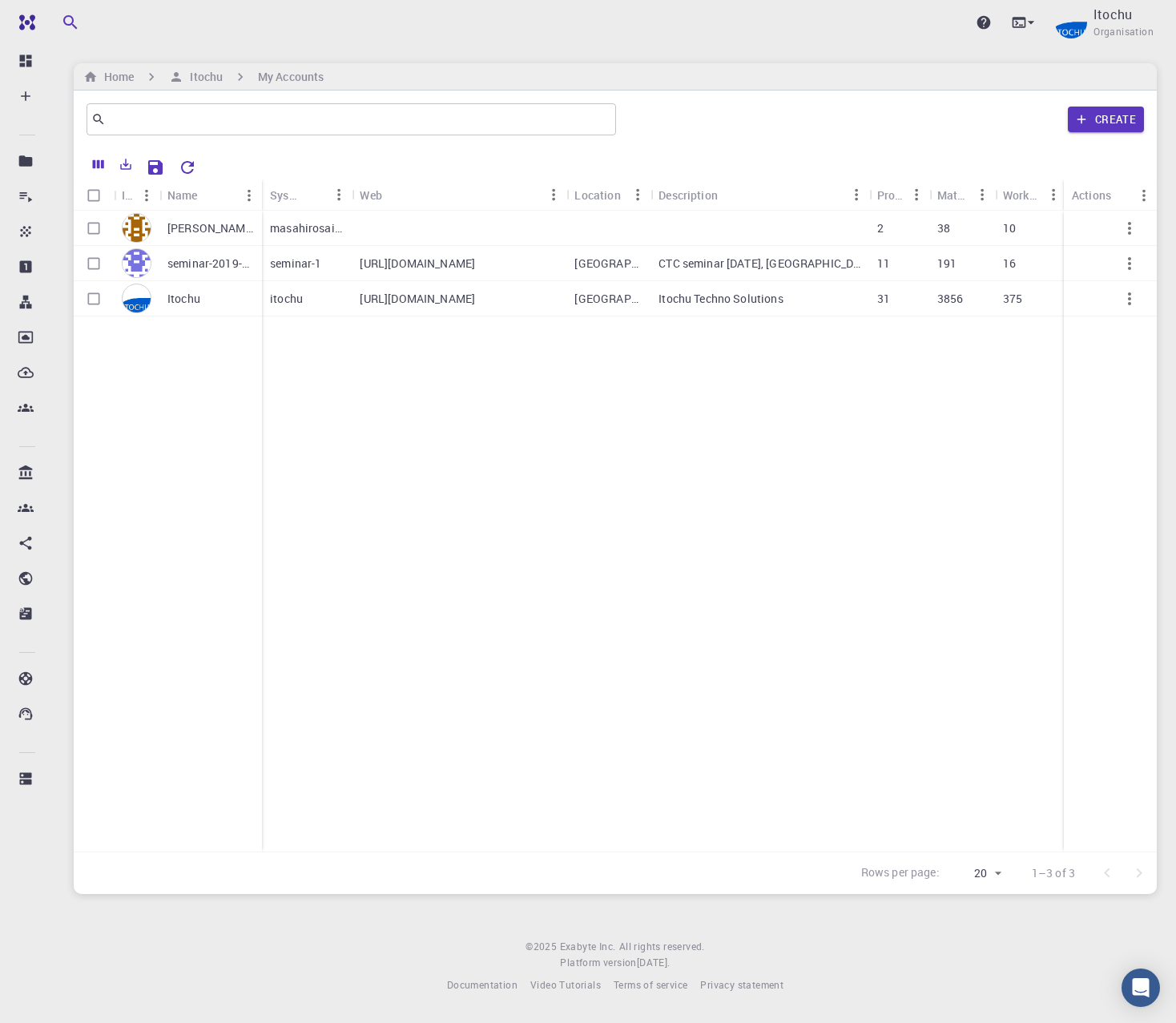
click at [137, 266] on img at bounding box center [137, 263] width 29 height 29
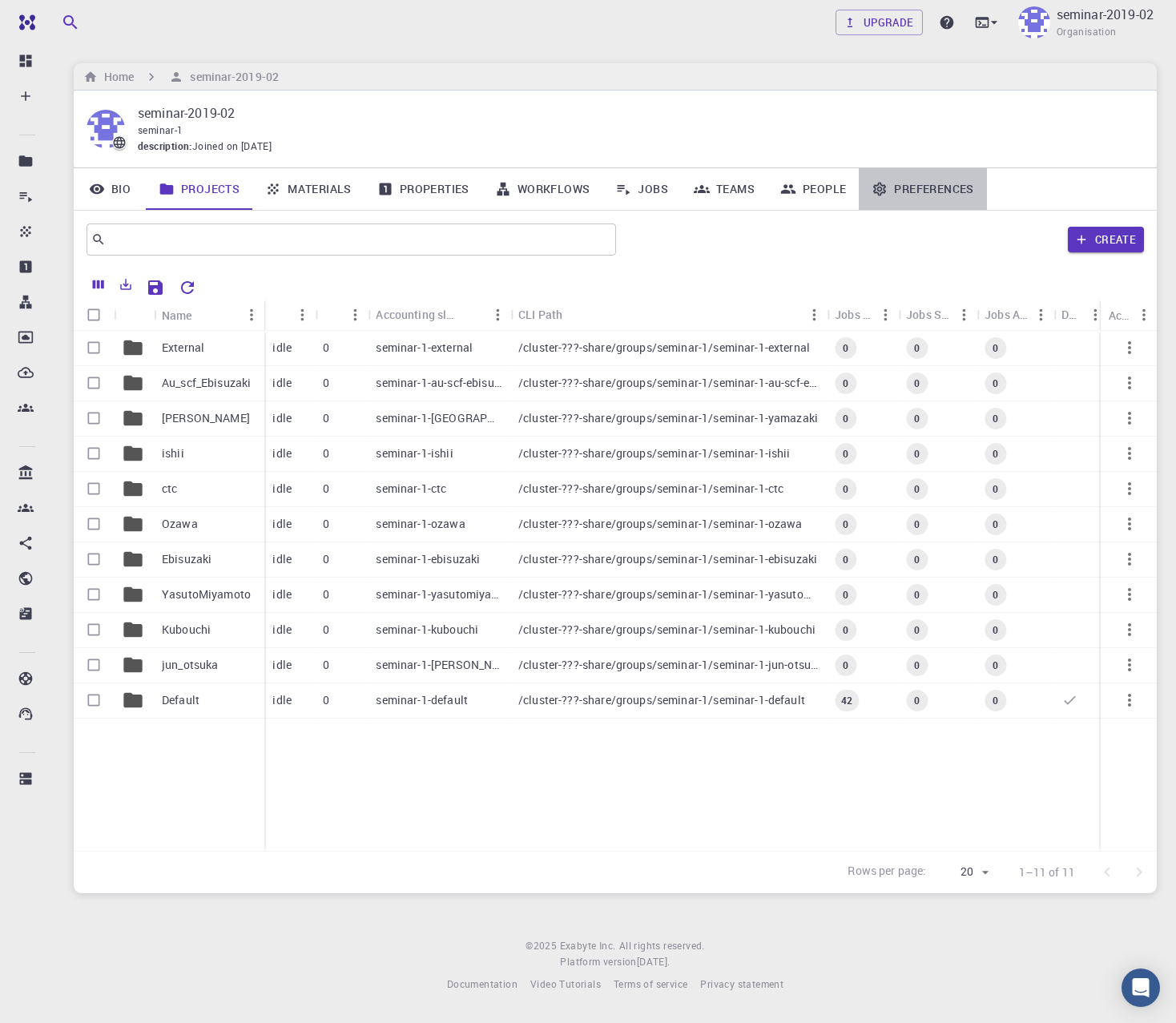
click at [964, 188] on link "Preferences" at bounding box center [923, 189] width 128 height 41
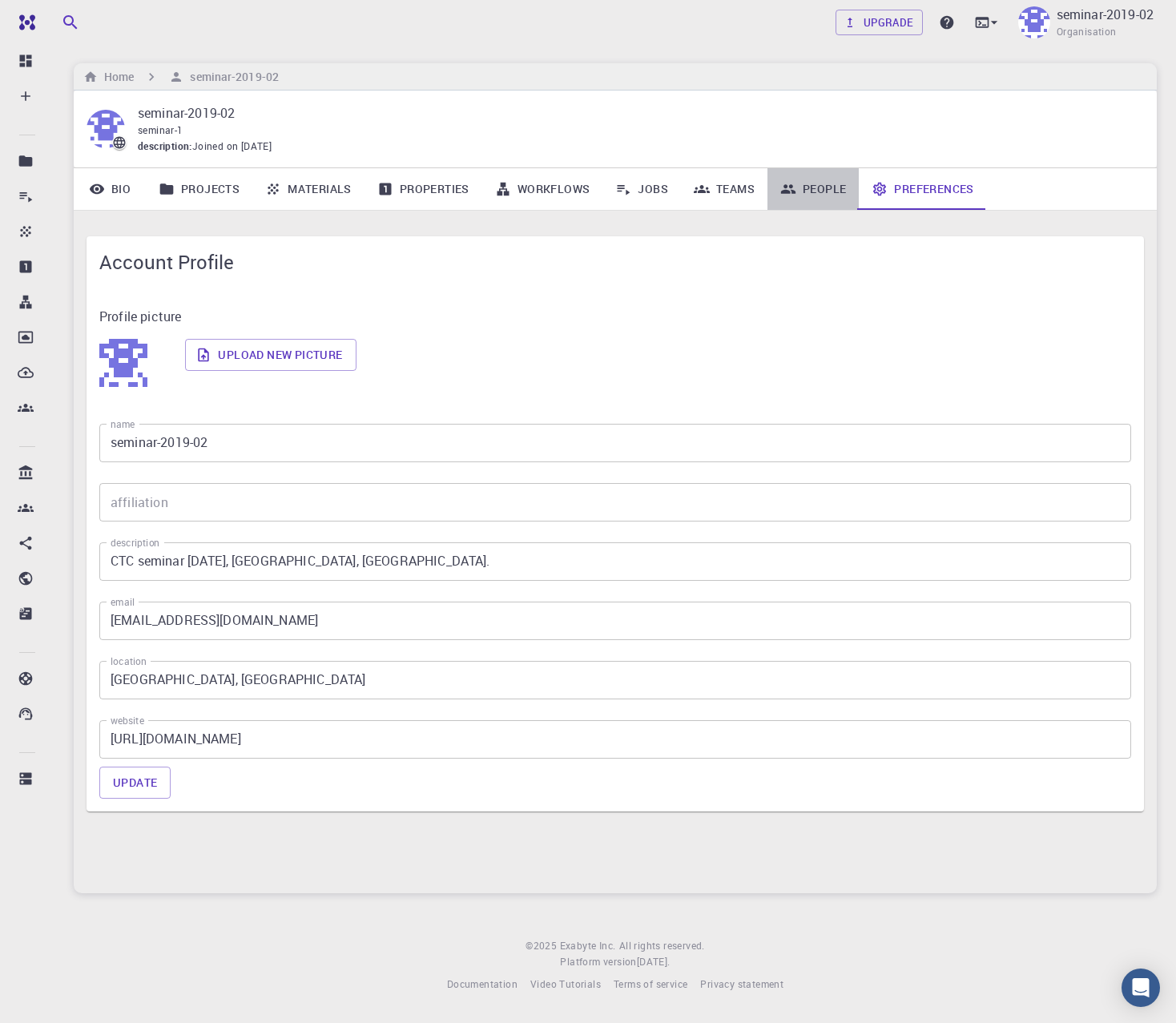
click at [810, 185] on link "People" at bounding box center [812, 189] width 91 height 41
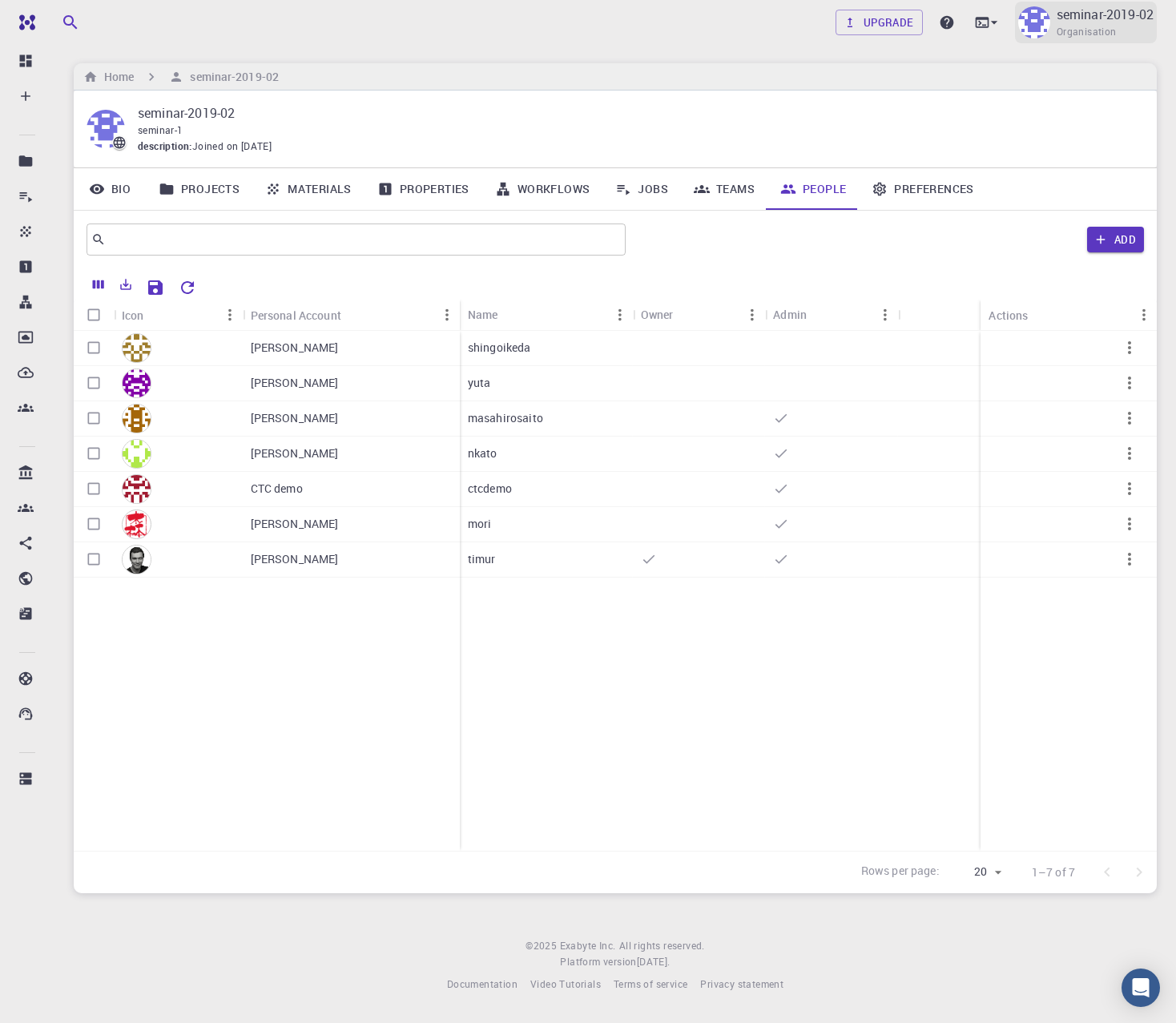
click at [1096, 33] on span "Organisation" at bounding box center [1086, 31] width 60 height 16
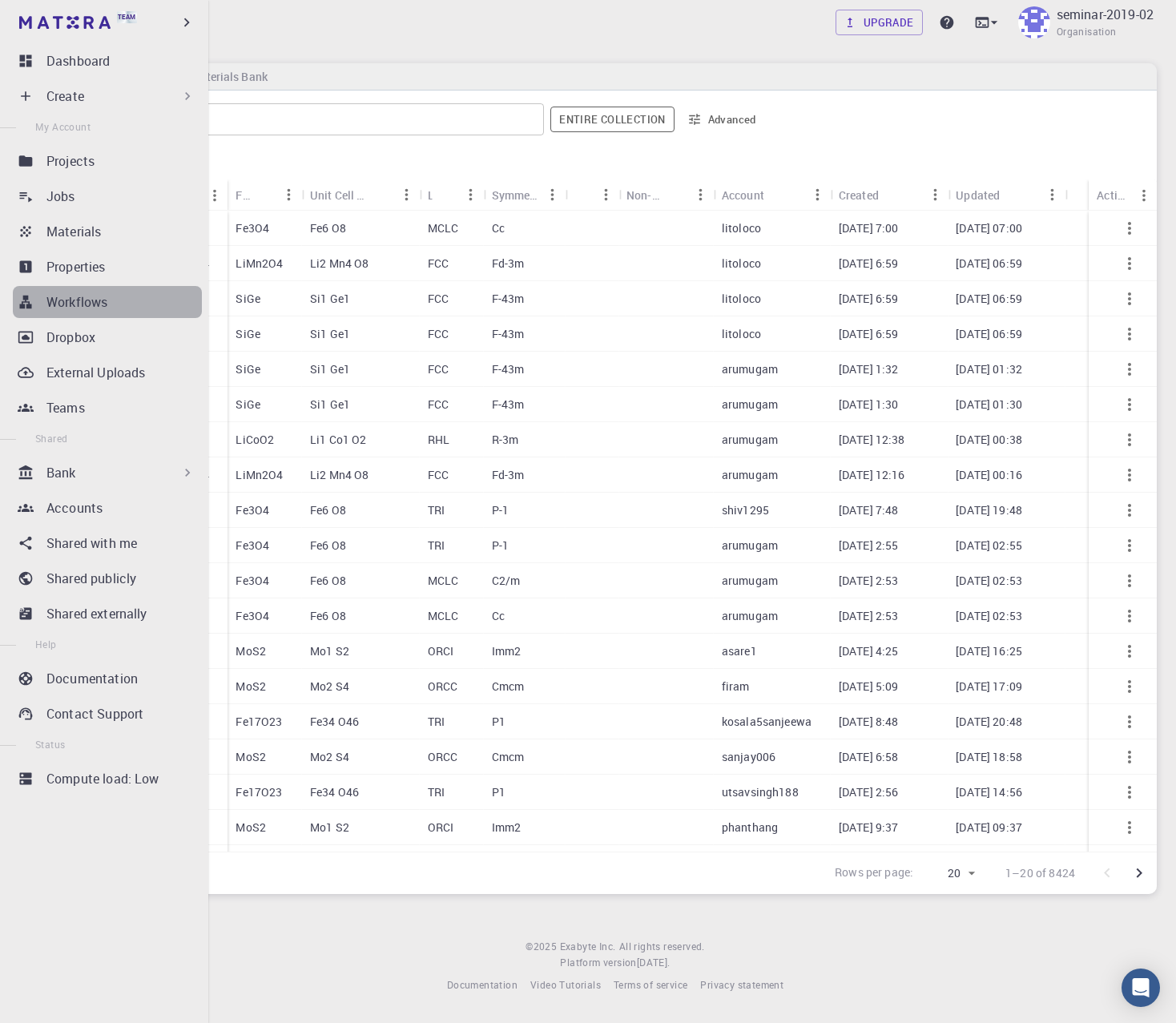
click at [24, 299] on icon at bounding box center [26, 303] width 12 height 14
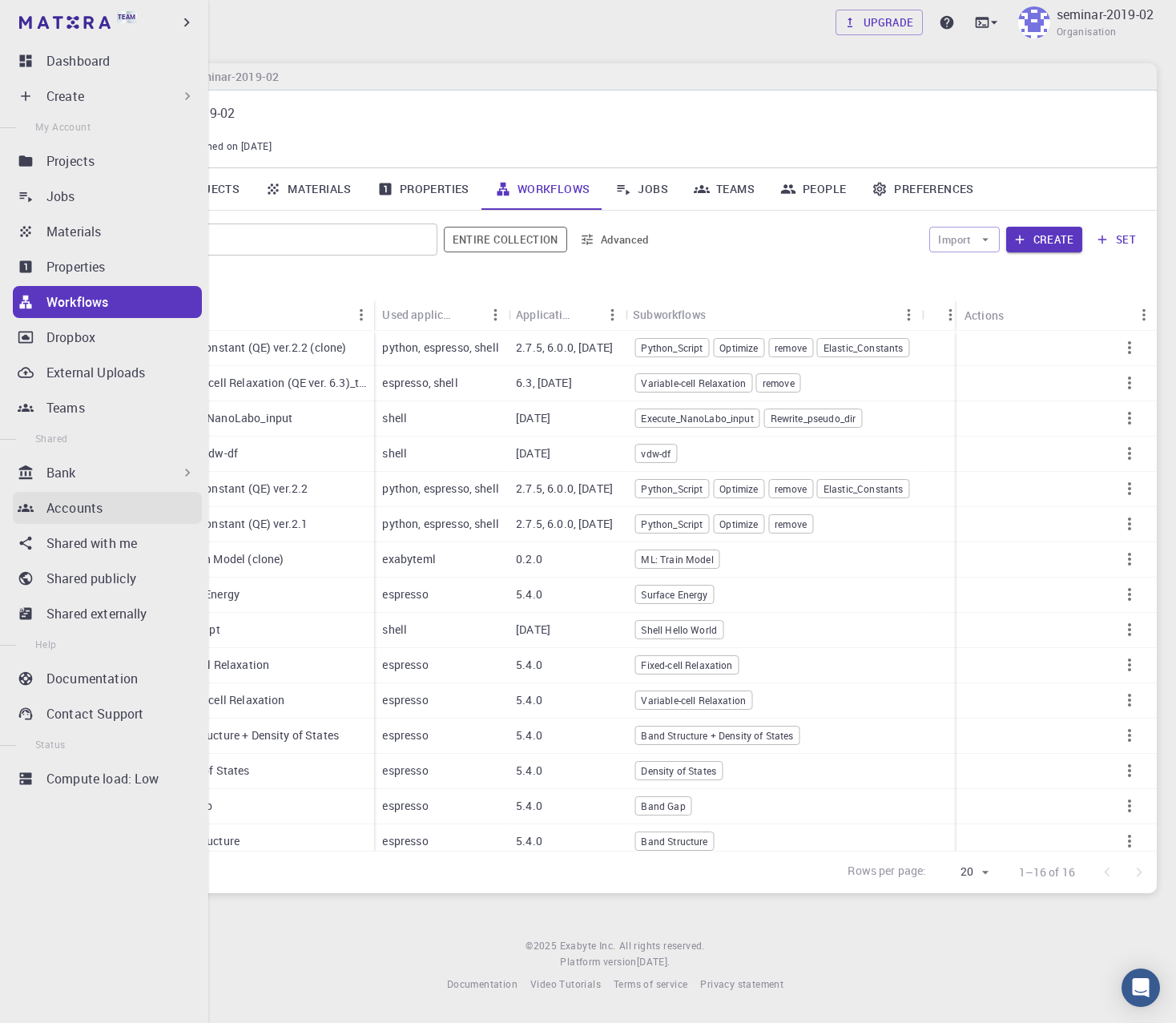
click at [36, 504] on link "Accounts" at bounding box center [107, 508] width 189 height 32
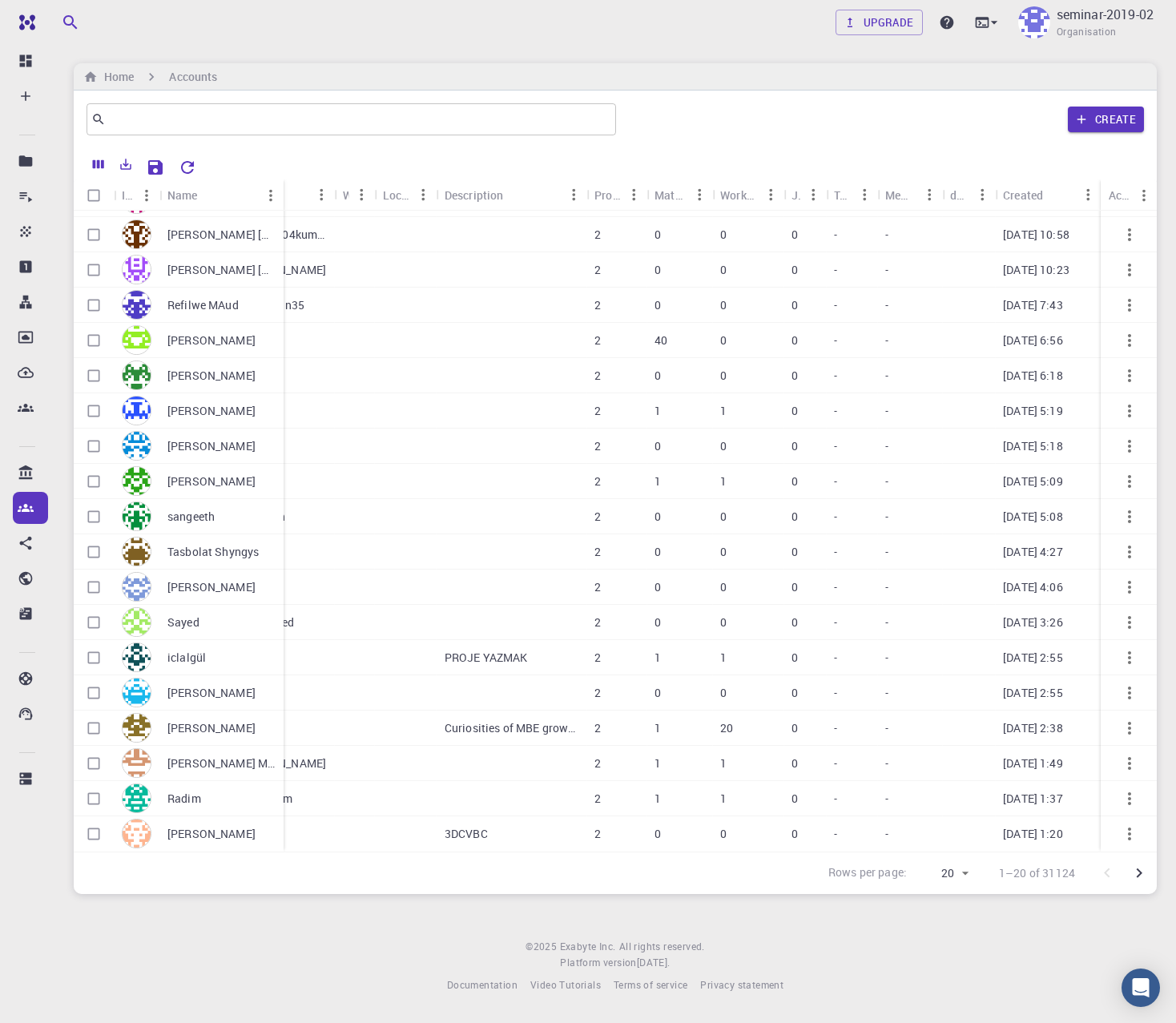
scroll to position [64, 0]
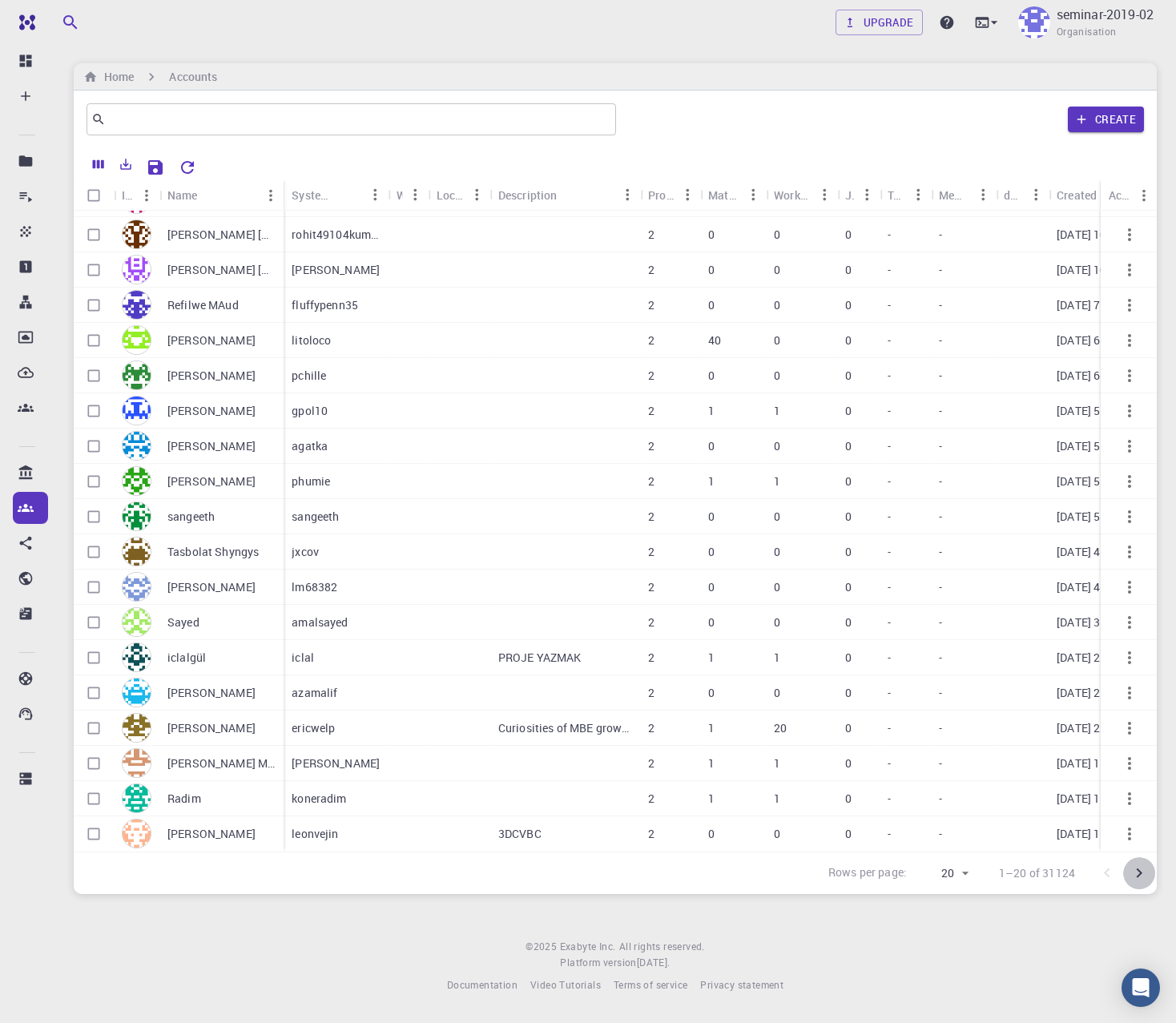
click at [1143, 873] on icon "Go to next page" at bounding box center [1139, 874] width 20 height 20
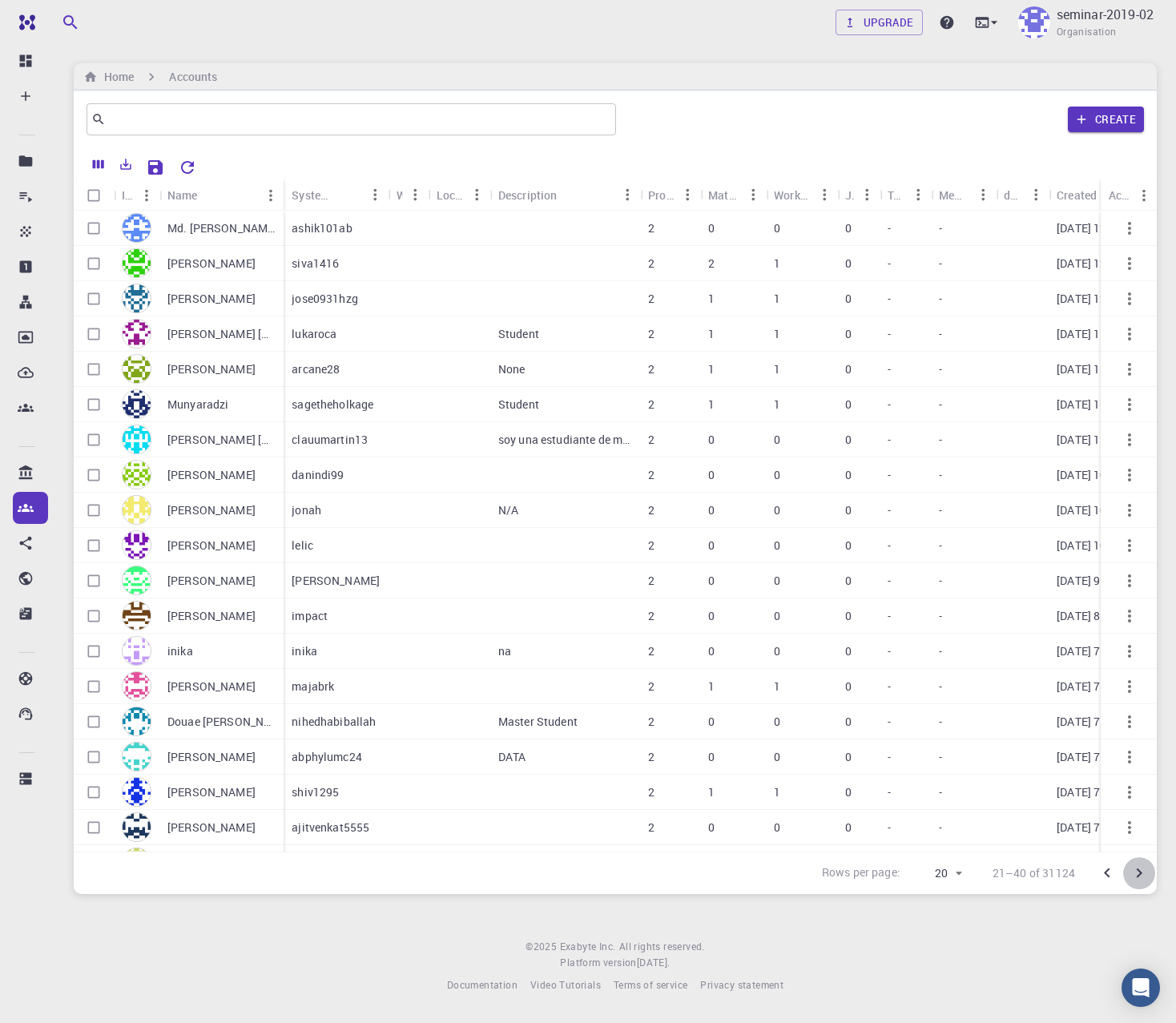
click at [1138, 877] on icon "Go to next page" at bounding box center [1140, 874] width 6 height 10
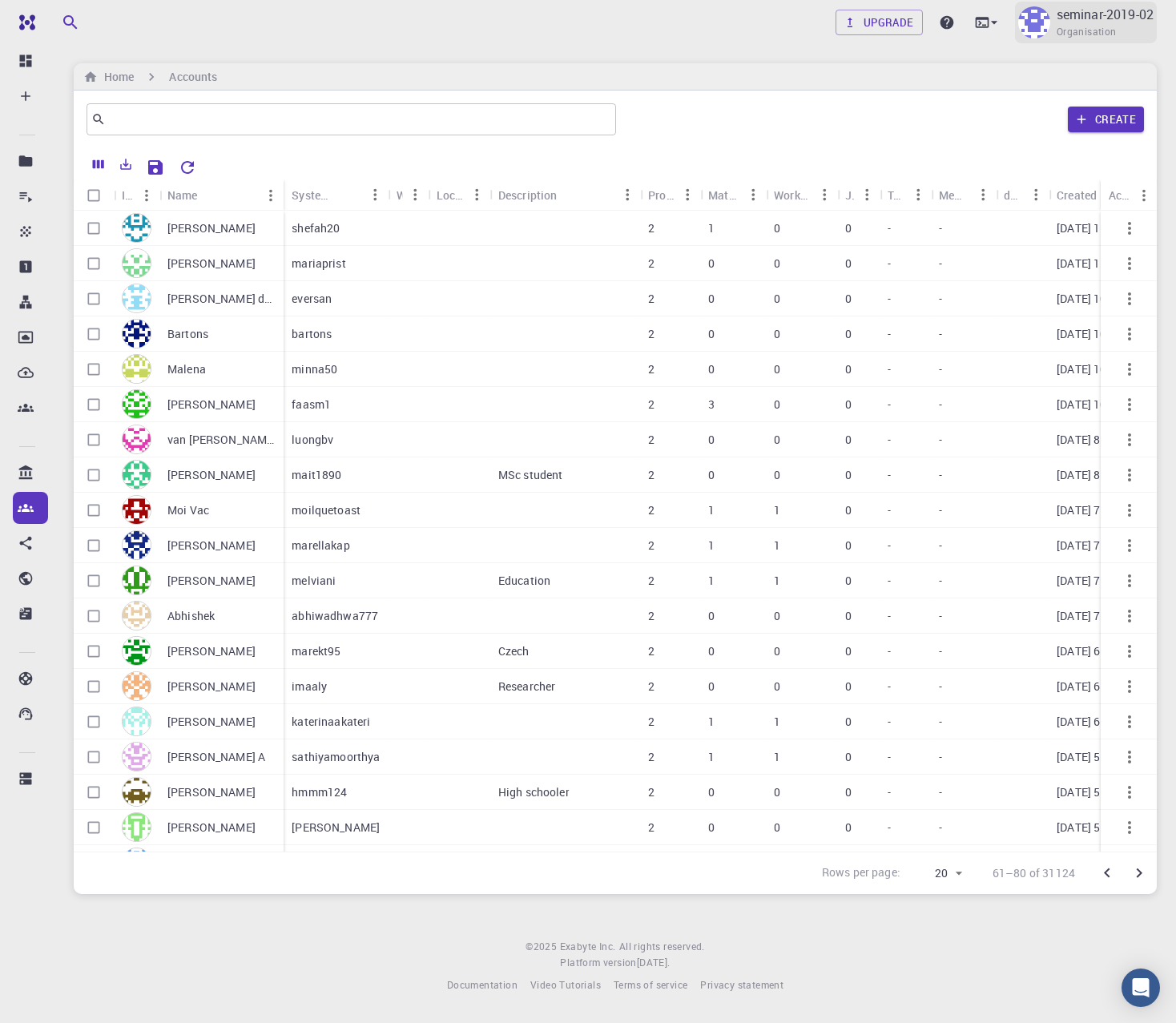
click at [1081, 36] on span "Organisation" at bounding box center [1086, 31] width 60 height 16
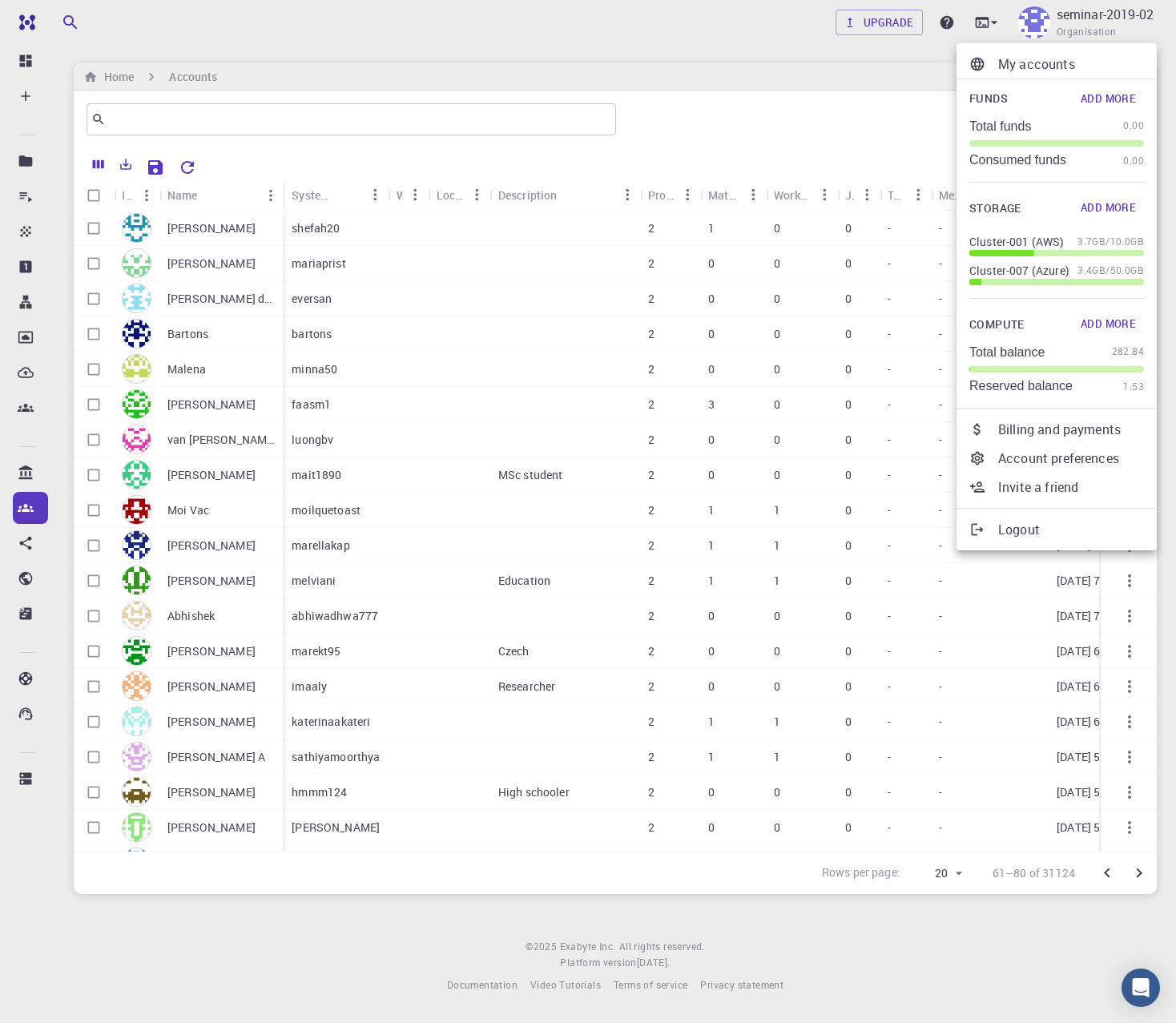
click at [899, 66] on div at bounding box center [588, 511] width 1176 height 1023
